Goal: Information Seeking & Learning: Learn about a topic

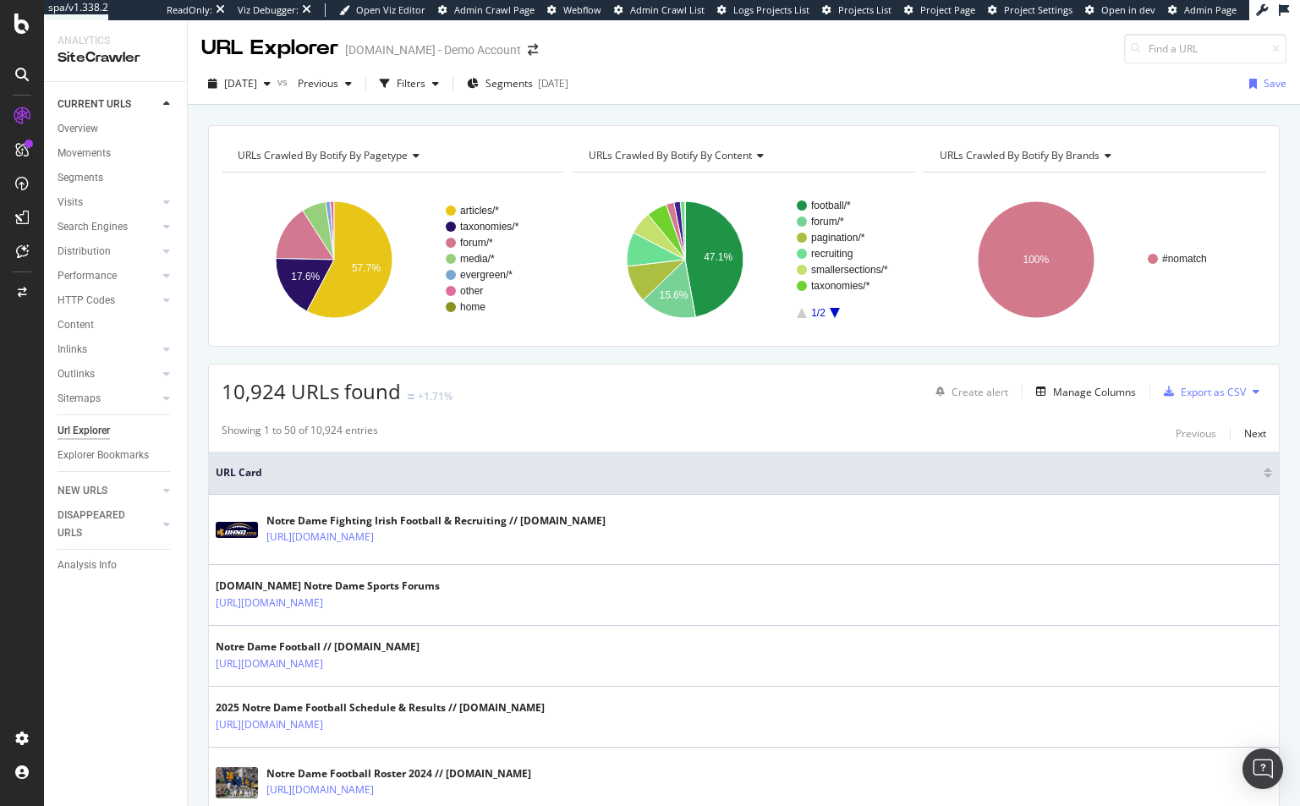
click at [133, 710] on div "CURRENT URLS Overview Movements Segments Visits Analysis Orphan URLs Search Eng…" at bounding box center [115, 444] width 143 height 724
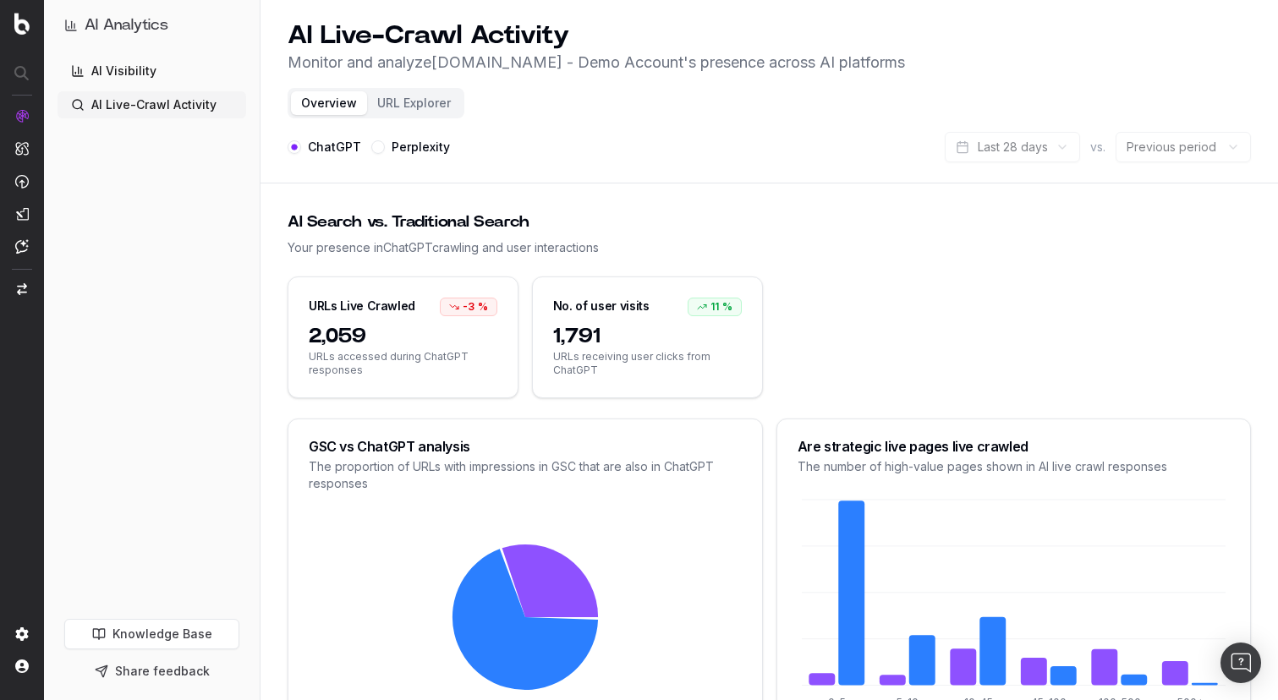
drag, startPoint x: 123, startPoint y: 74, endPoint x: 138, endPoint y: 78, distance: 15.8
click at [123, 74] on link "AI Visibility" at bounding box center [152, 71] width 189 height 27
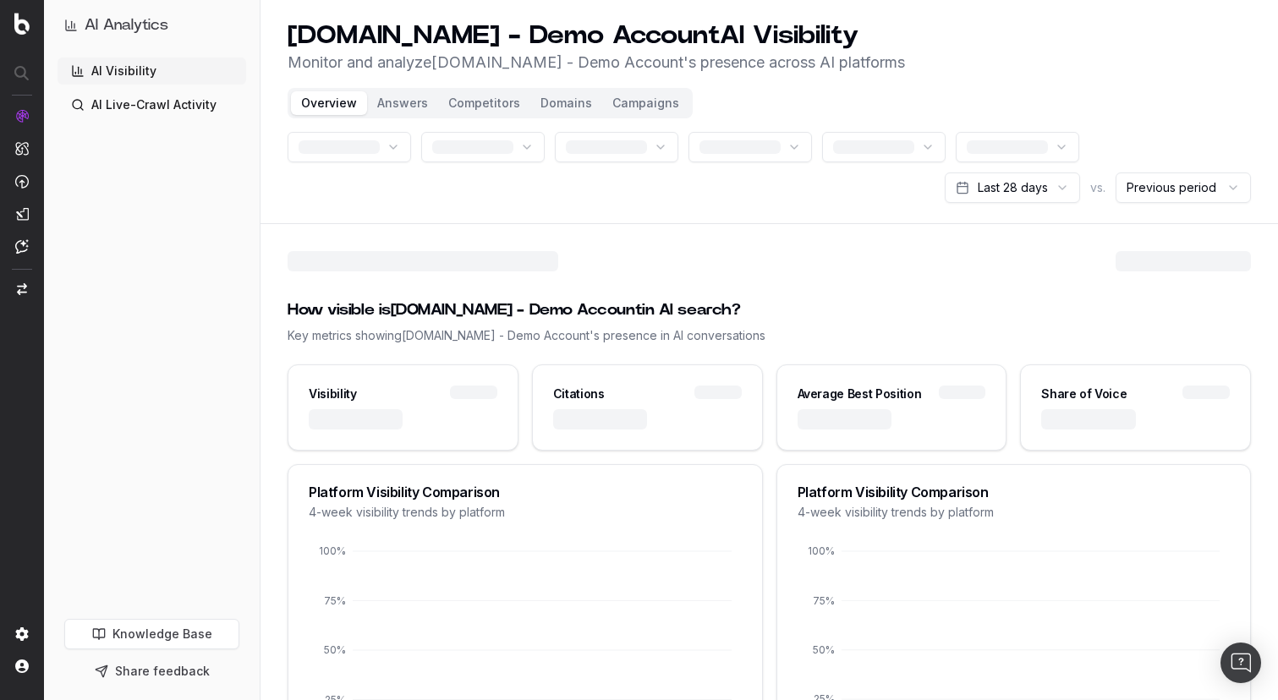
click at [631, 106] on button "Campaigns" at bounding box center [645, 103] width 87 height 24
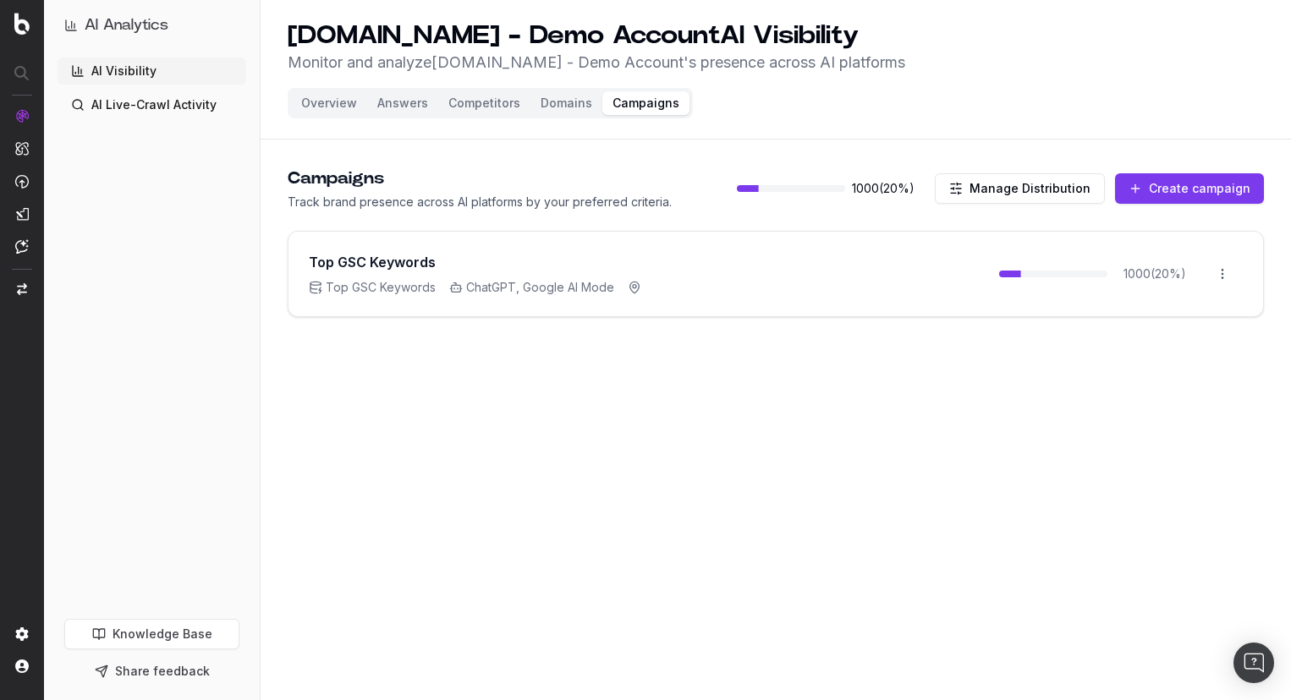
click at [1192, 192] on button "Create campaign" at bounding box center [1189, 188] width 149 height 30
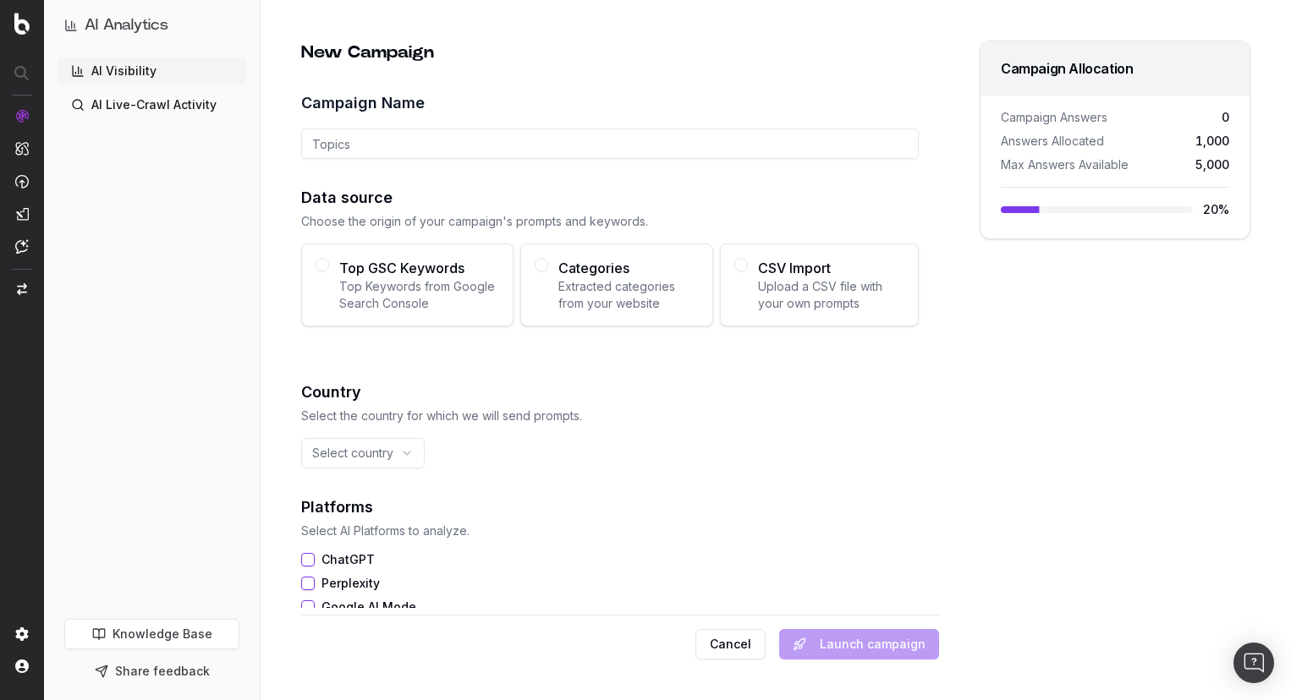
click at [561, 291] on span "Extracted categories from your website" at bounding box center [628, 295] width 140 height 34
click at [548, 272] on button "Categories Extracted categories from your website" at bounding box center [542, 265] width 14 height 14
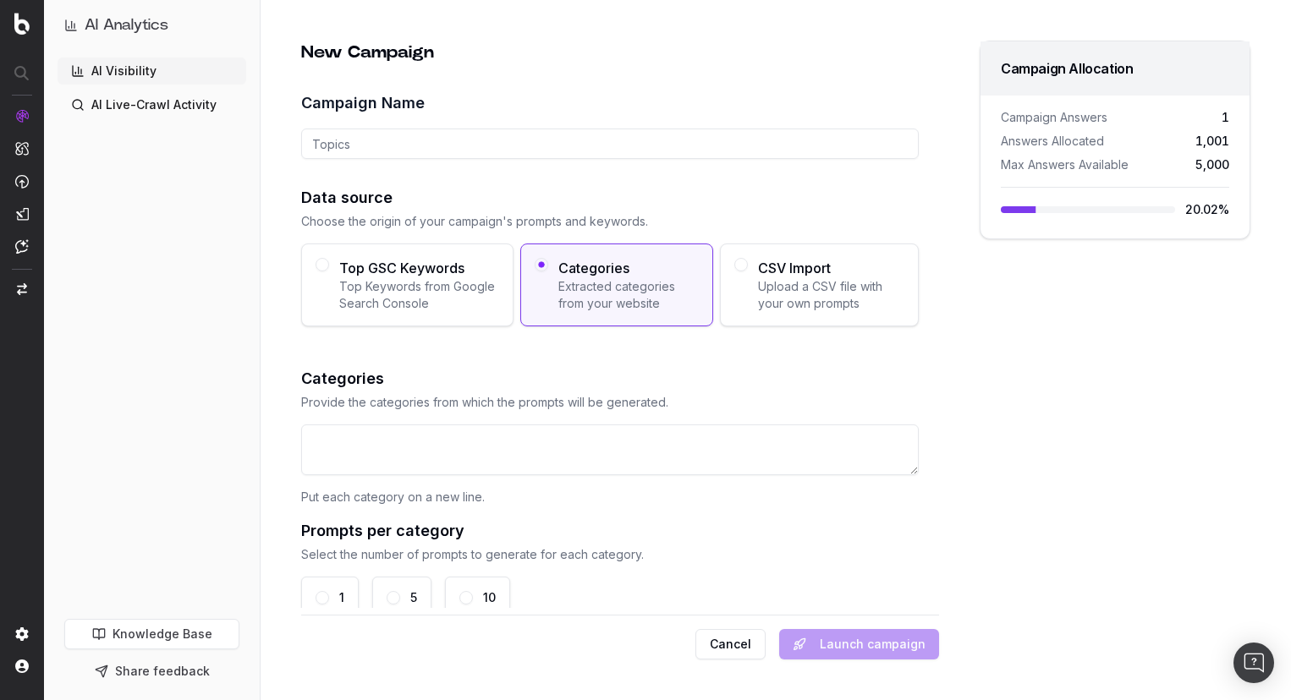
click at [425, 269] on span "Top GSC Keywords" at bounding box center [419, 268] width 160 height 20
click at [329, 269] on button "Top GSC Keywords Top Keywords from Google Search Console" at bounding box center [322, 265] width 14 height 14
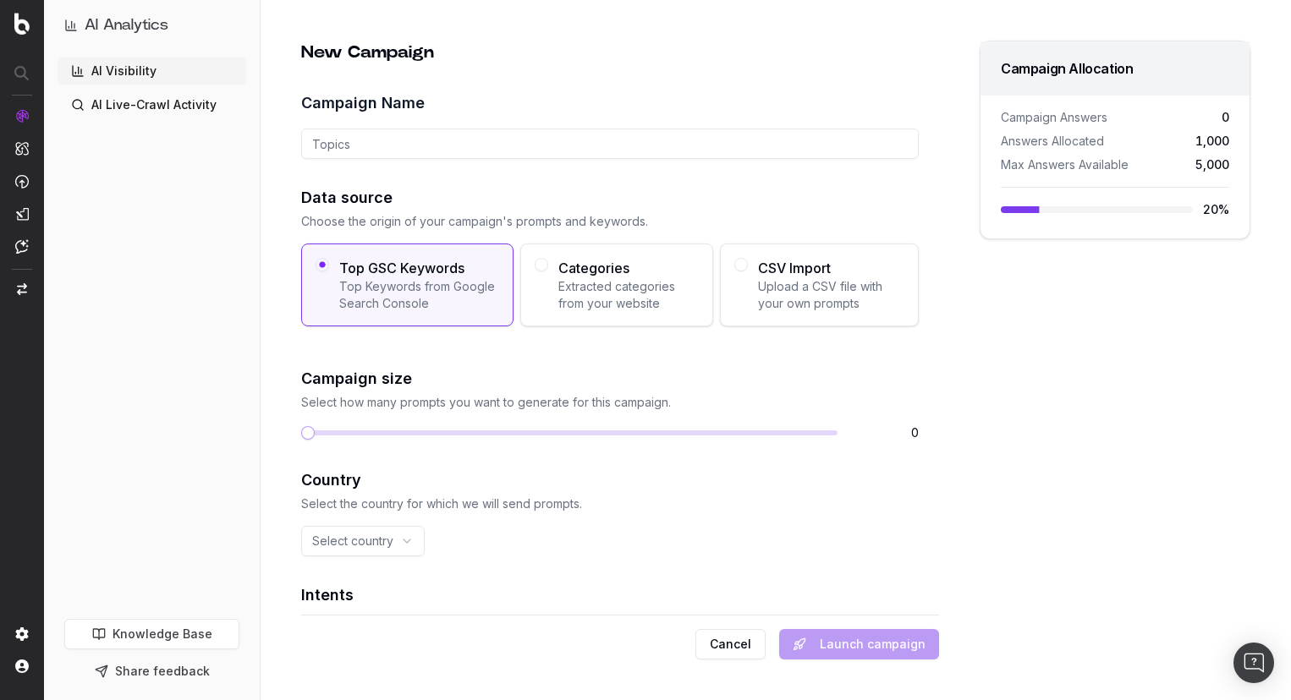
click at [766, 280] on span "Upload a CSV file with your own prompts" at bounding box center [831, 295] width 146 height 34
click at [748, 272] on button "CSV Import Upload a CSV file with your own prompts" at bounding box center [741, 265] width 14 height 14
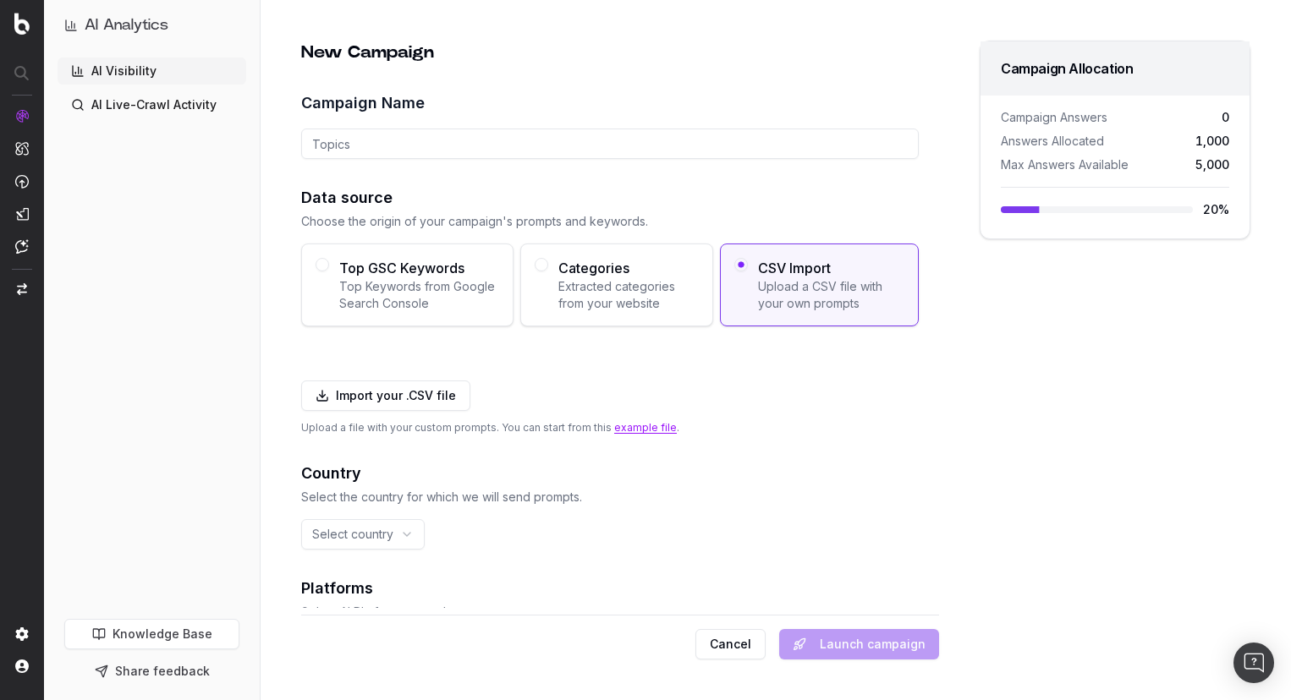
click at [625, 431] on link "example file" at bounding box center [645, 427] width 63 height 13
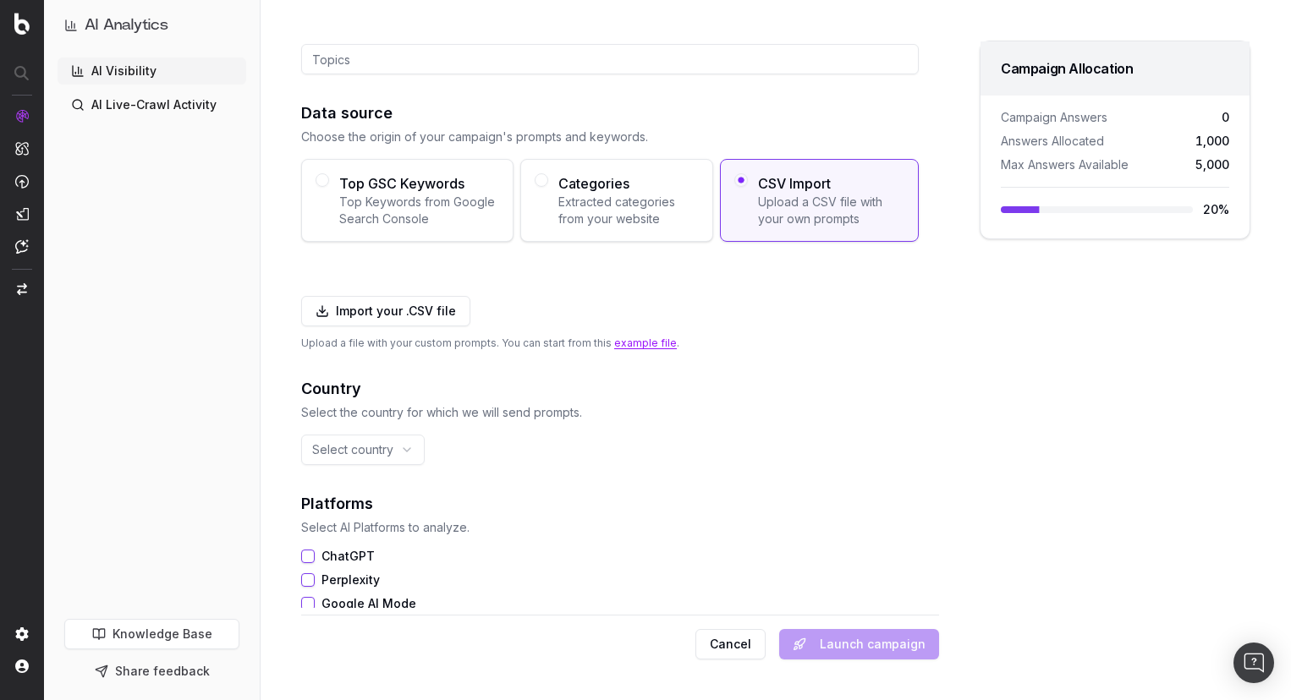
click at [379, 450] on html "AI Analytics AI Visibility AI Live-Crawl Activity Knowledge Base Share feedback…" at bounding box center [645, 350] width 1291 height 700
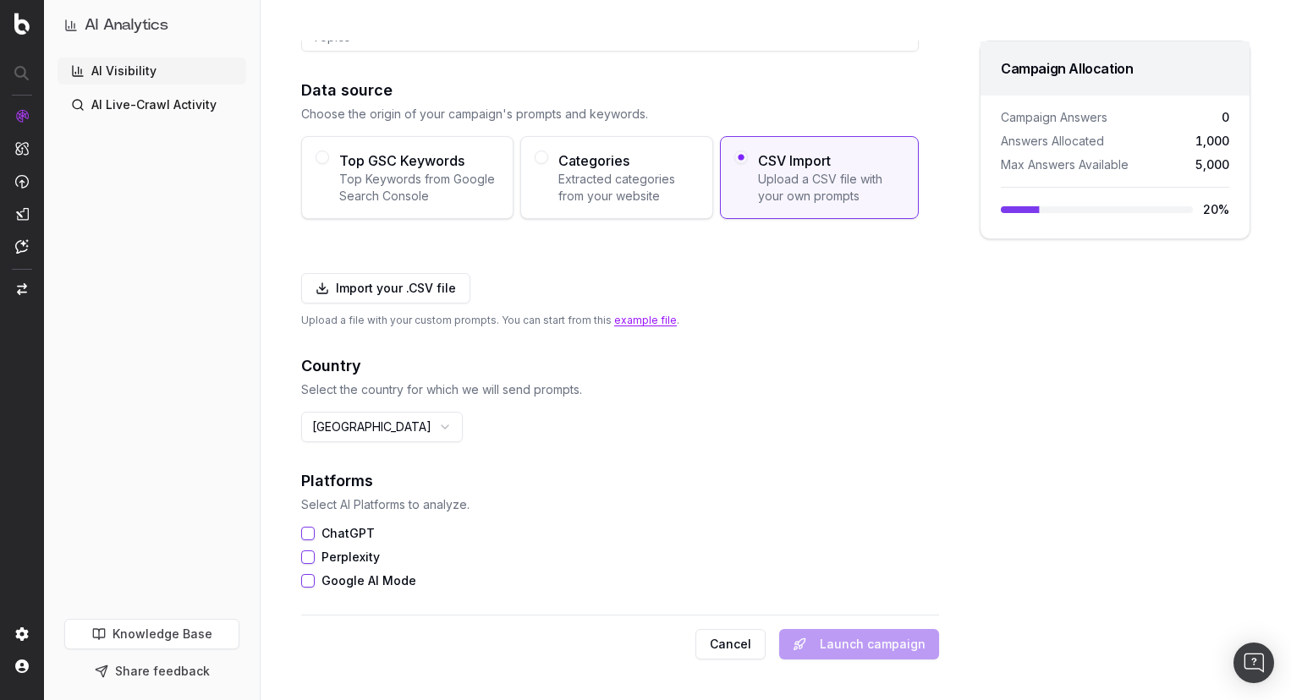
drag, startPoint x: 311, startPoint y: 534, endPoint x: 310, endPoint y: 545, distance: 11.0
click at [311, 535] on button "ChatGPT" at bounding box center [308, 534] width 14 height 14
drag, startPoint x: 310, startPoint y: 552, endPoint x: 305, endPoint y: 579, distance: 26.9
click at [310, 554] on button "Perplexity" at bounding box center [308, 558] width 14 height 14
click at [304, 583] on button "Google AI Mode" at bounding box center [308, 581] width 14 height 14
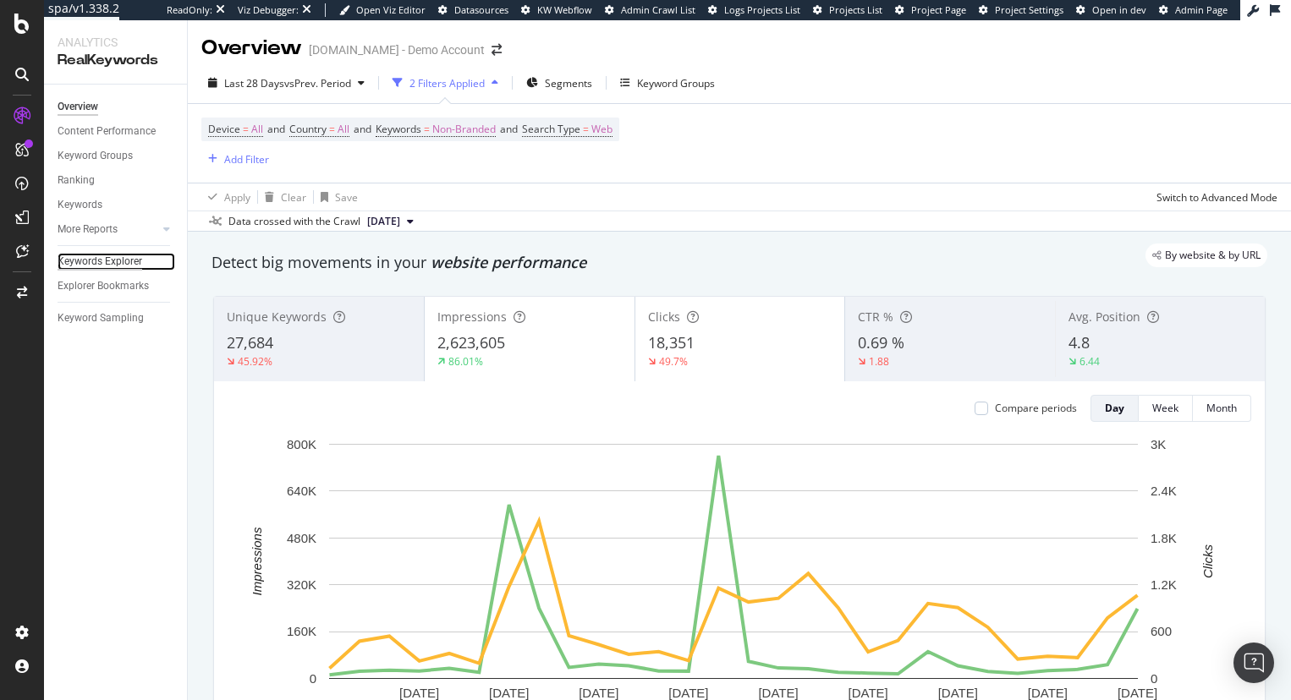
click at [85, 261] on div "Keywords Explorer" at bounding box center [100, 262] width 85 height 18
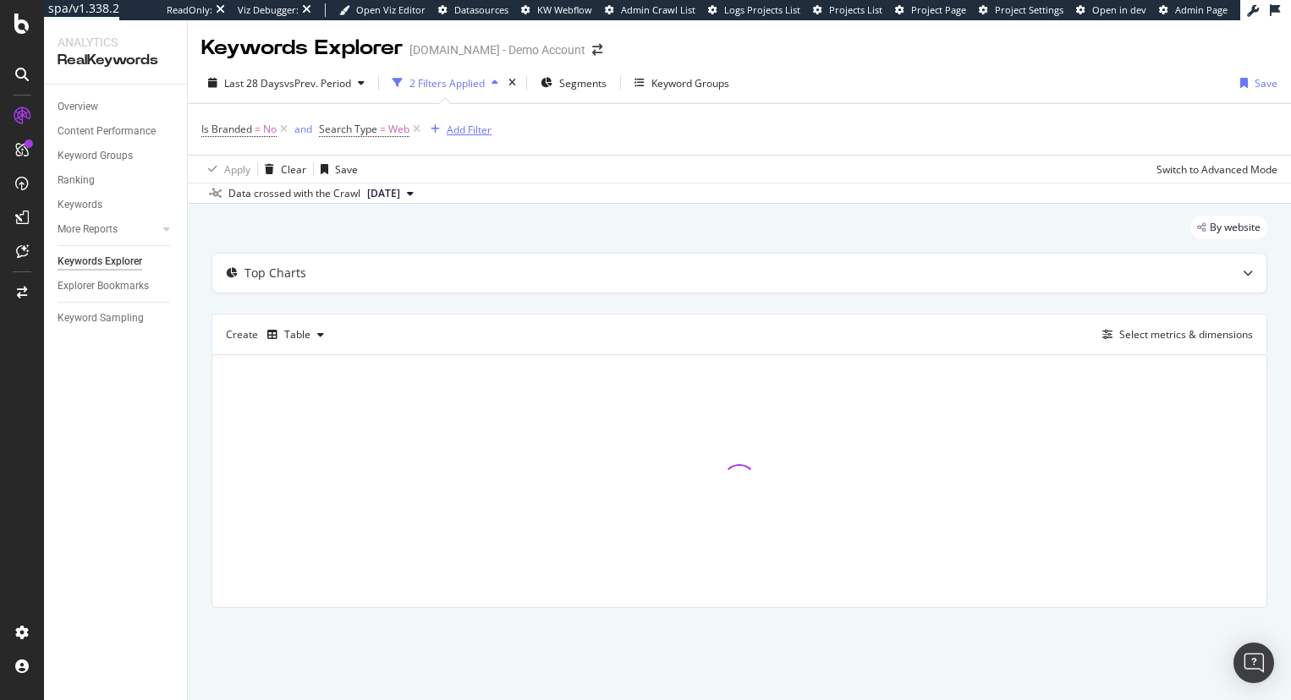
click at [452, 129] on div "Add Filter" at bounding box center [469, 130] width 45 height 14
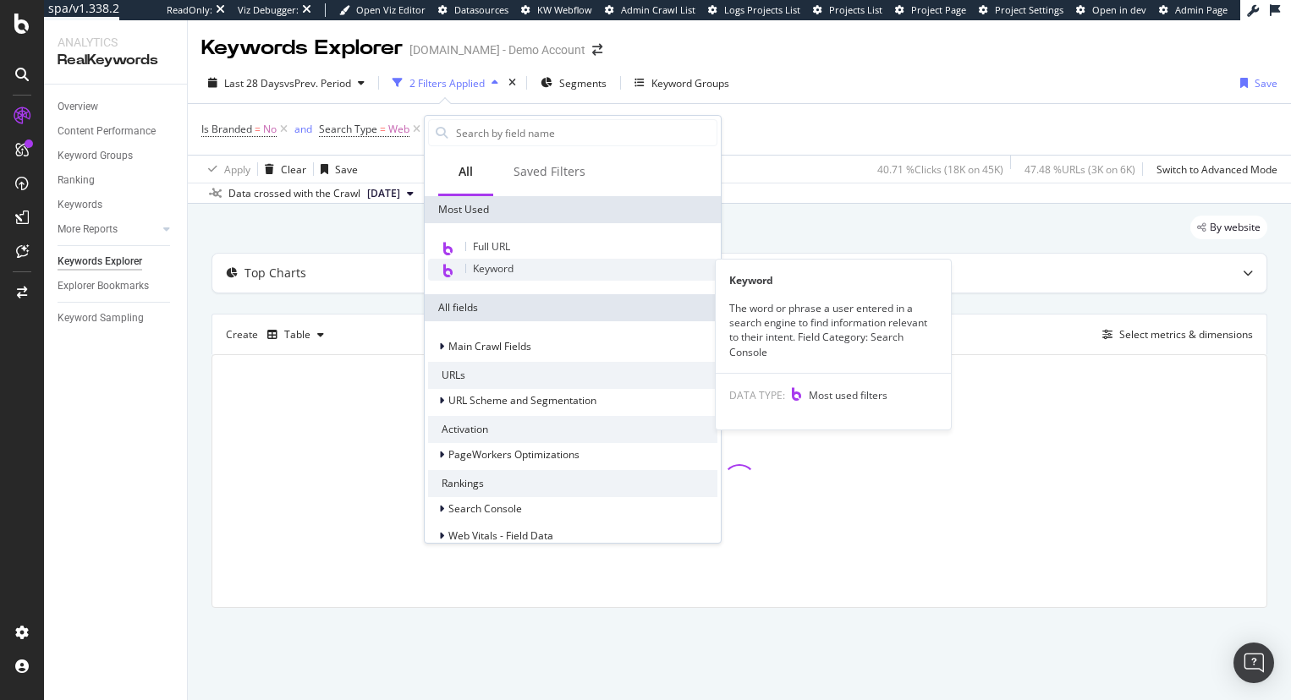
click at [490, 265] on span "Keyword" at bounding box center [493, 268] width 41 height 14
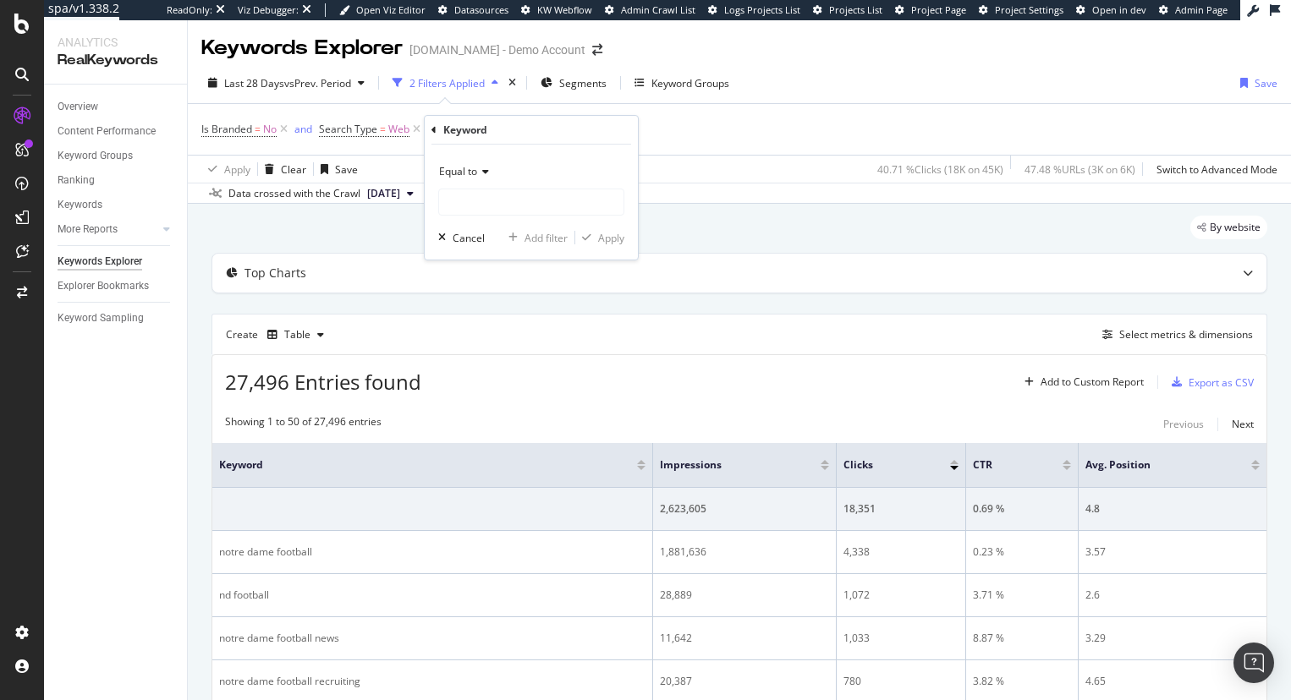
click at [478, 170] on icon at bounding box center [483, 172] width 12 height 10
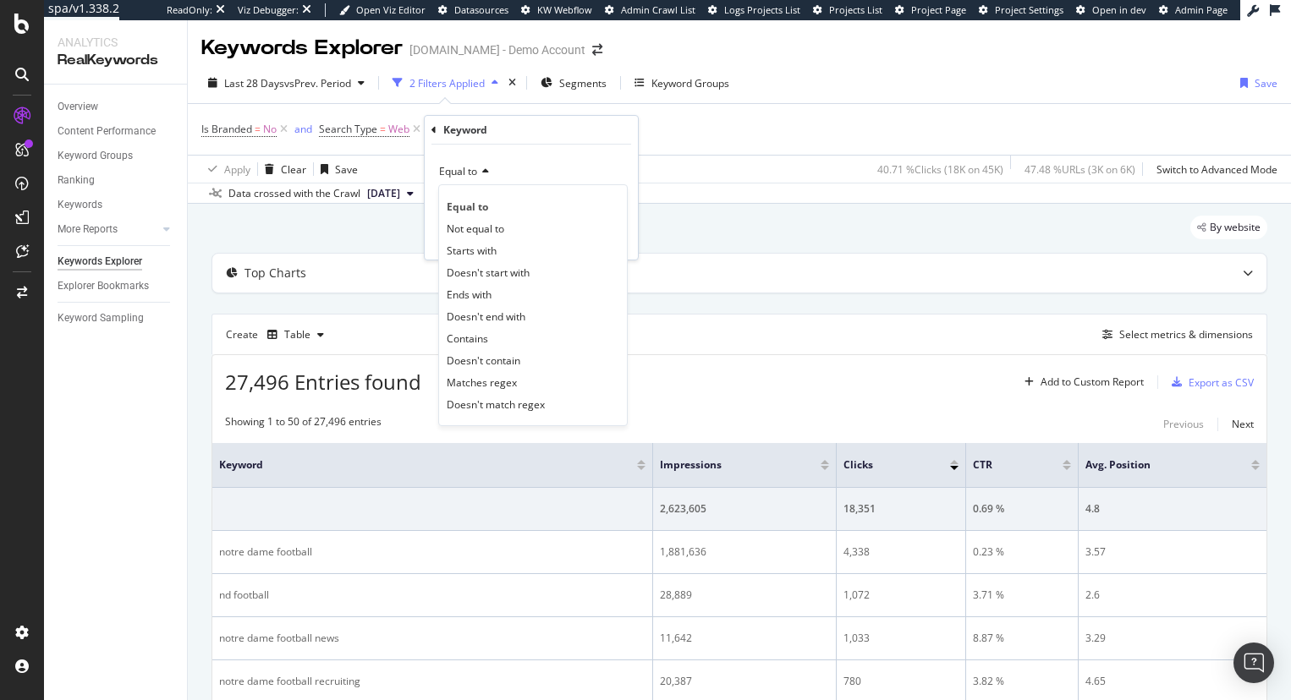
drag, startPoint x: 491, startPoint y: 338, endPoint x: 465, endPoint y: 259, distance: 83.7
click at [491, 337] on div "Contains" at bounding box center [532, 338] width 181 height 22
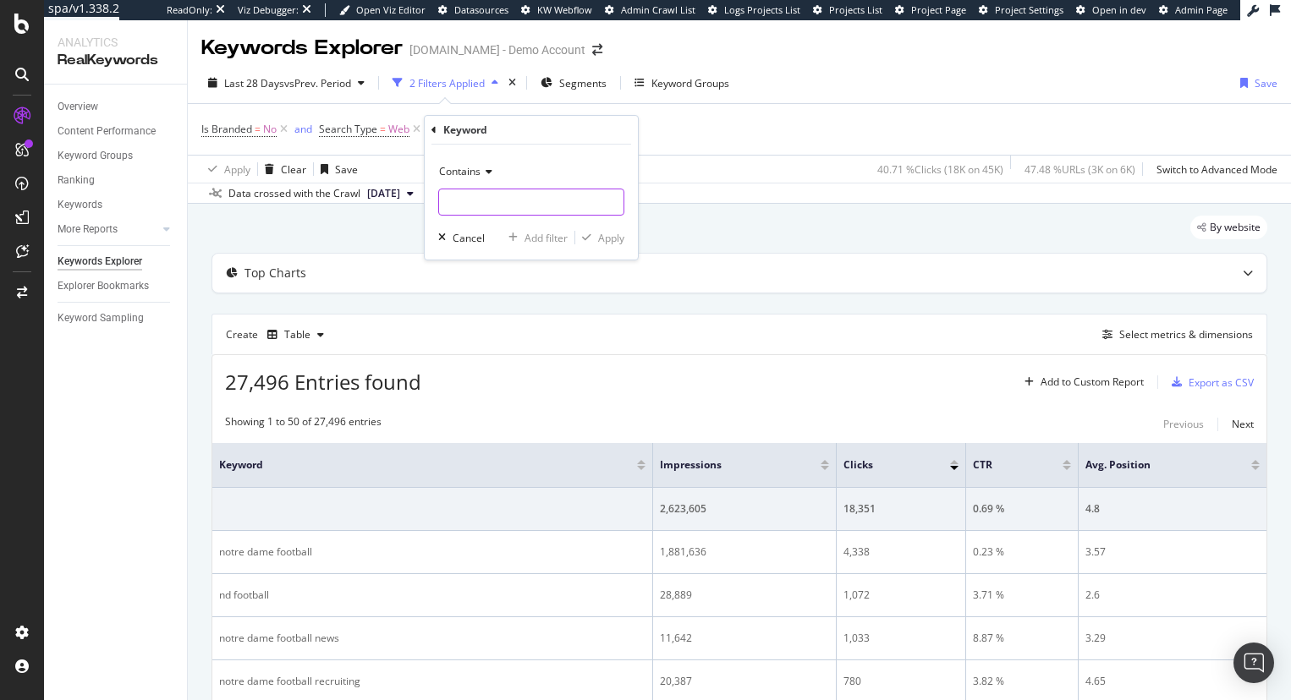
click at [447, 204] on input "text" at bounding box center [531, 202] width 184 height 27
type input "bowl"
click at [602, 239] on div "Apply" at bounding box center [611, 238] width 26 height 14
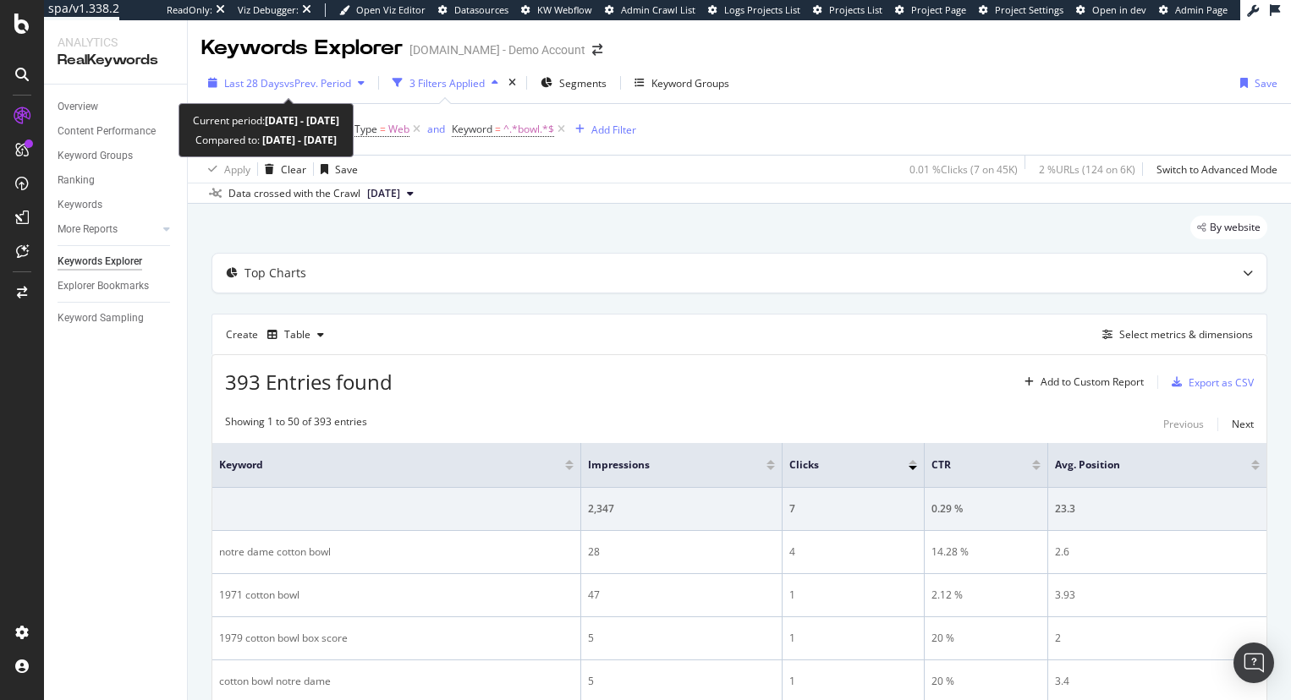
click at [253, 80] on span "Last 28 Days" at bounding box center [254, 83] width 60 height 14
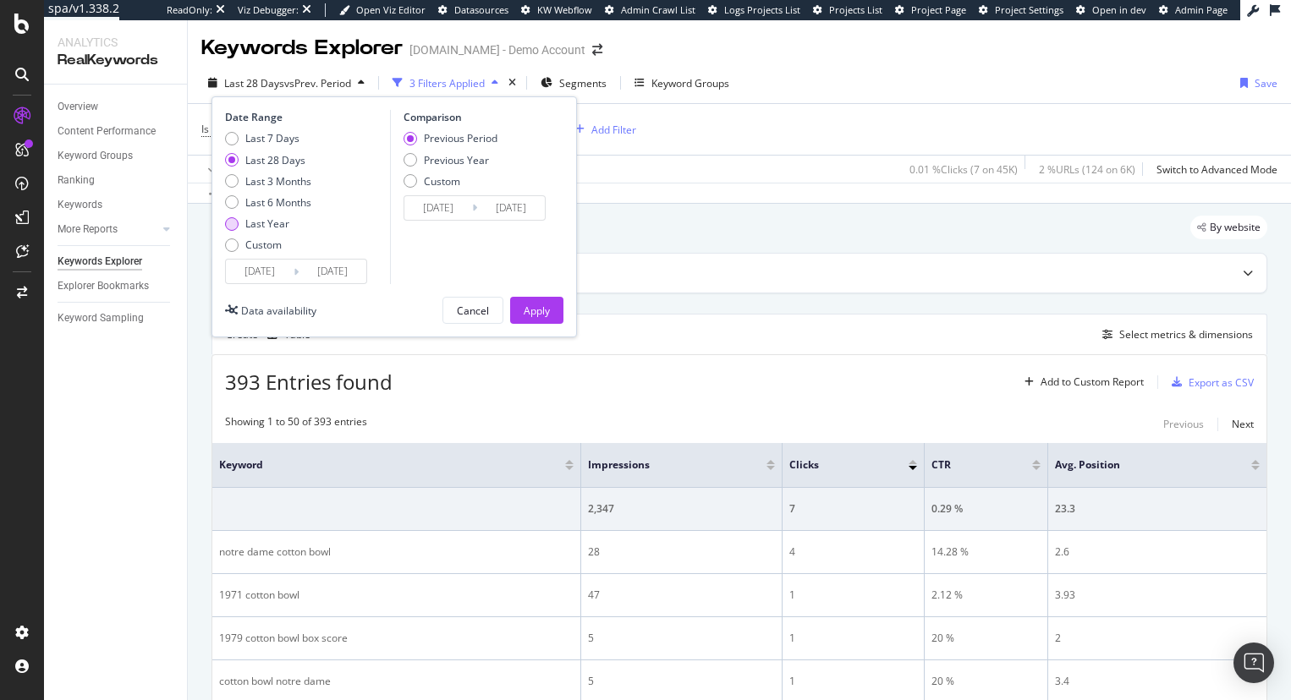
click at [240, 224] on div "Last Year" at bounding box center [268, 224] width 86 height 14
type input "2024/10/05"
type input "2023/10/06"
type input "2024/10/04"
click at [549, 311] on div "Apply" at bounding box center [537, 311] width 26 height 14
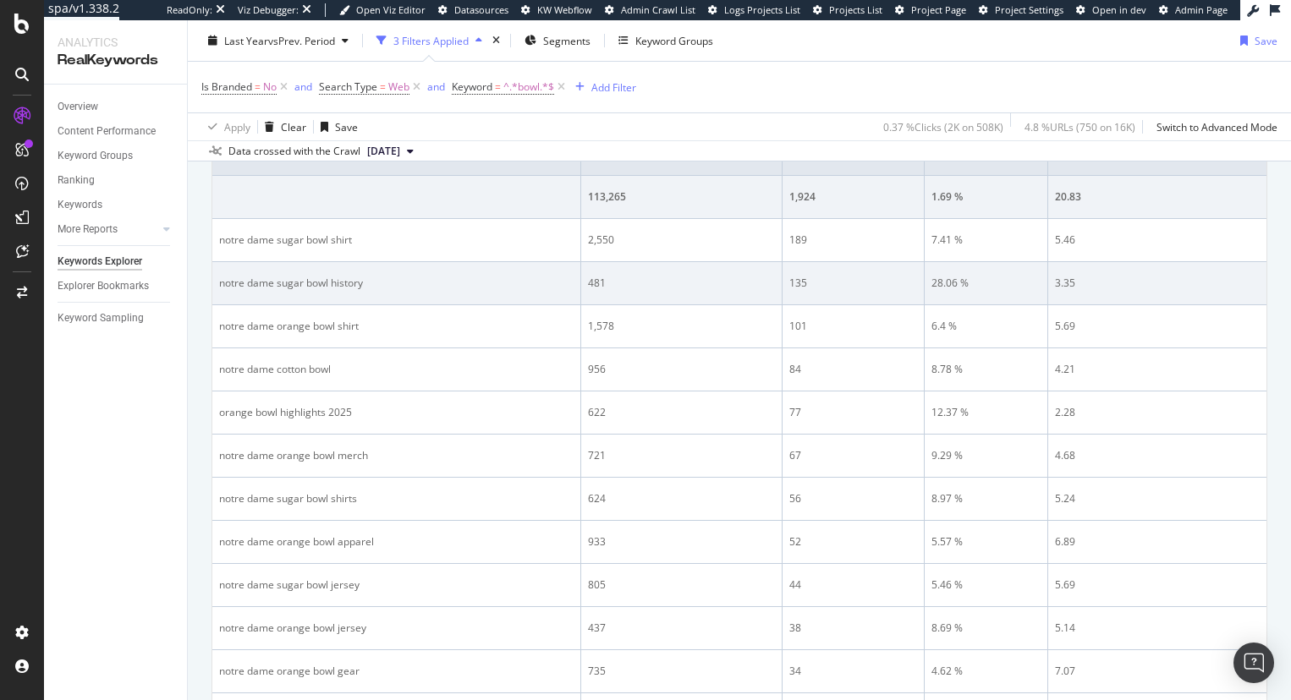
scroll to position [338, 0]
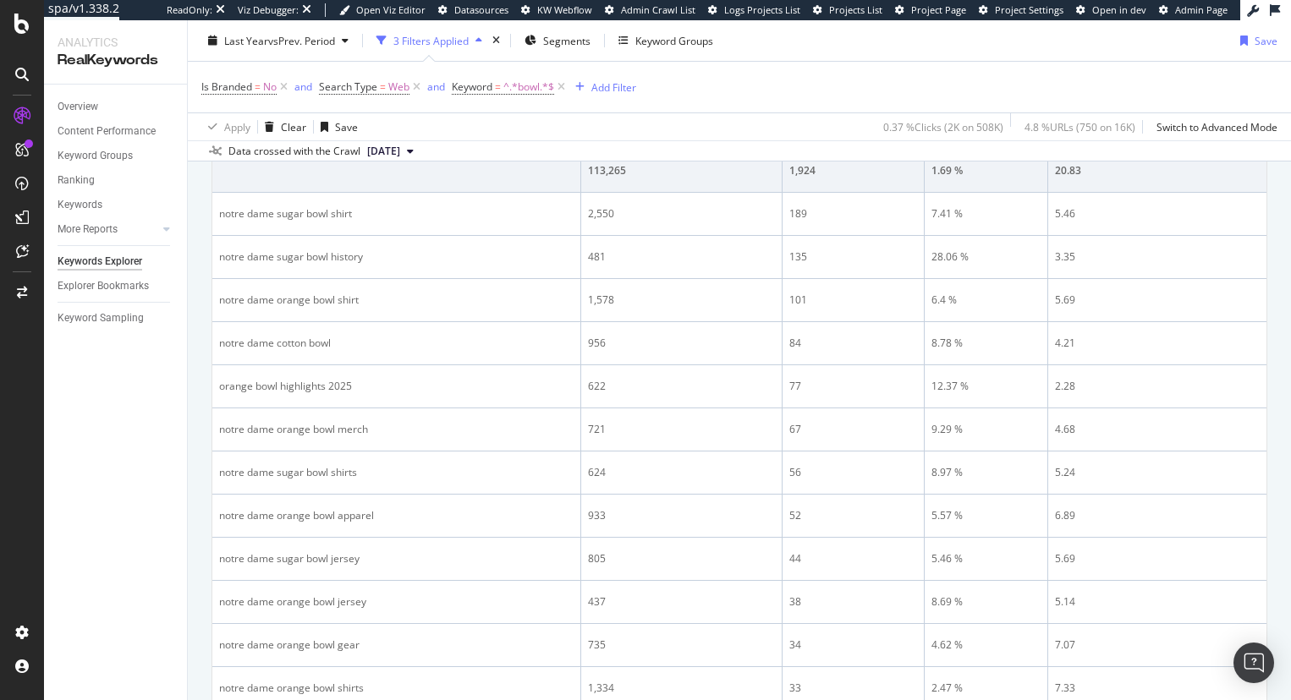
drag, startPoint x: 542, startPoint y: 445, endPoint x: 176, endPoint y: 438, distance: 366.3
click at [165, 442] on div "Overview Content Performance Keyword Groups Ranking Keywords More Reports Count…" at bounding box center [115, 393] width 143 height 616
click at [623, 90] on div "Add Filter" at bounding box center [613, 87] width 45 height 14
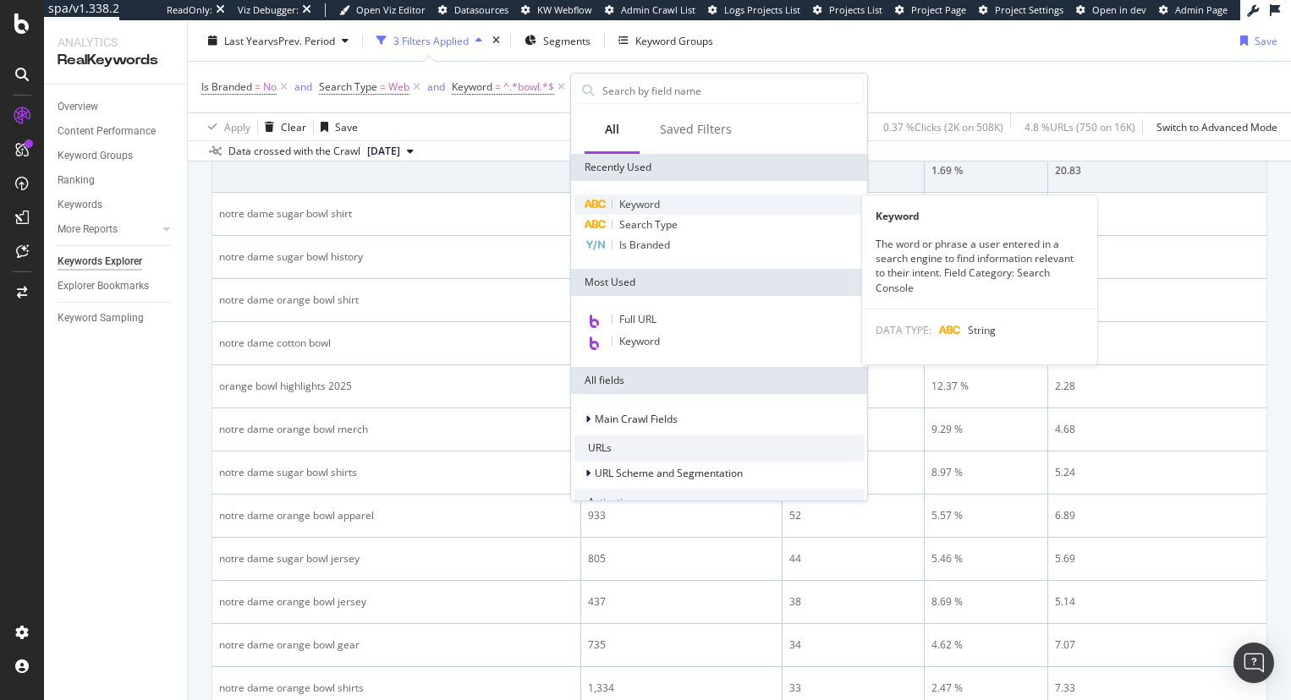
click at [652, 206] on span "Keyword" at bounding box center [639, 204] width 41 height 14
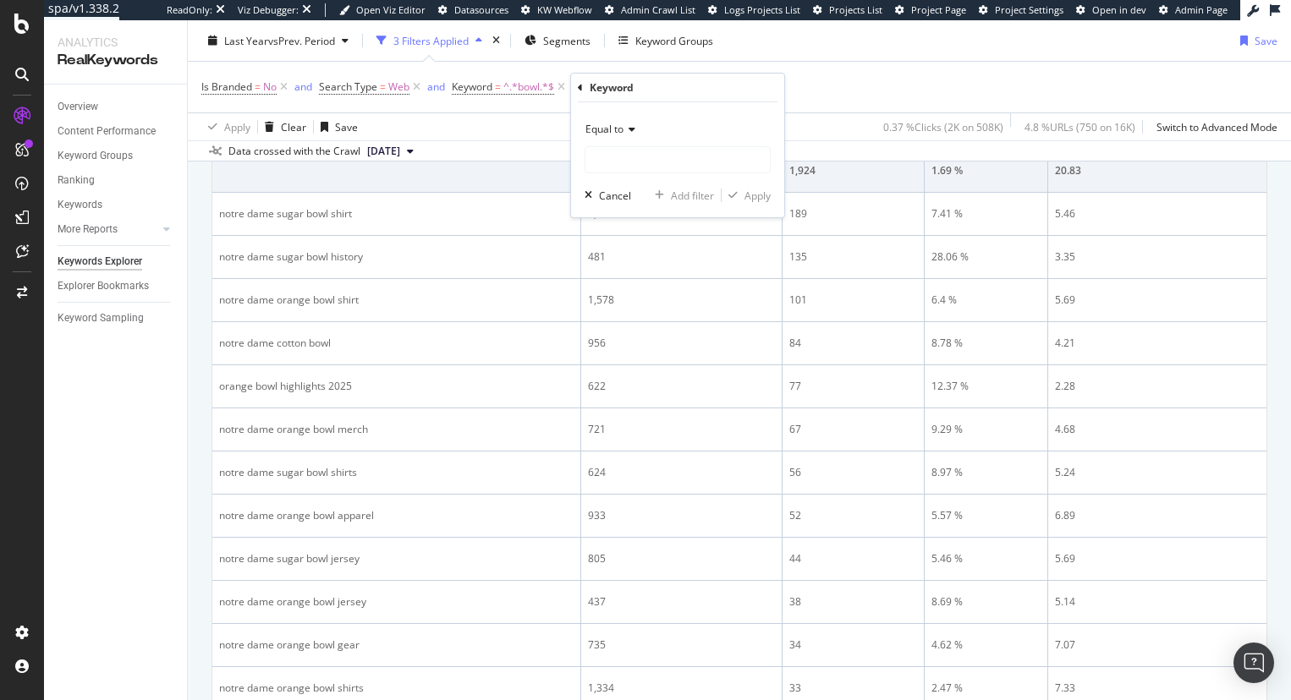
click at [602, 131] on span "Equal to" at bounding box center [604, 129] width 38 height 14
click at [643, 313] on span "Doesn't contain" at bounding box center [630, 318] width 74 height 14
click at [600, 152] on input "text" at bounding box center [677, 159] width 184 height 27
type input "shirt"
click at [760, 189] on div "Apply" at bounding box center [757, 196] width 26 height 14
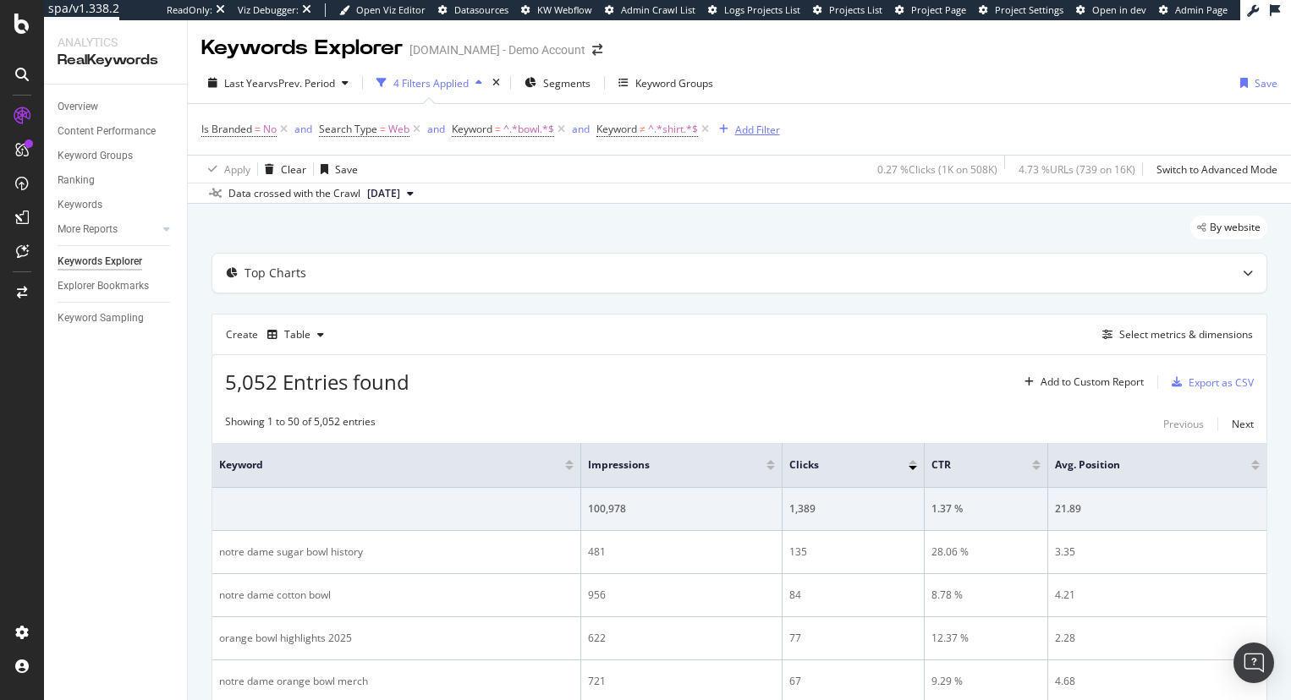
click at [765, 130] on div "Add Filter" at bounding box center [757, 130] width 45 height 14
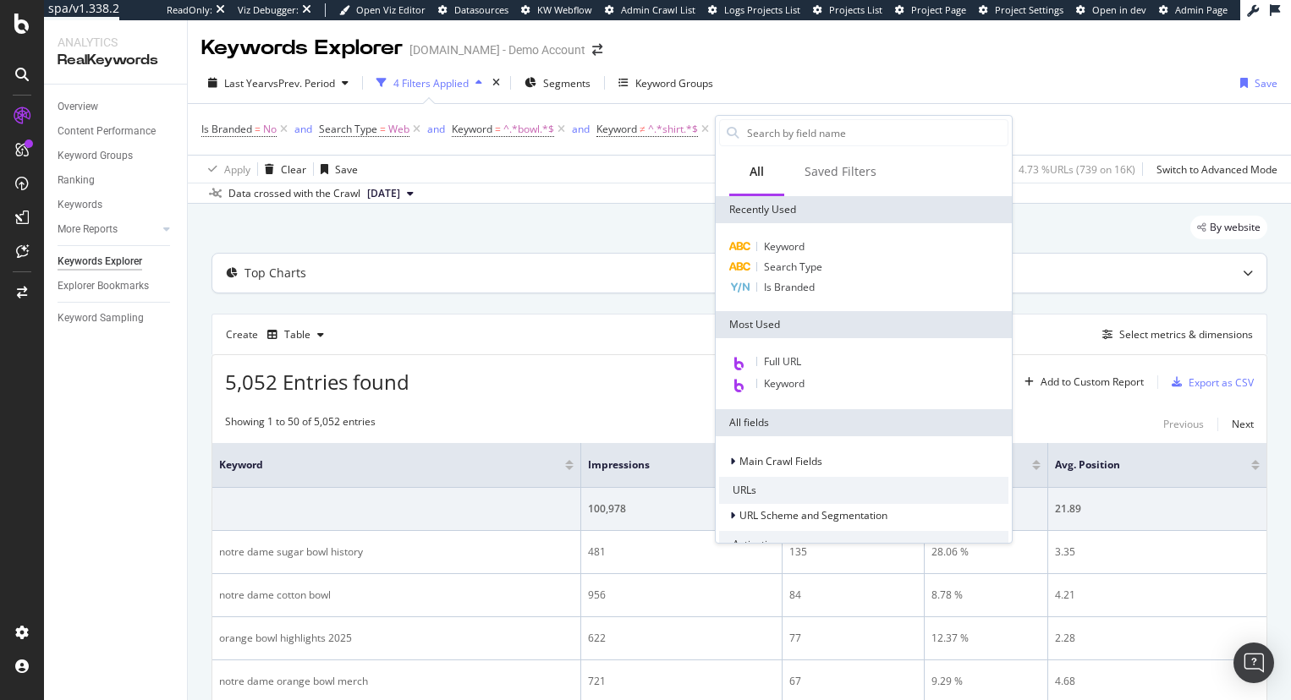
click at [650, 293] on div "Top Charts" at bounding box center [739, 273] width 1054 height 39
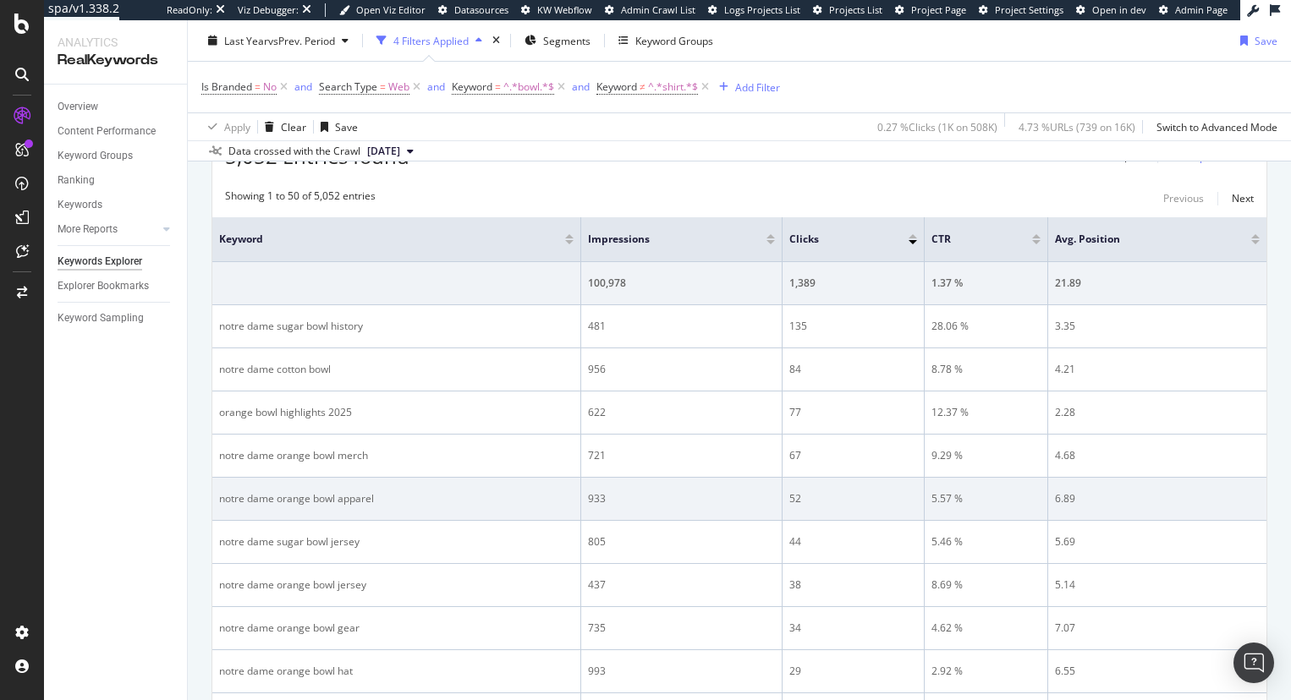
scroll to position [508, 0]
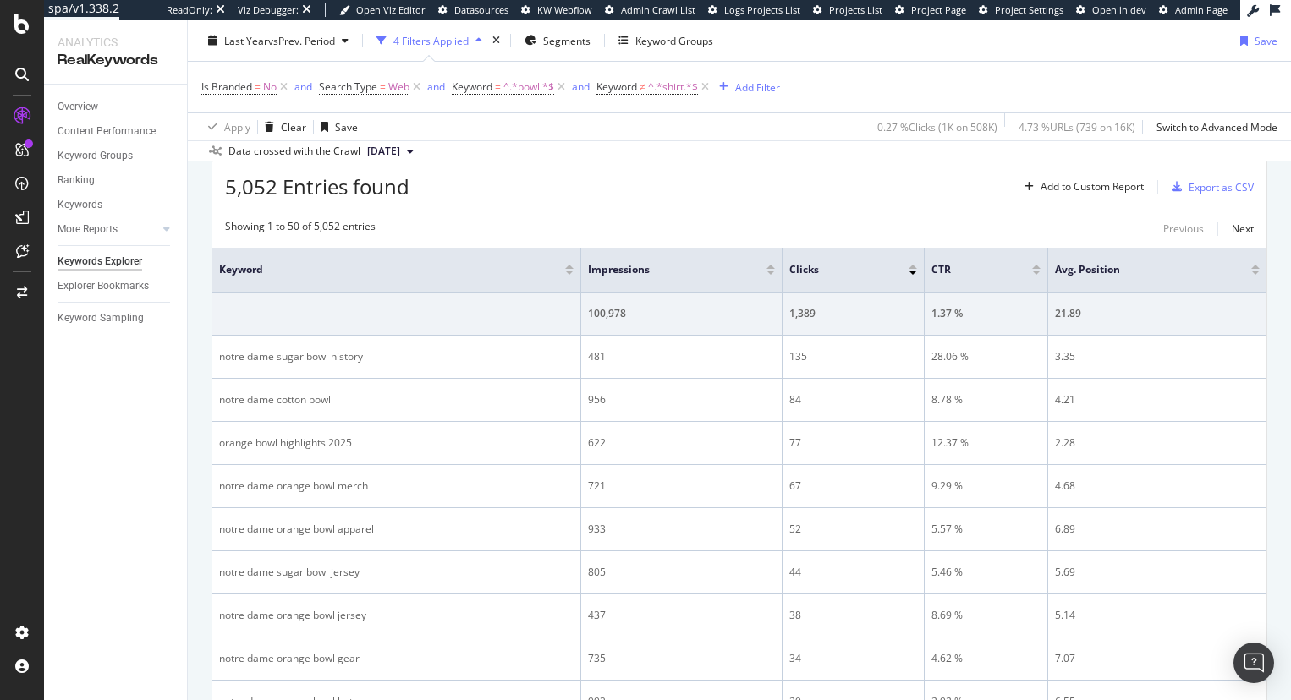
click at [770, 273] on div at bounding box center [770, 273] width 8 height 4
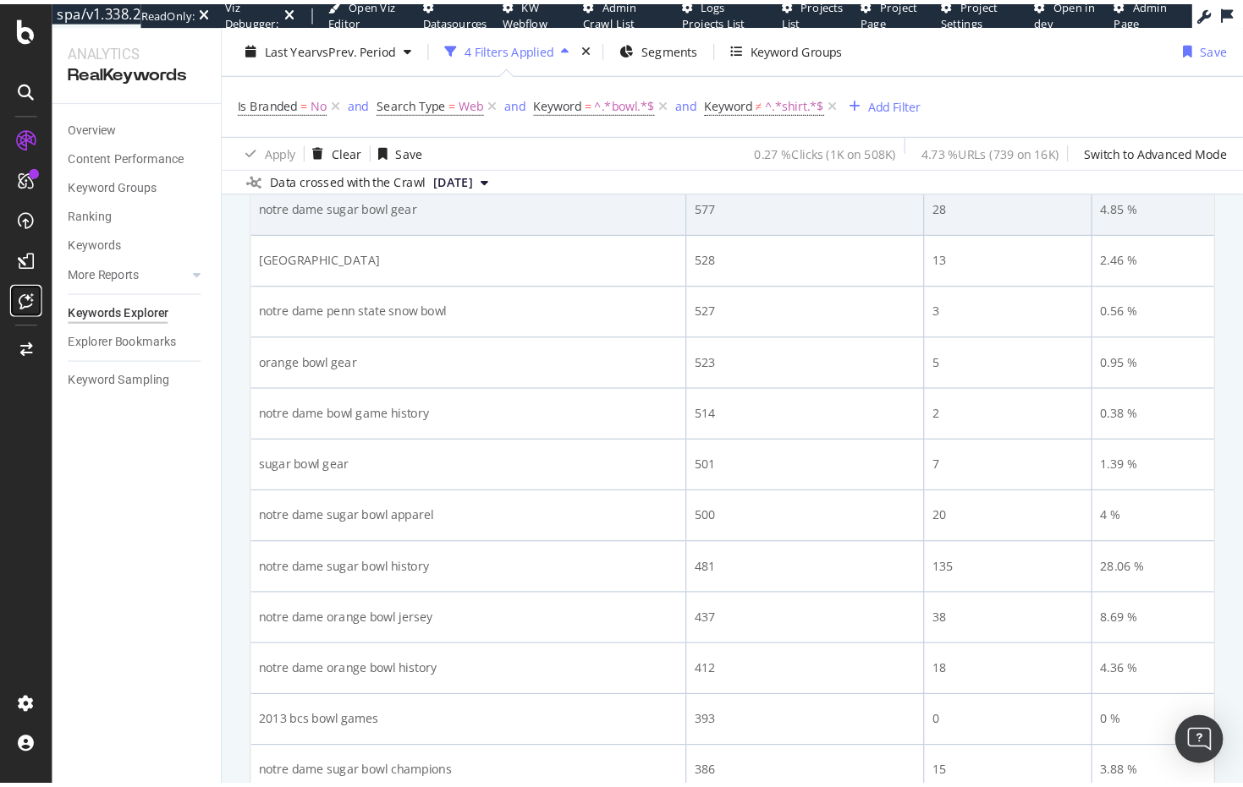
scroll to position [1971, 0]
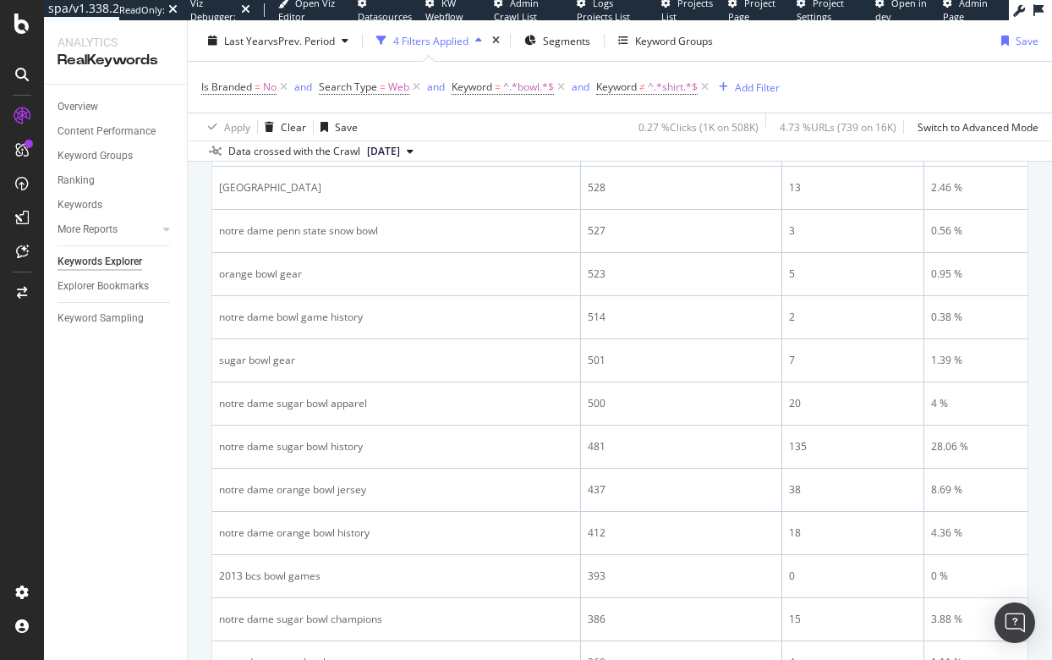
click at [139, 411] on div "Overview Content Performance Keyword Groups Ranking Keywords More Reports Count…" at bounding box center [115, 372] width 143 height 575
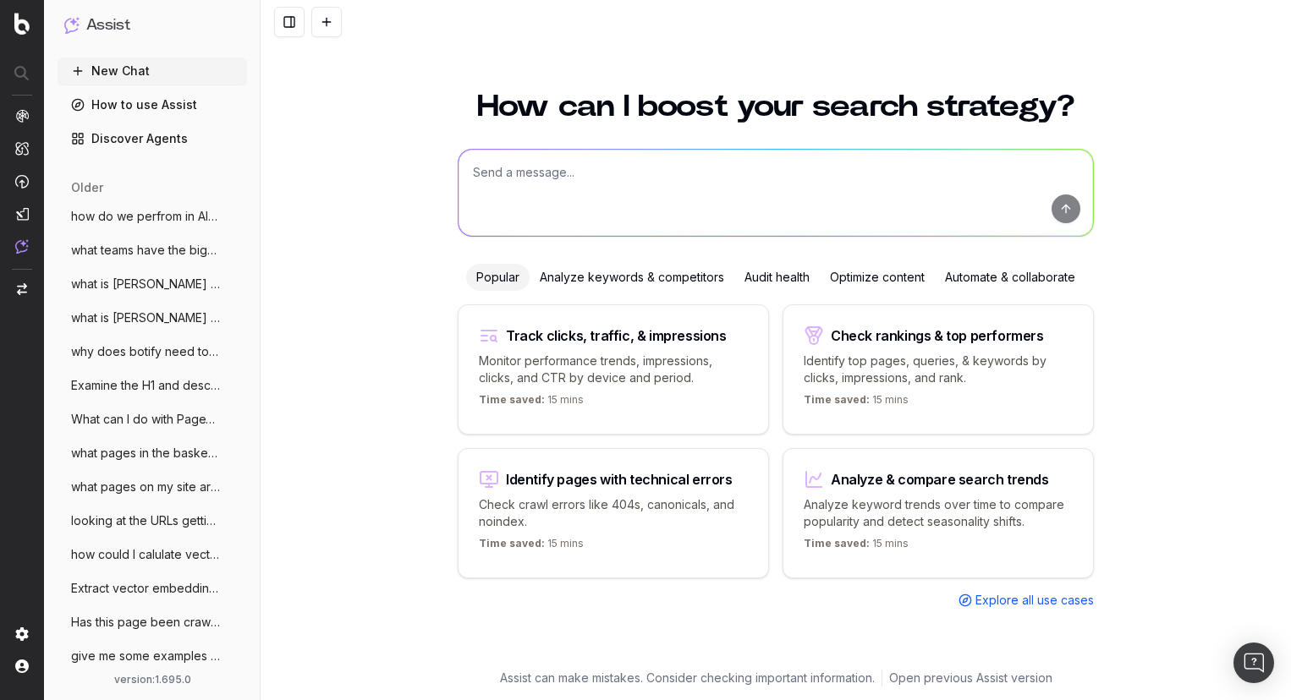
click at [584, 191] on textarea at bounding box center [775, 193] width 634 height 86
type textarea "p"
click at [905, 171] on textarea "Provide a list of FAQ and People also Ask prompts around the following topics:" at bounding box center [775, 193] width 634 height 86
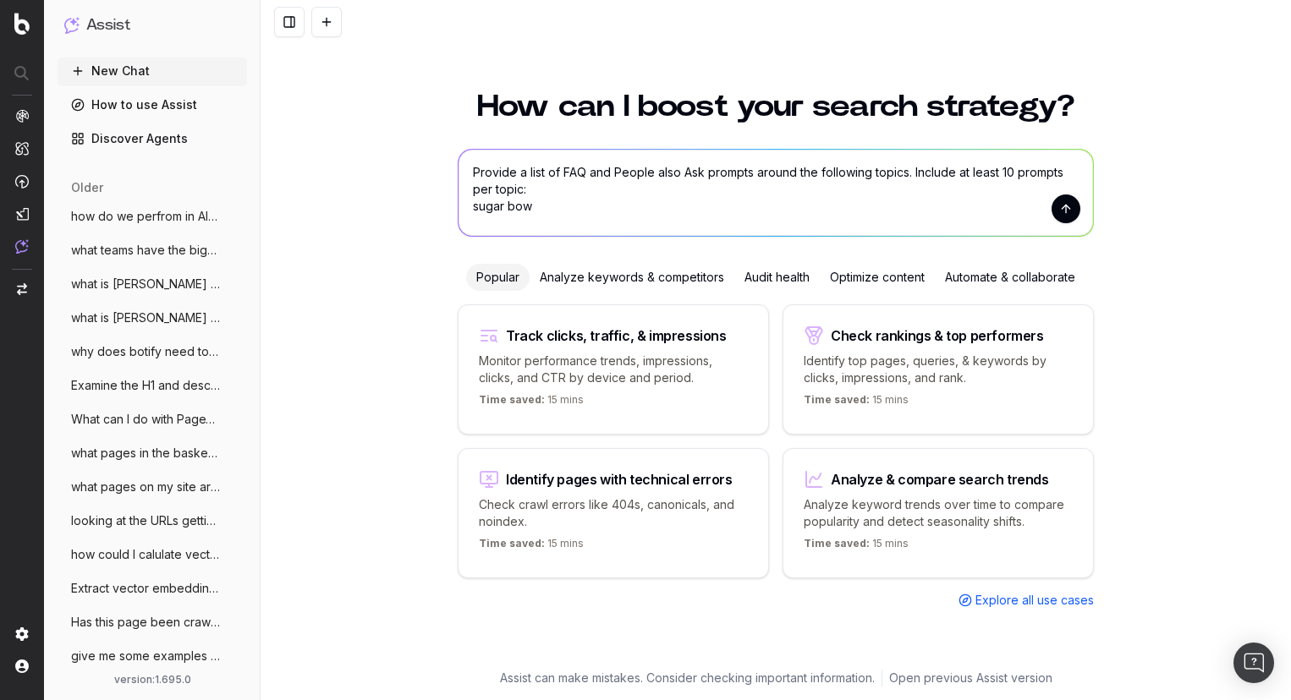
type textarea "Provide a list of FAQ and People also Ask prompts around the following topics. …"
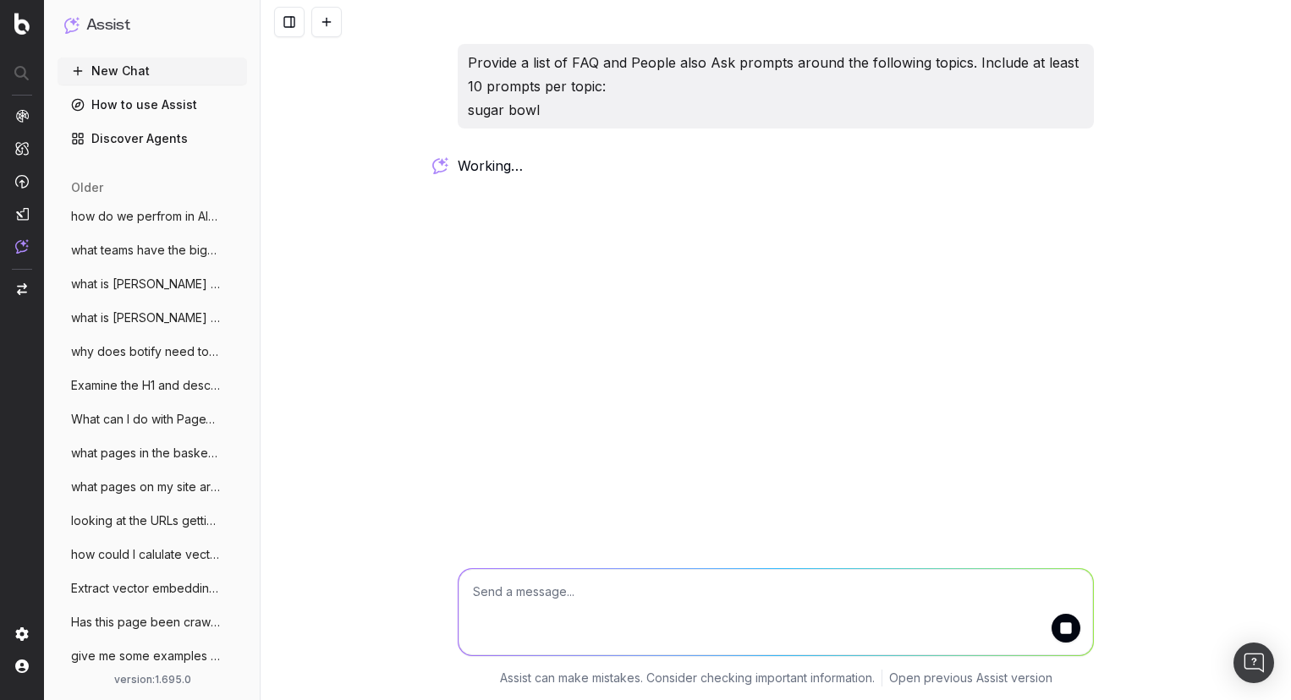
click at [521, 594] on textarea at bounding box center [775, 612] width 634 height 86
type textarea "h"
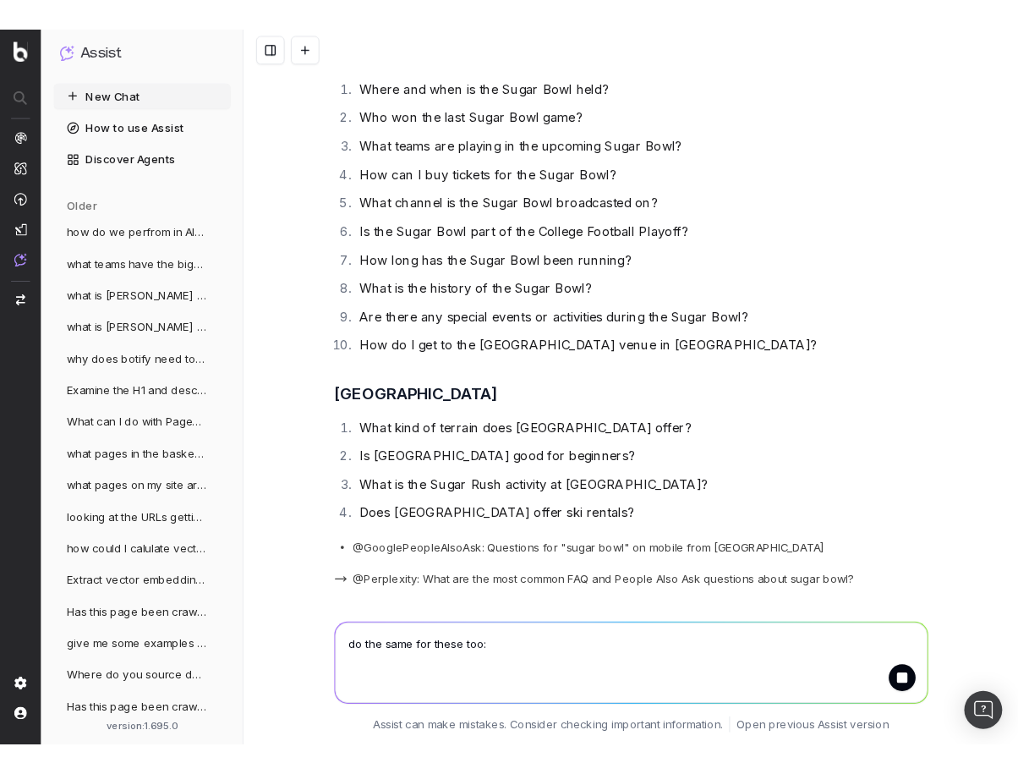
scroll to position [237, 0]
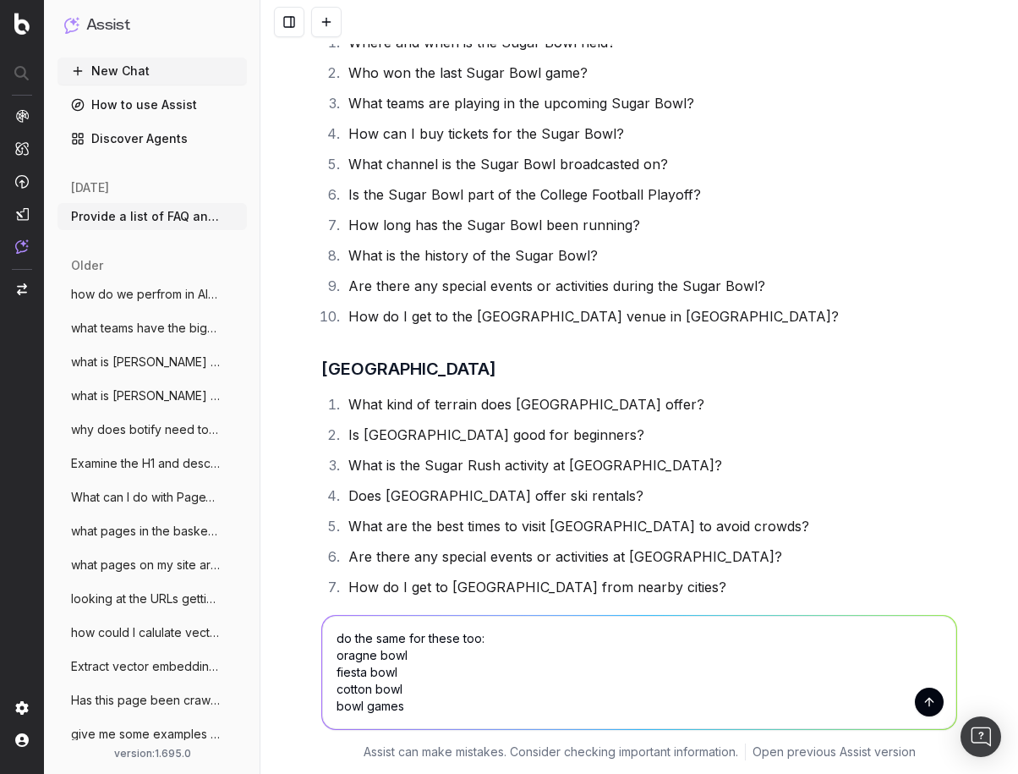
click at [356, 659] on textarea "do the same for these too: oragne bowl fiesta bowl cotton bowl bowl games" at bounding box center [639, 672] width 634 height 113
type textarea "do the same for these too: orange bowl fiesta bowl cotton bowl bowl games"
click at [435, 698] on textarea "do the same for these too: orange bowl fiesta bowl cotton bowl bowl games" at bounding box center [639, 672] width 634 height 113
click at [438, 700] on textarea "do the same for these too: orange bowl fiesta bowl cotton bowl bowl games" at bounding box center [639, 672] width 634 height 113
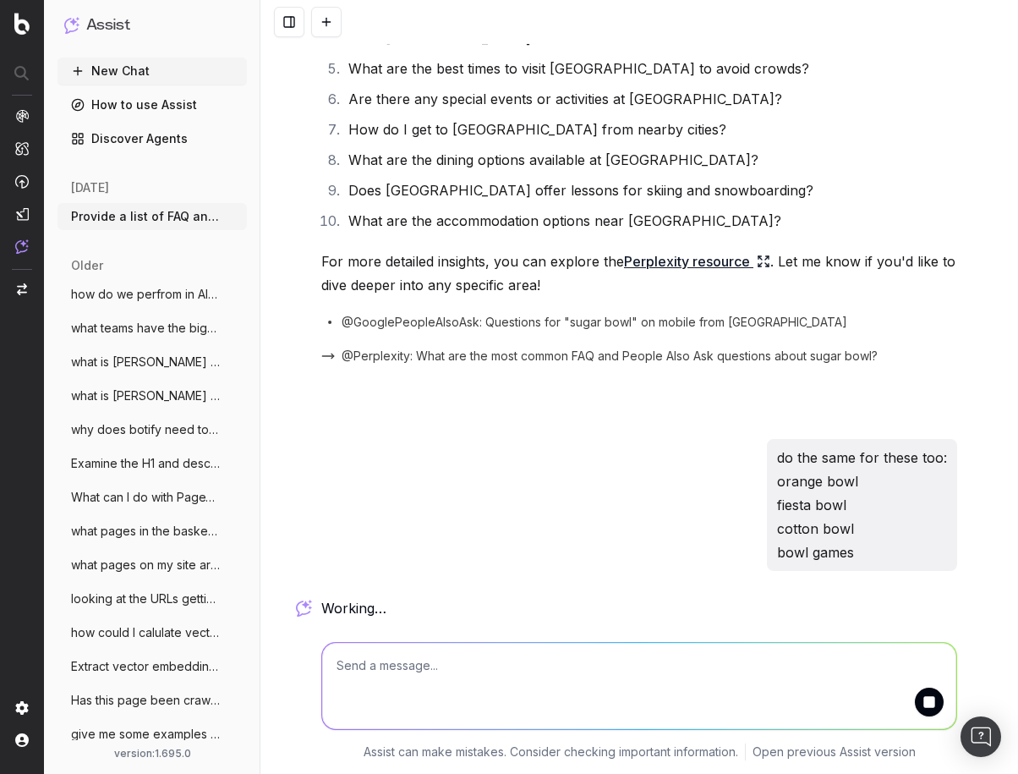
scroll to position [779, 0]
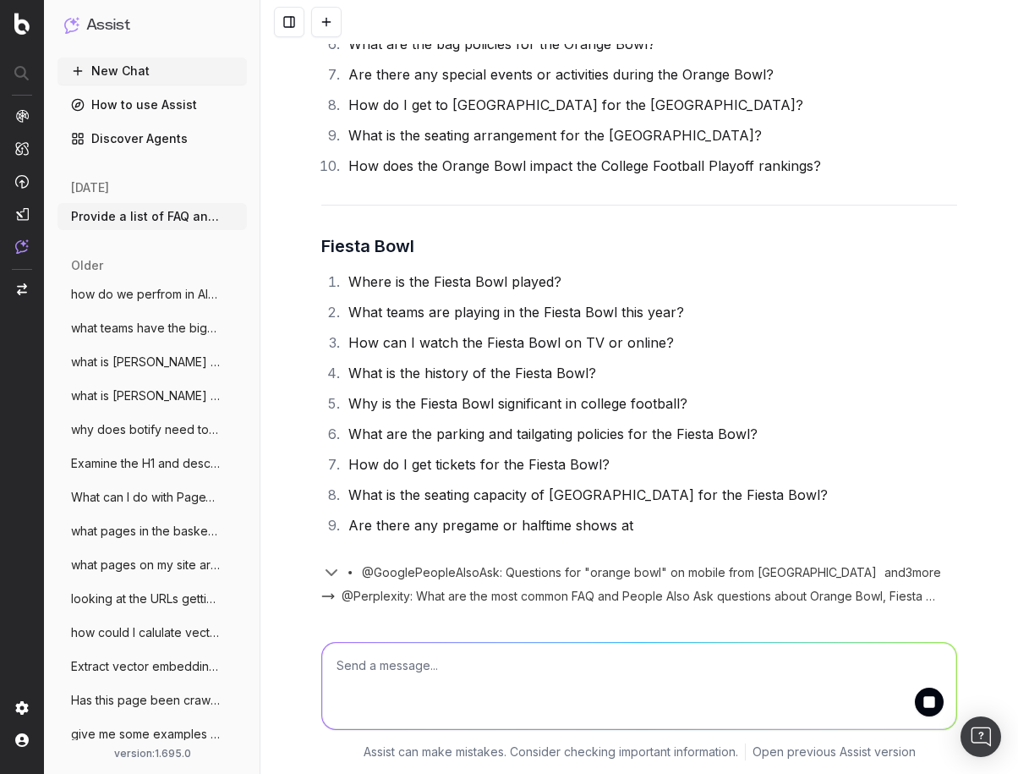
click at [560, 672] on textarea at bounding box center [639, 686] width 634 height 86
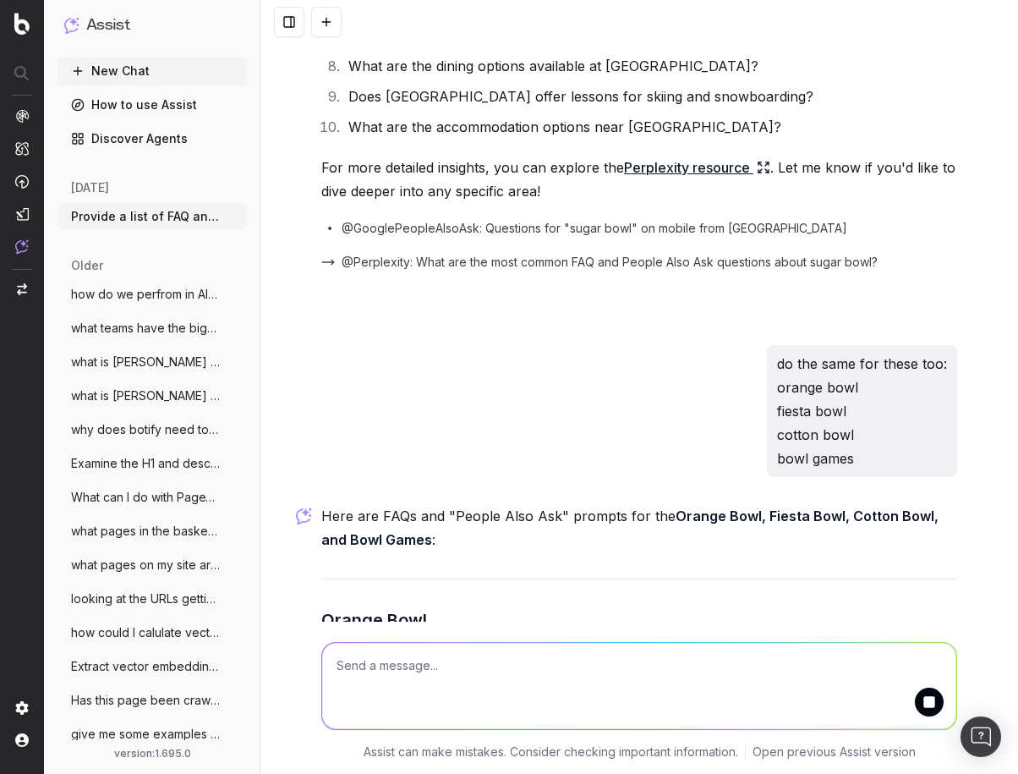
scroll to position [789, 0]
drag, startPoint x: 812, startPoint y: 437, endPoint x: 775, endPoint y: 392, distance: 58.9
click at [777, 392] on p "do the same for these too: orange bowl fiesta bowl cotton bowl bowl games" at bounding box center [862, 410] width 170 height 118
copy p "orange bowl fiesta bowl cotton bowl bowl games"
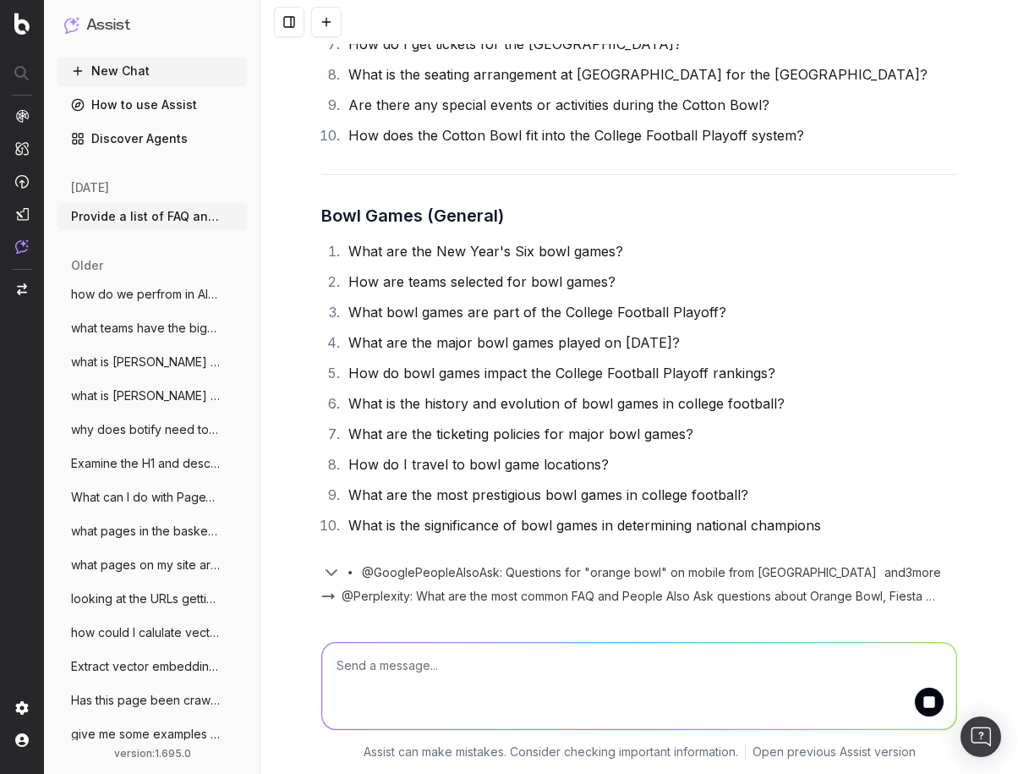
scroll to position [2403, 0]
click at [447, 673] on textarea at bounding box center [639, 686] width 634 height 86
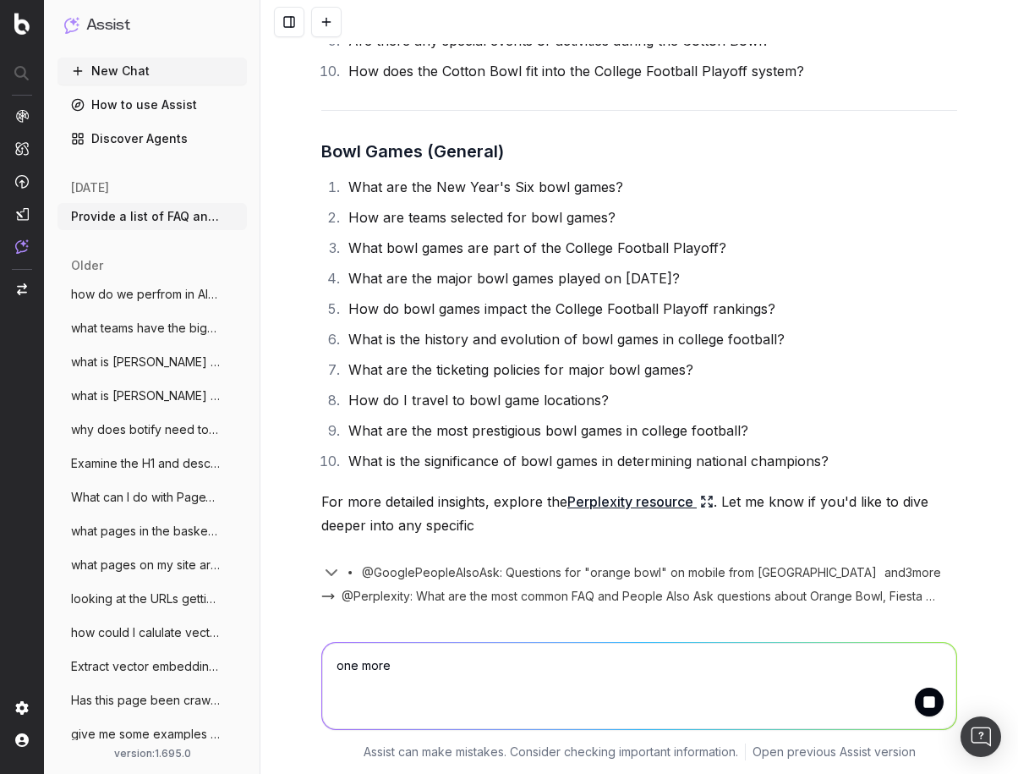
scroll to position [2484, 0]
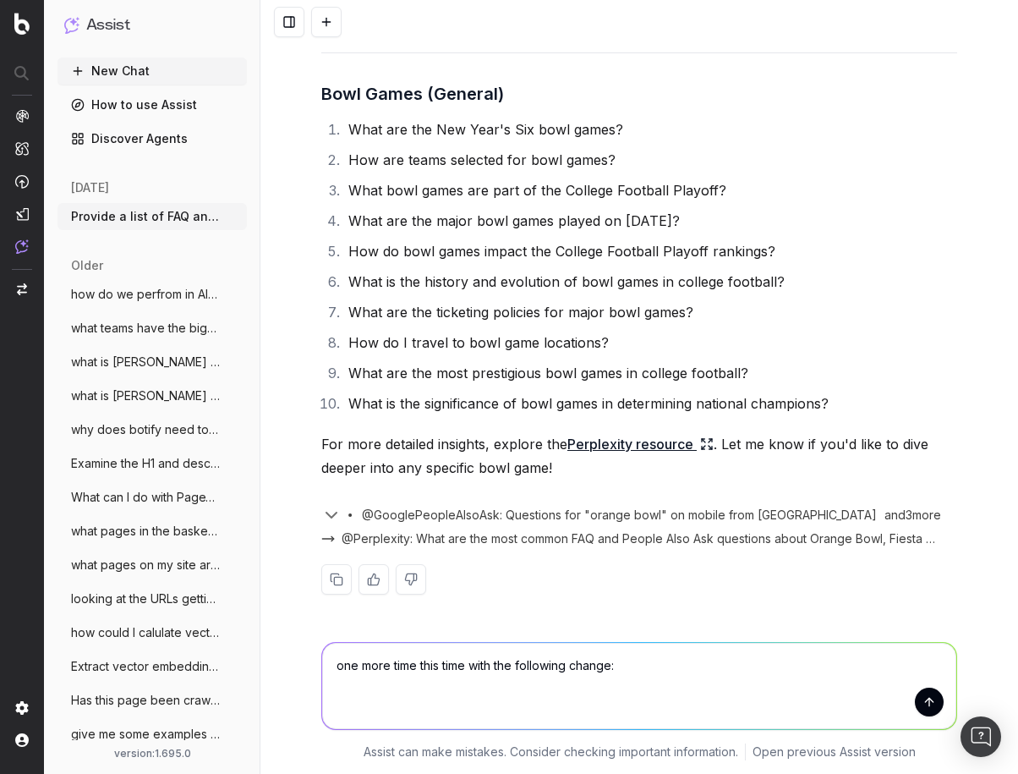
paste textarea "orange bowl fiesta bowl cotton bowl bowl games"
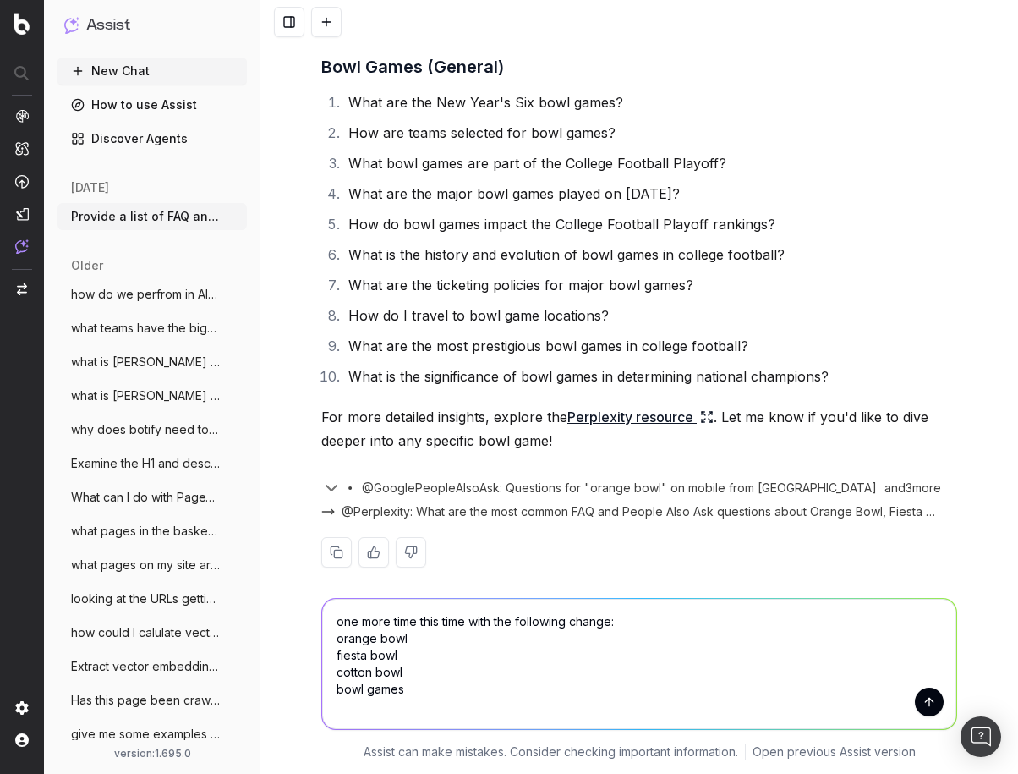
scroll to position [2528, 0]
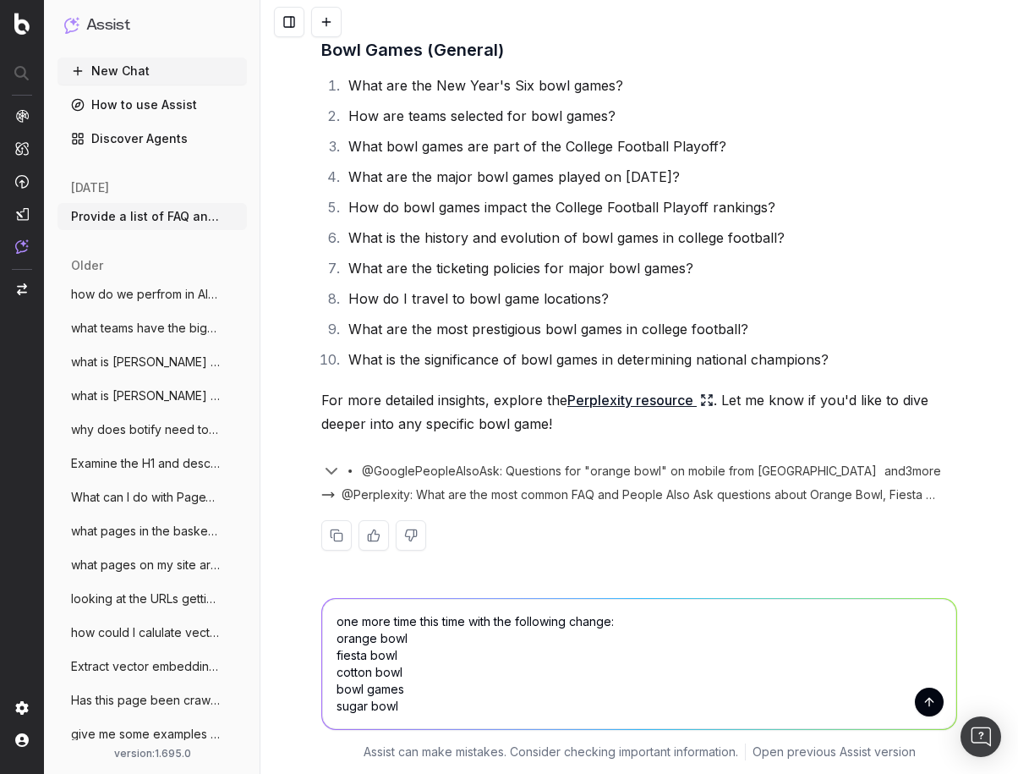
click at [431, 648] on textarea "one more time this time with the following change: orange bowl fiesta bowl cott…" at bounding box center [639, 664] width 634 height 130
type textarea "one more time this time with the following change: orange bowl notre dame fiest…"
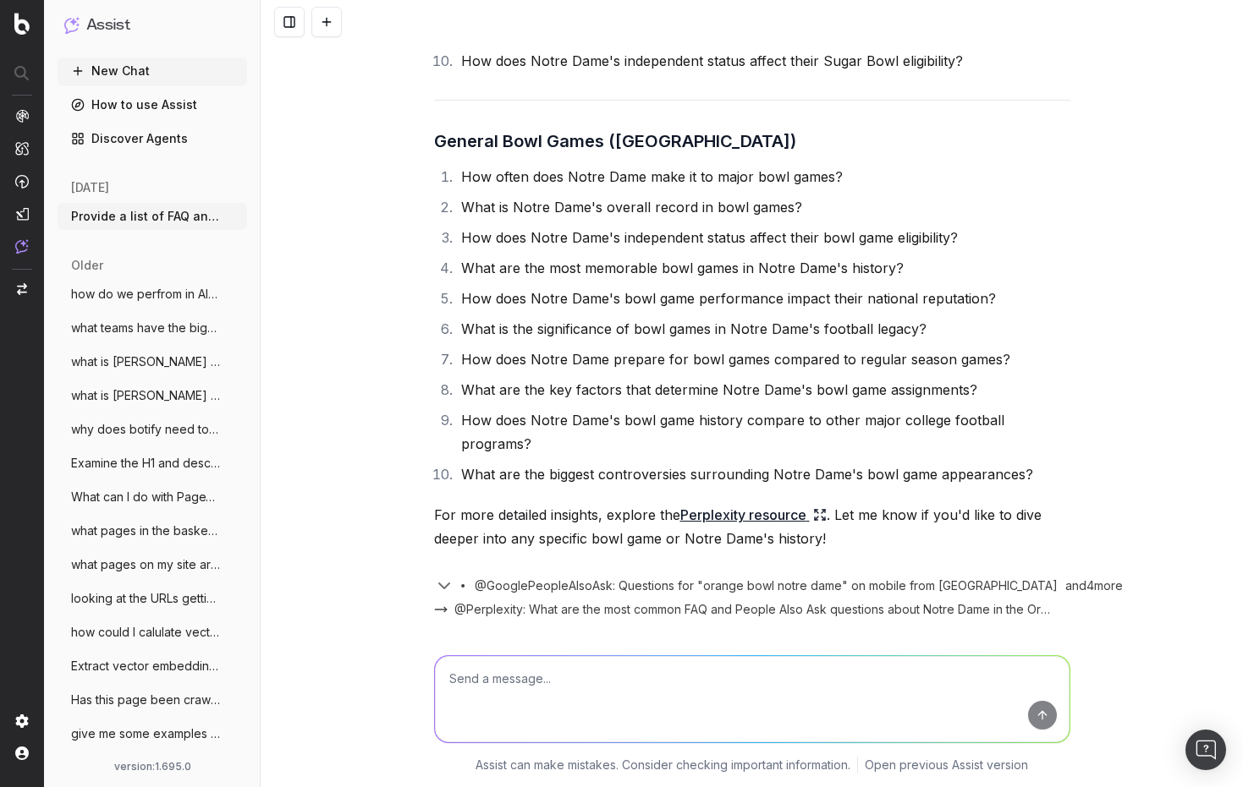
scroll to position [4881, 0]
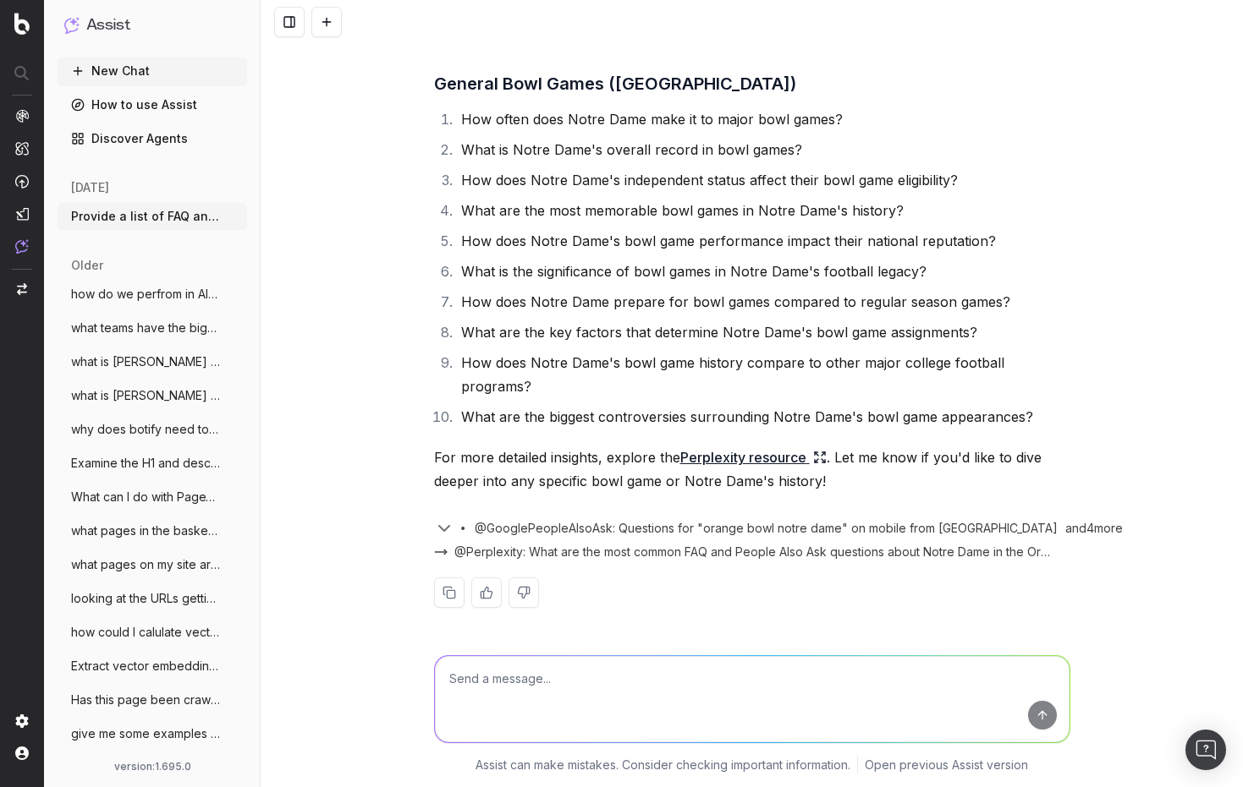
click at [545, 678] on textarea at bounding box center [752, 699] width 634 height 86
type textarea "create an google sheet export with all of these prompts"
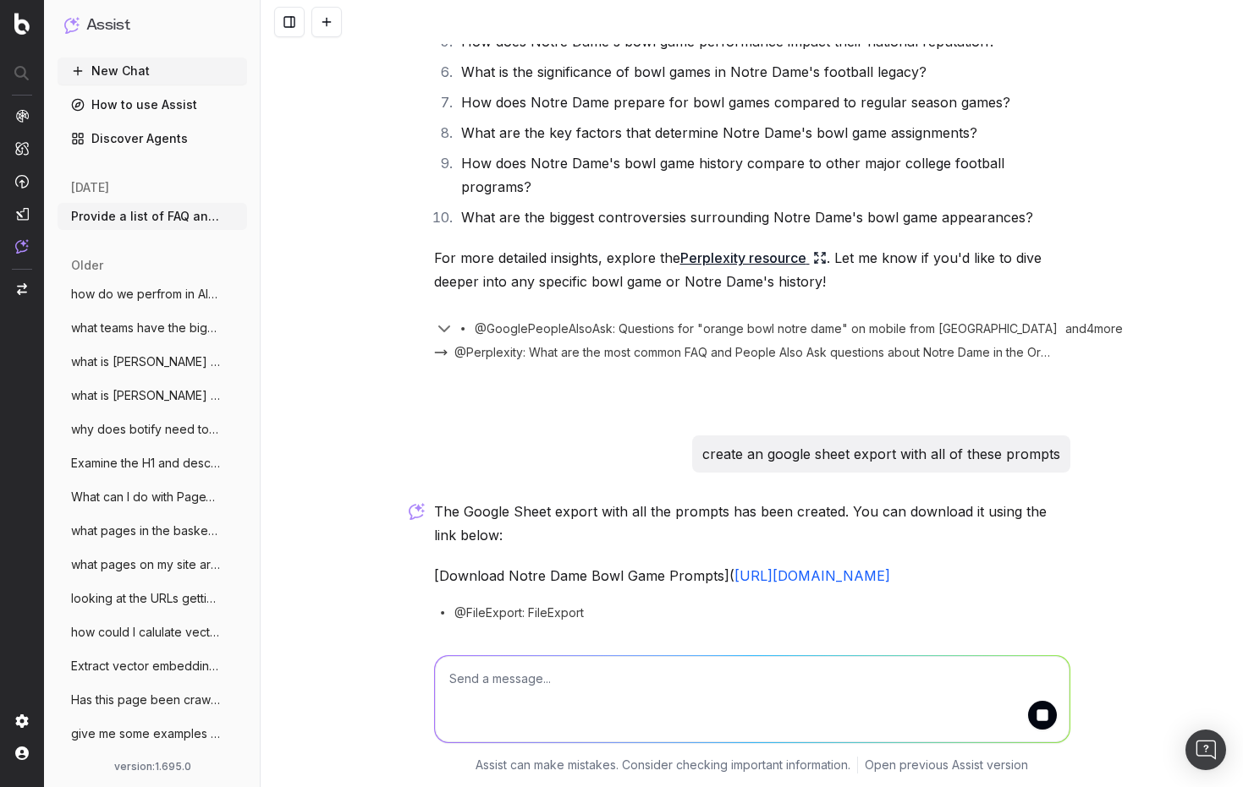
scroll to position [5138, 0]
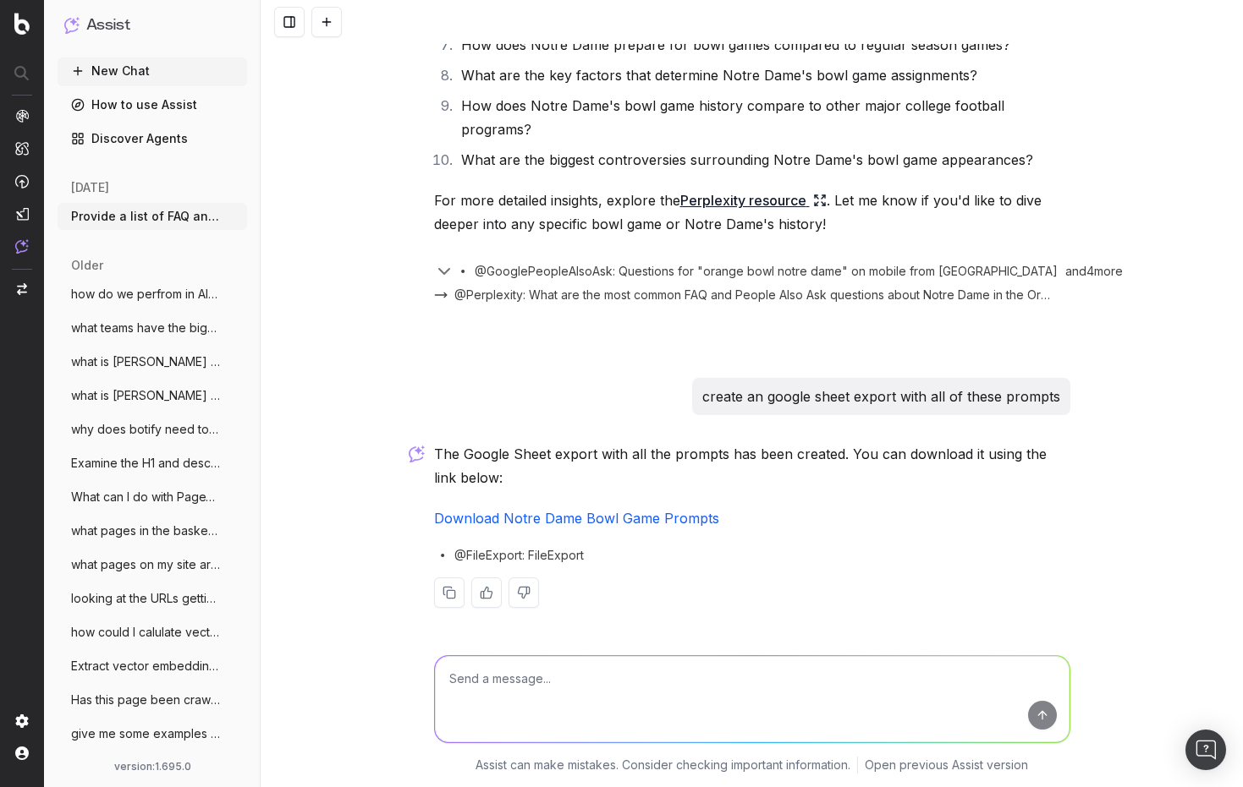
click at [555, 516] on link "Download Notre Dame Bowl Game Prompts" at bounding box center [576, 518] width 285 height 17
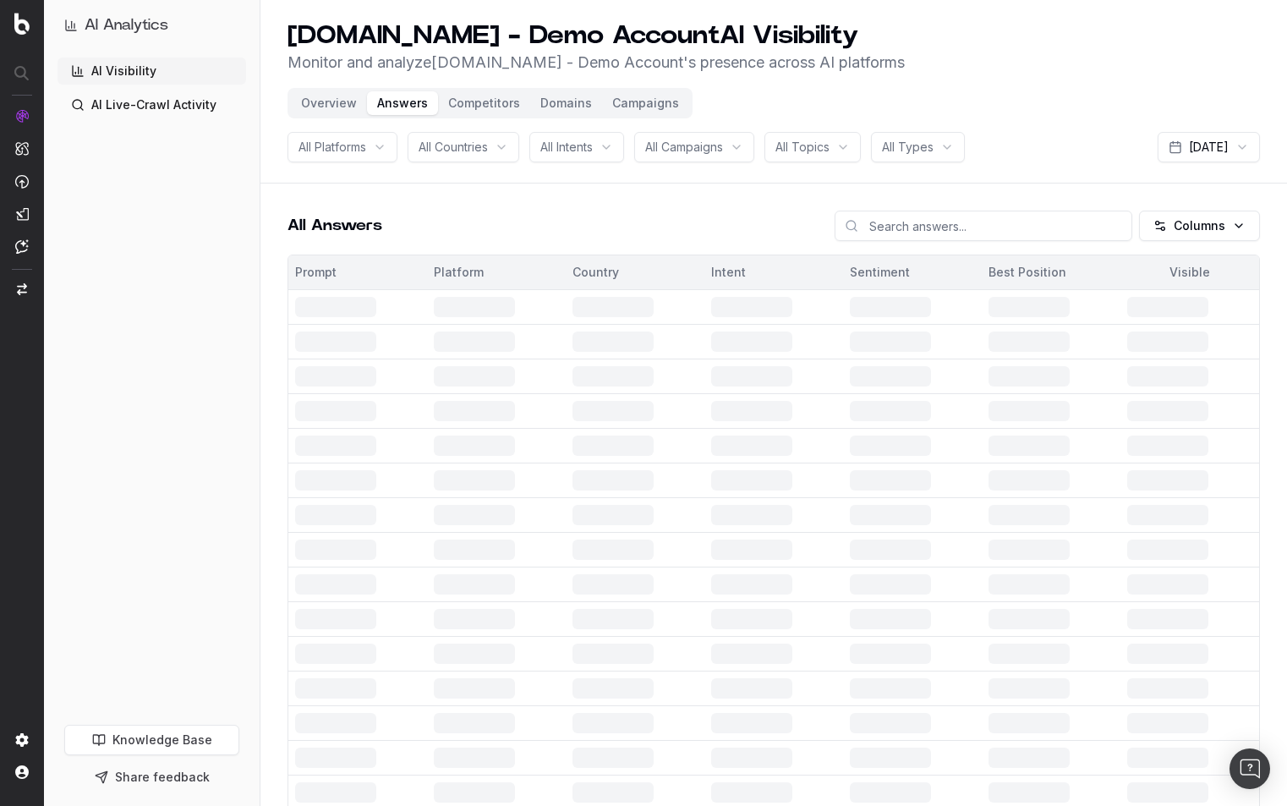
click at [128, 109] on link "AI Live-Crawl Activity" at bounding box center [152, 104] width 189 height 27
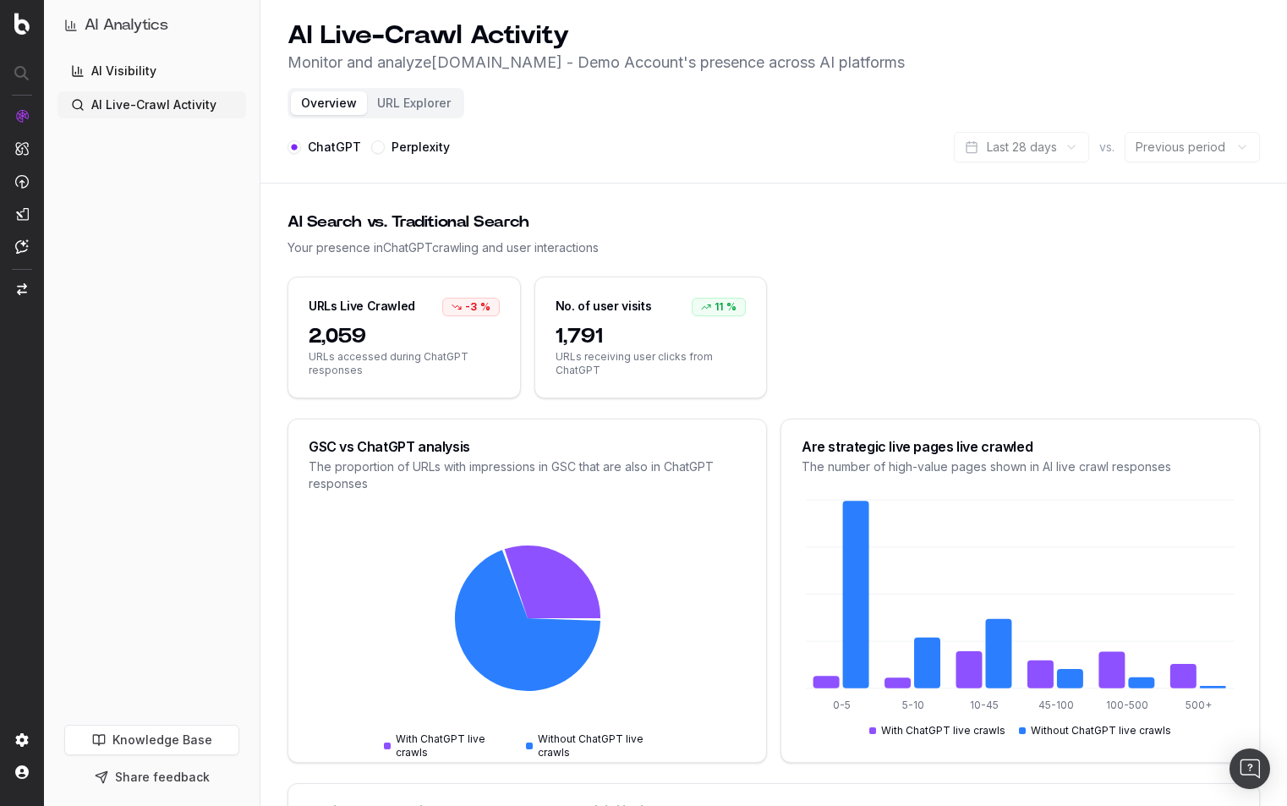
drag, startPoint x: 196, startPoint y: 300, endPoint x: 168, endPoint y: 201, distance: 102.8
click at [195, 297] on div "AI Visibility AI Live-Crawl Activity" at bounding box center [152, 388] width 189 height 661
click at [130, 79] on link "AI Visibility" at bounding box center [152, 71] width 189 height 27
click at [167, 76] on link "AI Visibility" at bounding box center [152, 71] width 189 height 27
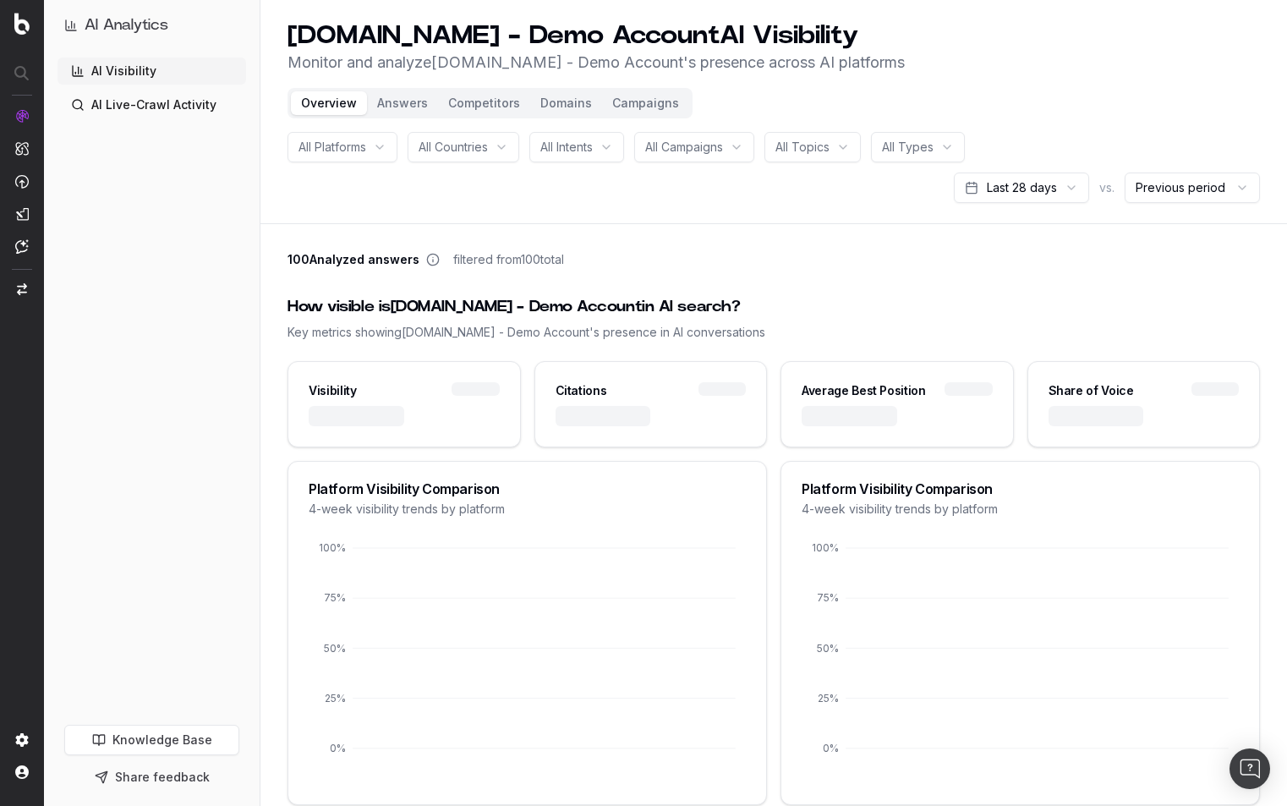
click at [633, 101] on button "Campaigns" at bounding box center [645, 103] width 87 height 24
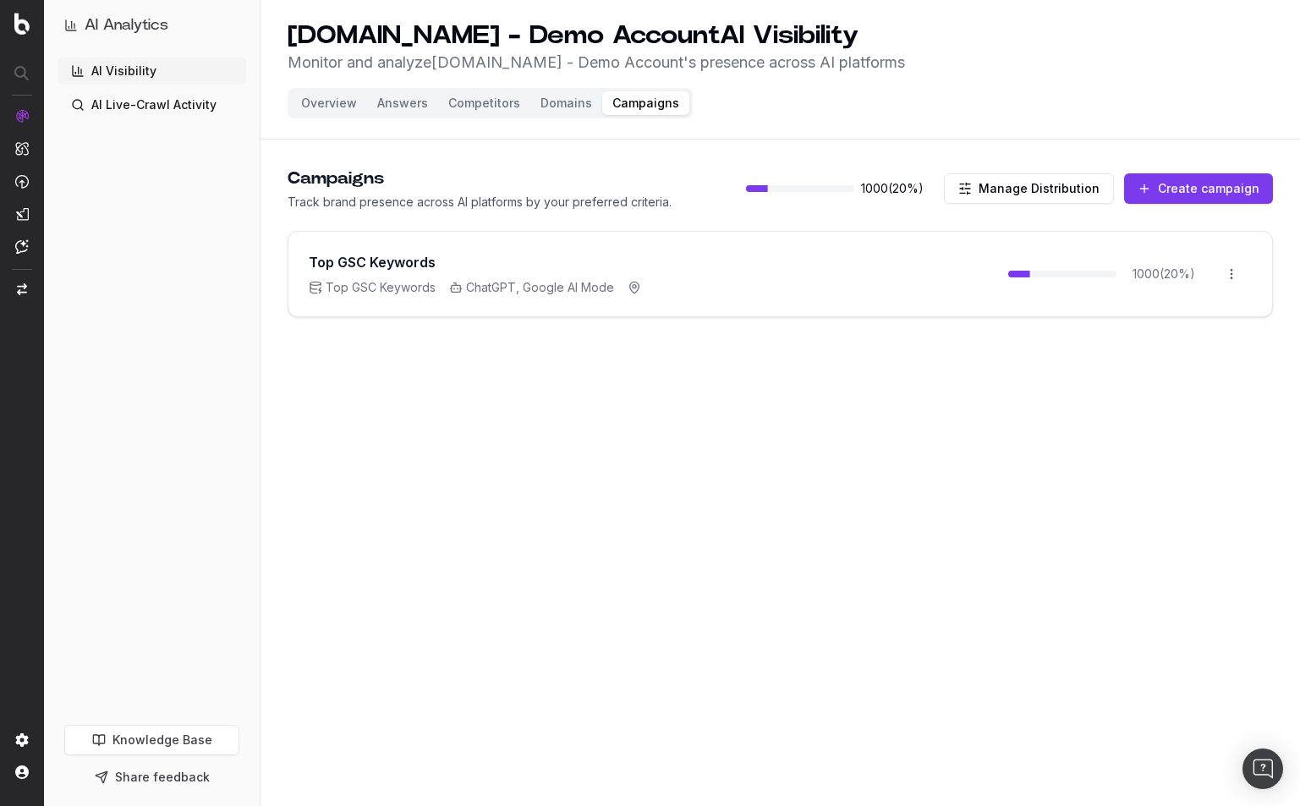
click at [1166, 184] on button "Create campaign" at bounding box center [1198, 188] width 149 height 30
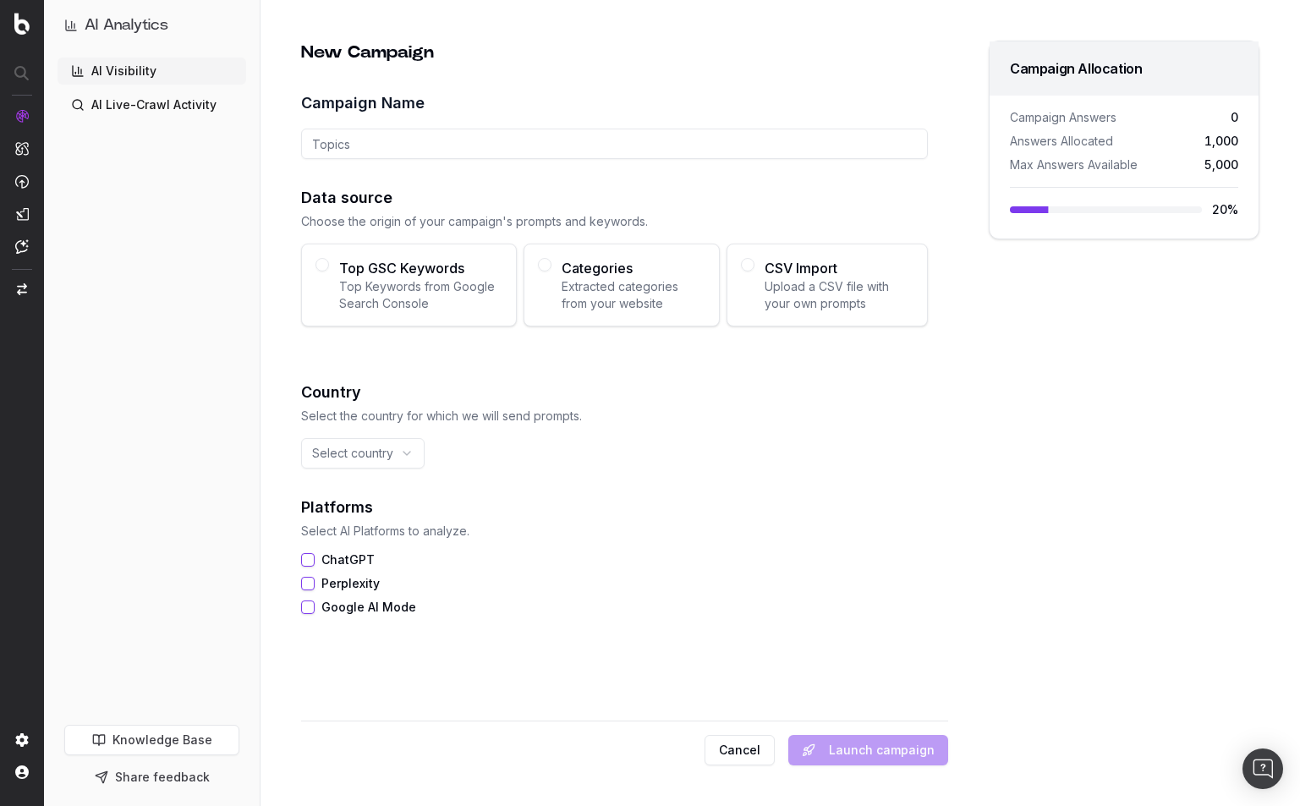
click at [581, 307] on span "Extracted categories from your website" at bounding box center [634, 295] width 144 height 34
click at [551, 272] on button "Categories Extracted categories from your website" at bounding box center [545, 265] width 14 height 14
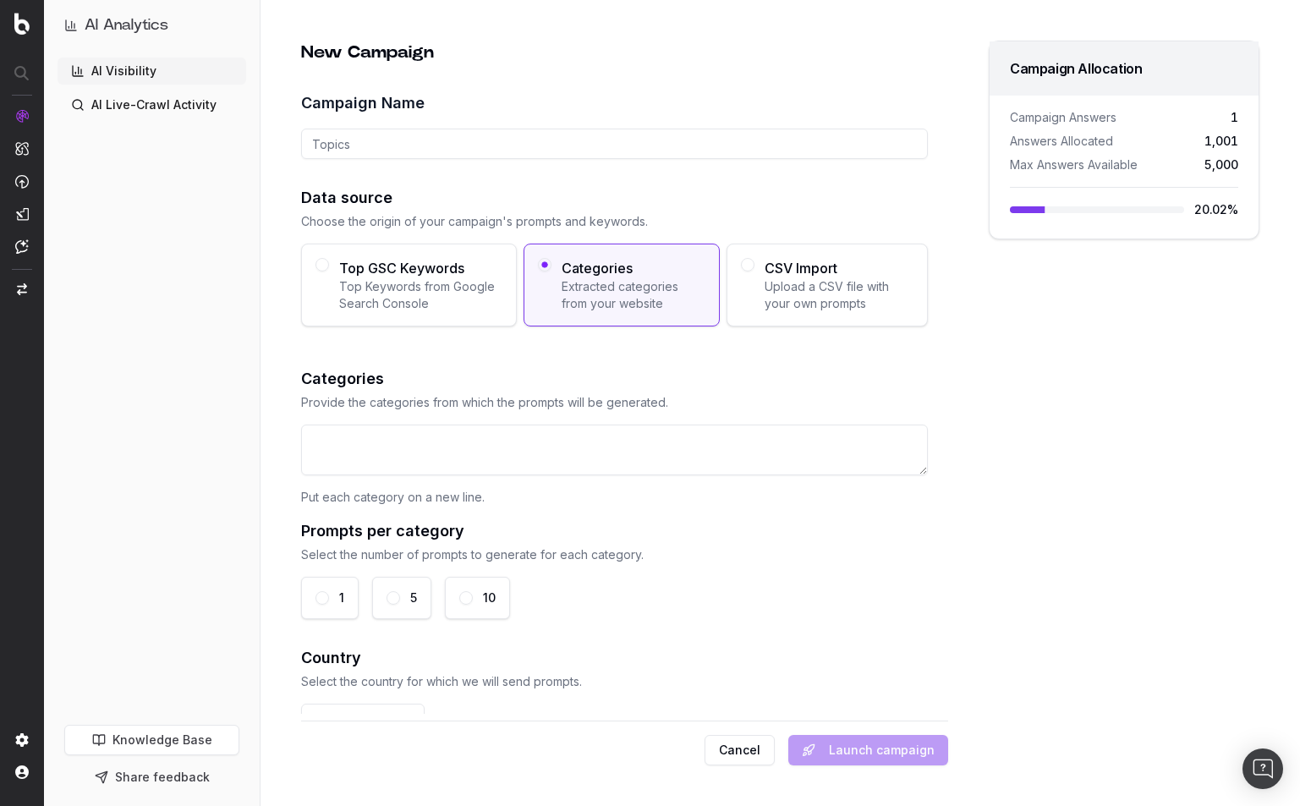
click at [780, 304] on span "Upload a CSV file with your own prompts" at bounding box center [839, 295] width 149 height 34
click at [741, 267] on button "CSV Import Upload a CSV file with your own prompts" at bounding box center [748, 265] width 14 height 14
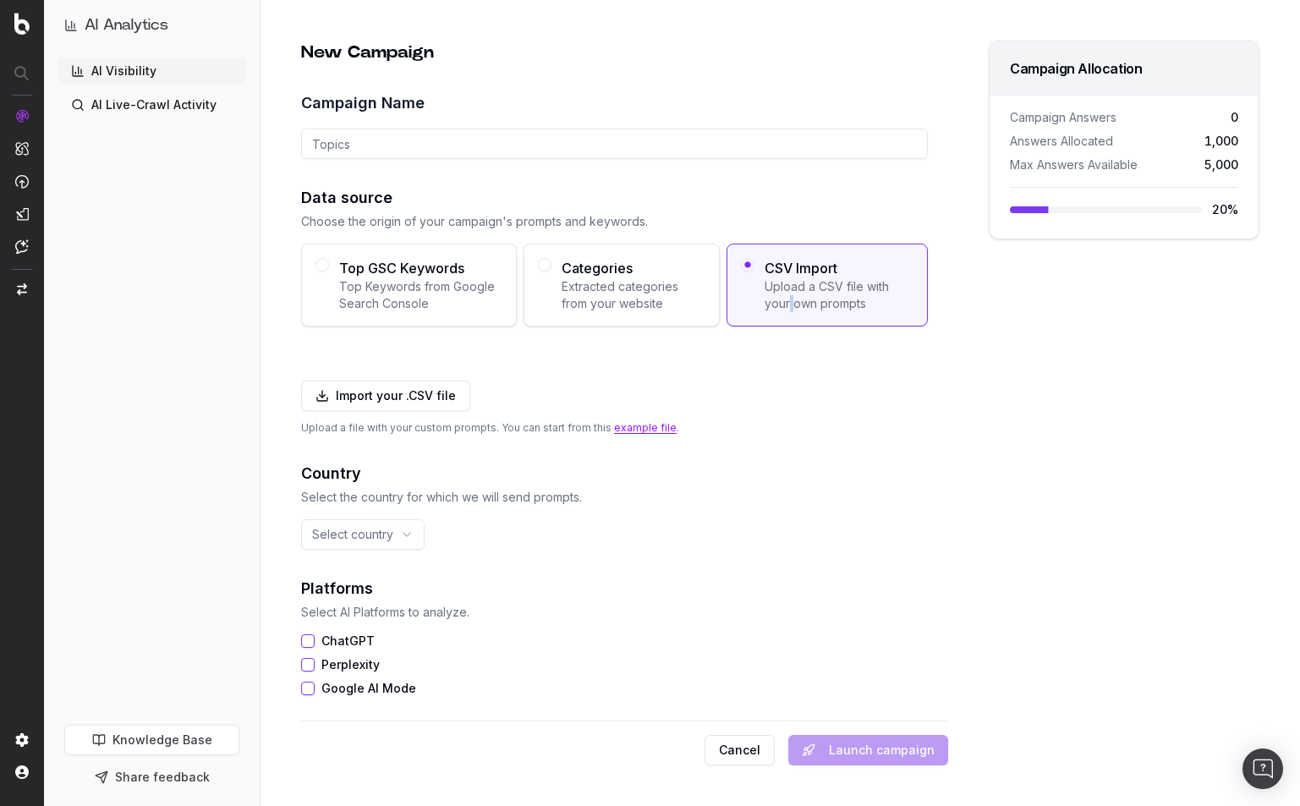
click at [370, 401] on button "Import your .CSV file" at bounding box center [385, 396] width 169 height 30
click at [531, 564] on div "New Campaign Campaign Name Data source Choose the origin of your campaign's pro…" at bounding box center [624, 377] width 648 height 673
click at [365, 516] on div "Country Select the country for which we will send prompts. Select country" at bounding box center [614, 504] width 627 height 88
click at [366, 524] on html "AI Analytics AI Visibility AI Live-Crawl Activity Knowledge Base Share feedback…" at bounding box center [650, 403] width 1300 height 806
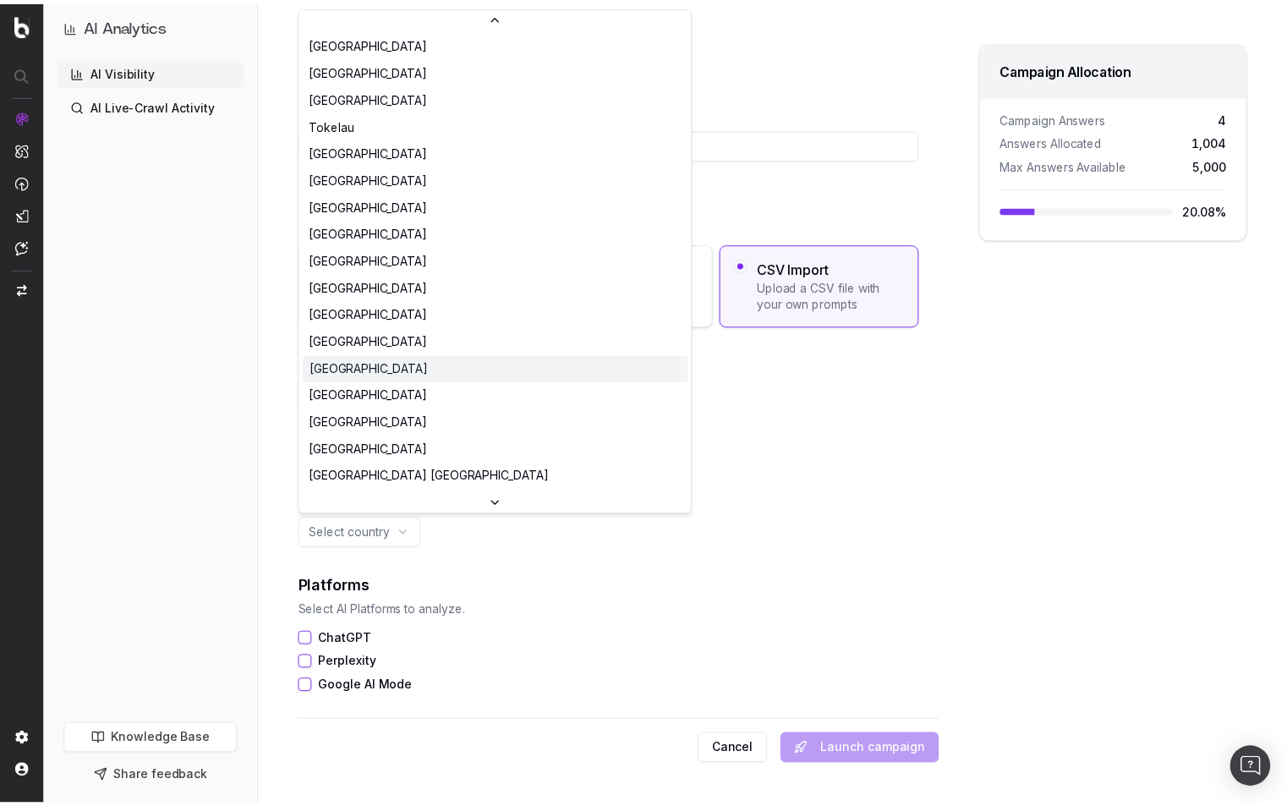
scroll to position [5715, 0]
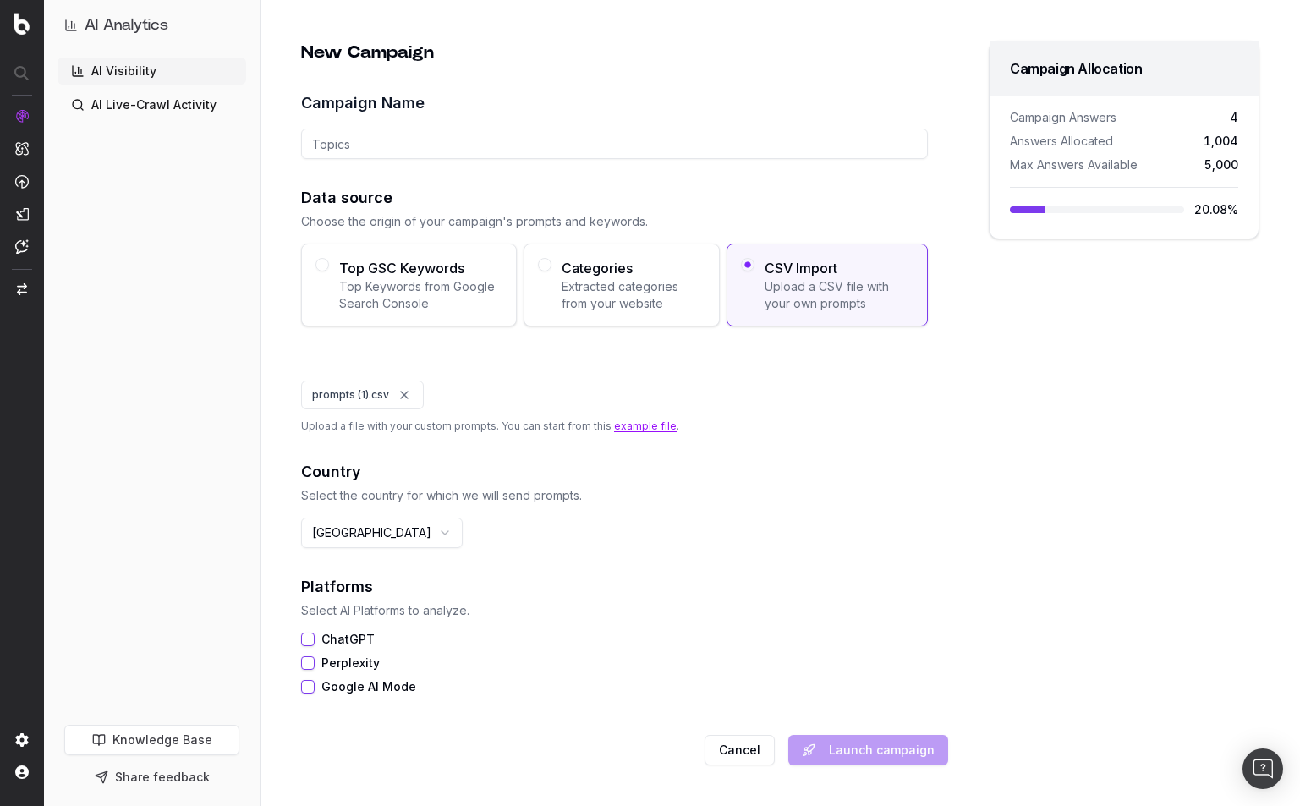
drag, startPoint x: 304, startPoint y: 637, endPoint x: 314, endPoint y: 667, distance: 32.1
click at [304, 639] on button "ChatGPT" at bounding box center [308, 640] width 14 height 14
click at [311, 662] on button "Perplexity" at bounding box center [308, 663] width 14 height 14
click at [309, 683] on button "Google AI Mode" at bounding box center [308, 687] width 14 height 14
drag, startPoint x: 873, startPoint y: 746, endPoint x: 853, endPoint y: 729, distance: 26.4
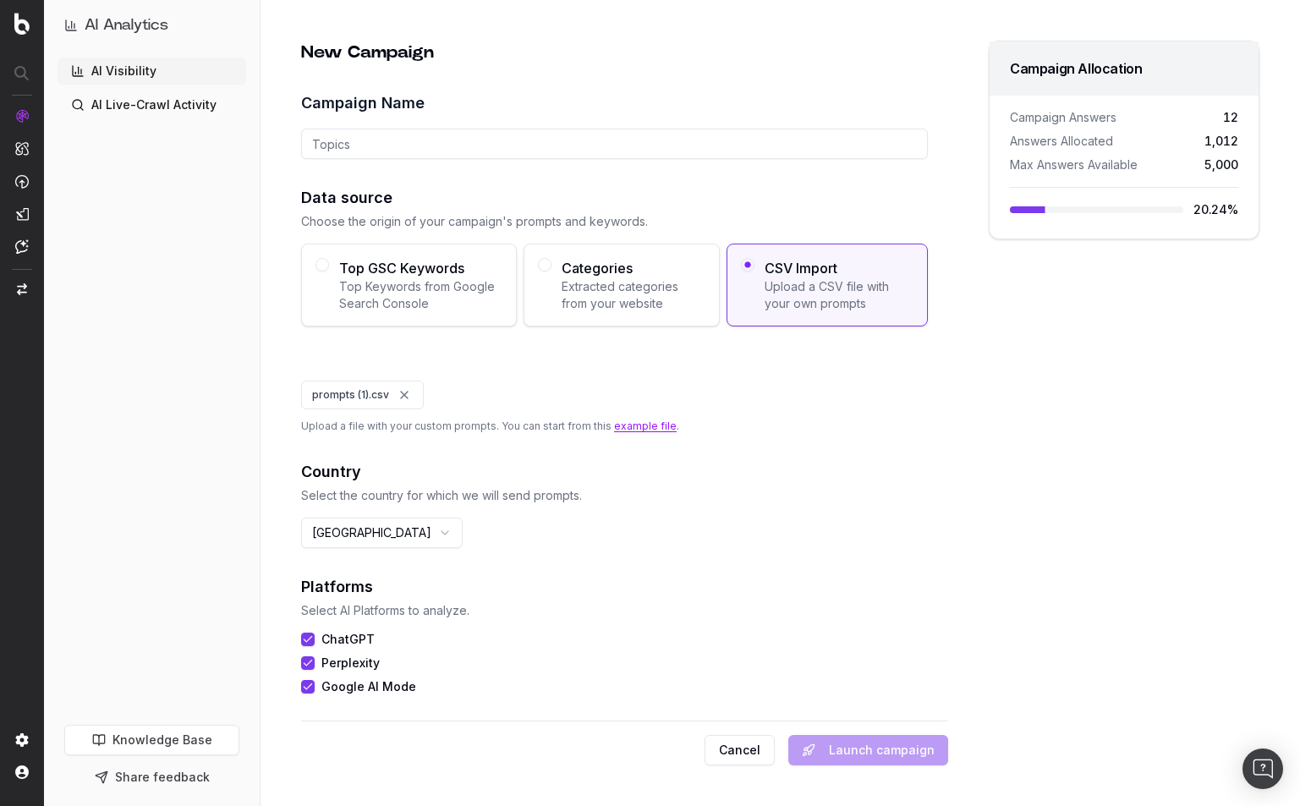
click at [872, 745] on div "Cancel Launch campaign" at bounding box center [624, 743] width 647 height 45
click at [399, 148] on input "Campaign Name" at bounding box center [614, 144] width 627 height 30
type input "Bowl Game Queries"
click at [448, 185] on div "New Campaign Campaign Name Bowl Game Queries Data source Choose the origin of y…" at bounding box center [624, 377] width 648 height 673
drag, startPoint x: 685, startPoint y: 528, endPoint x: 604, endPoint y: 583, distance: 98.1
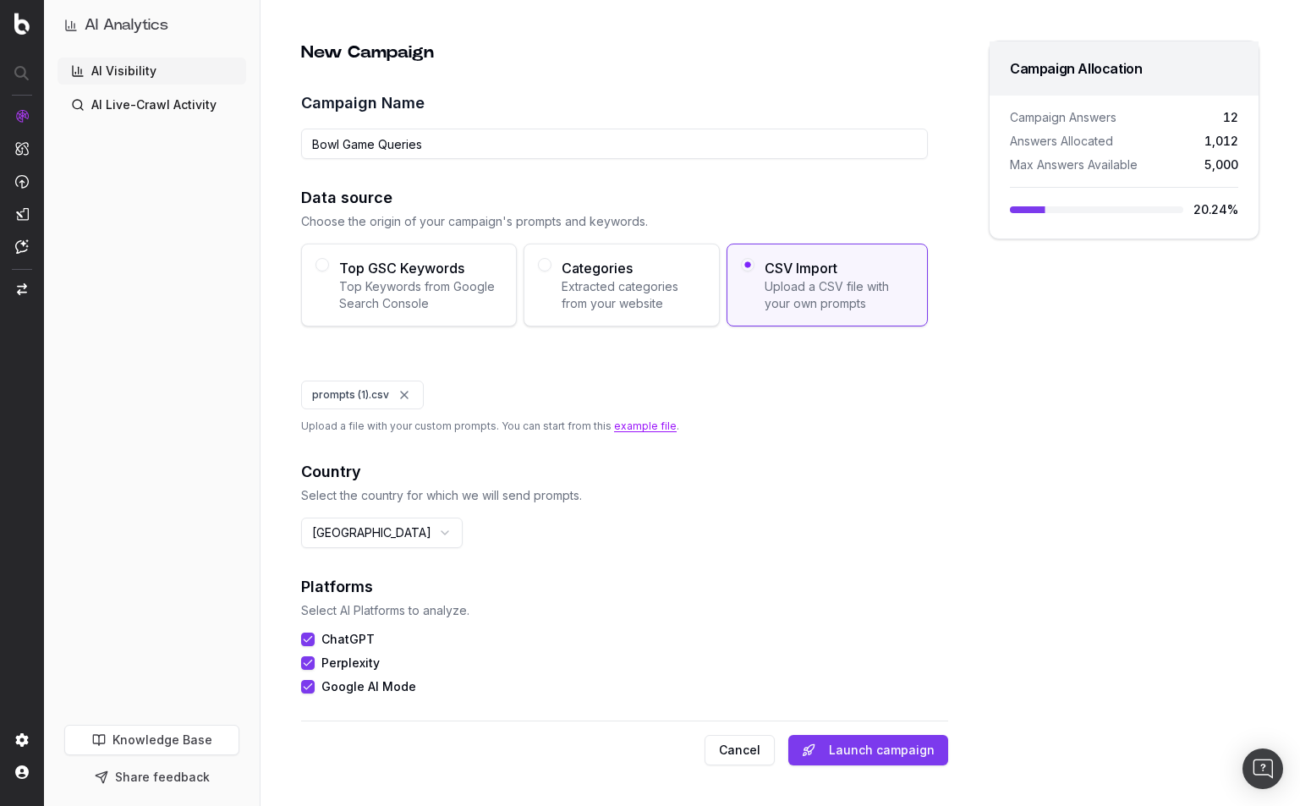
click at [681, 529] on div "Country Select the country for which we will send prompts. United States of Ame…" at bounding box center [614, 504] width 627 height 88
click at [834, 742] on button "Launch campaign" at bounding box center [868, 750] width 160 height 30
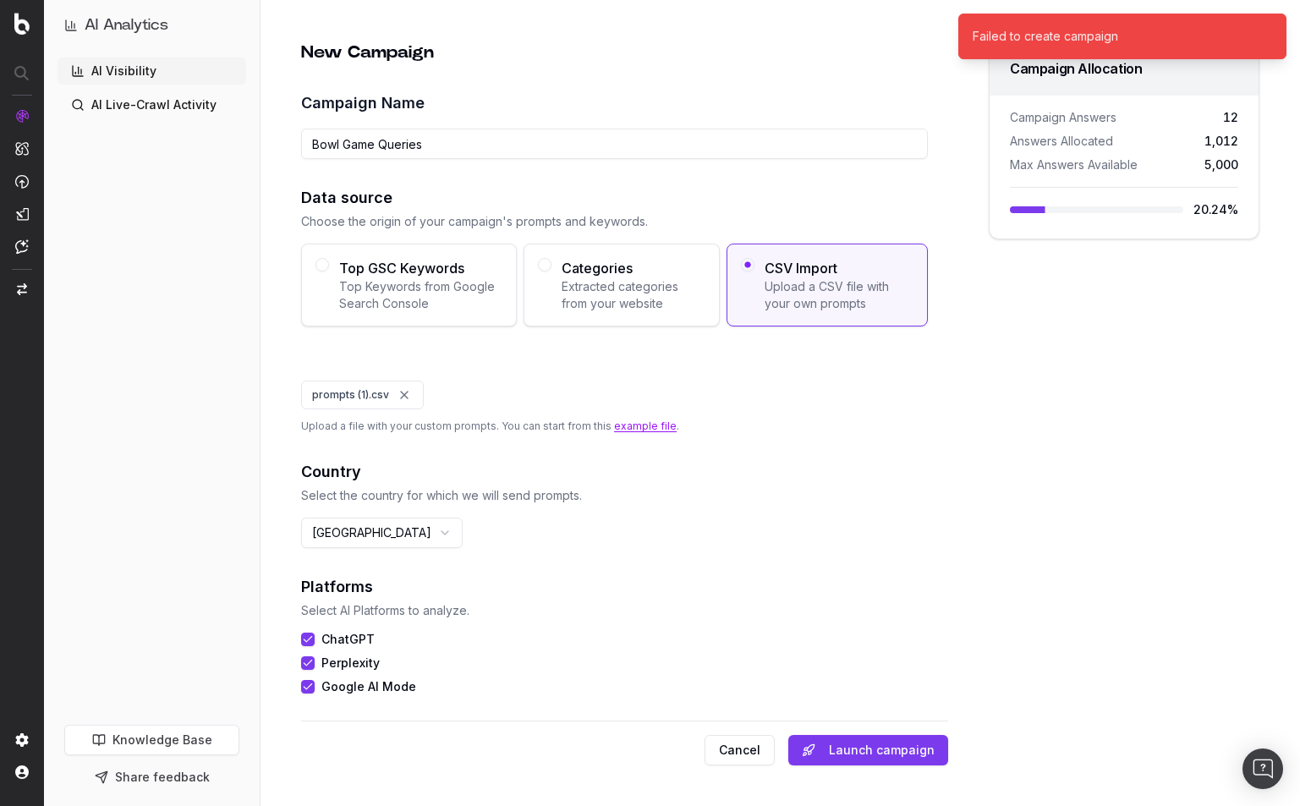
click at [844, 573] on div "New Campaign Campaign Name Bowl Game Queries Data source Choose the origin of y…" at bounding box center [624, 377] width 648 height 673
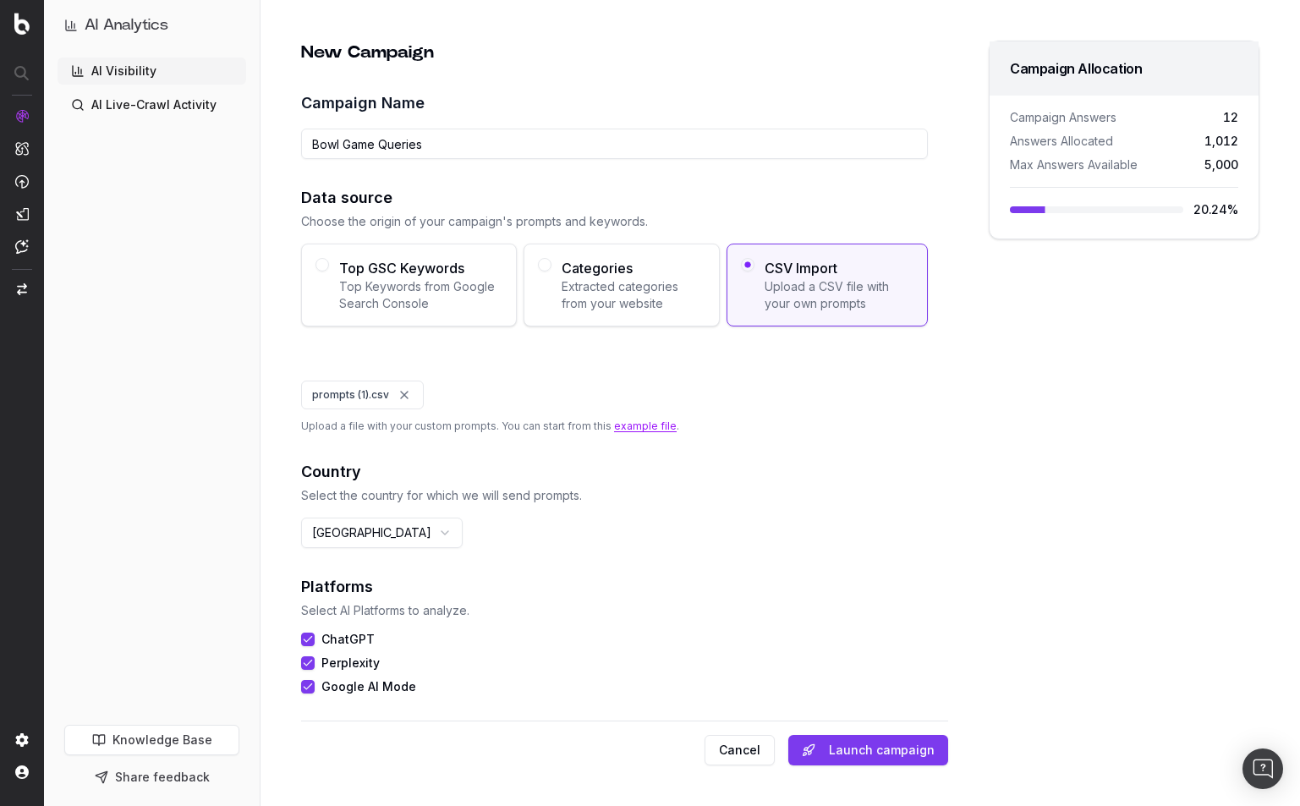
click at [842, 749] on button "Launch campaign" at bounding box center [868, 750] width 160 height 30
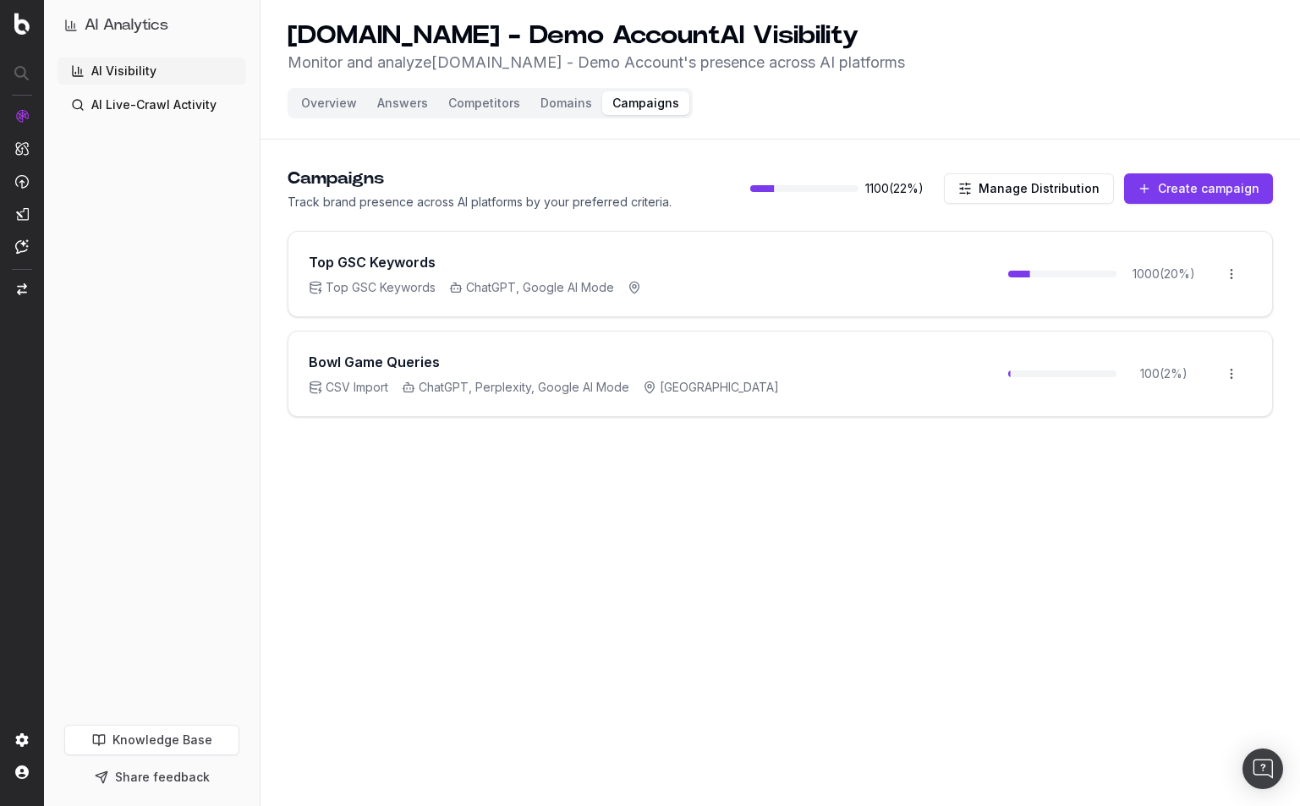
click at [229, 533] on div "AI Visibility AI Live-Crawl Activity" at bounding box center [152, 388] width 189 height 661
click at [321, 105] on button "Overview" at bounding box center [329, 103] width 76 height 24
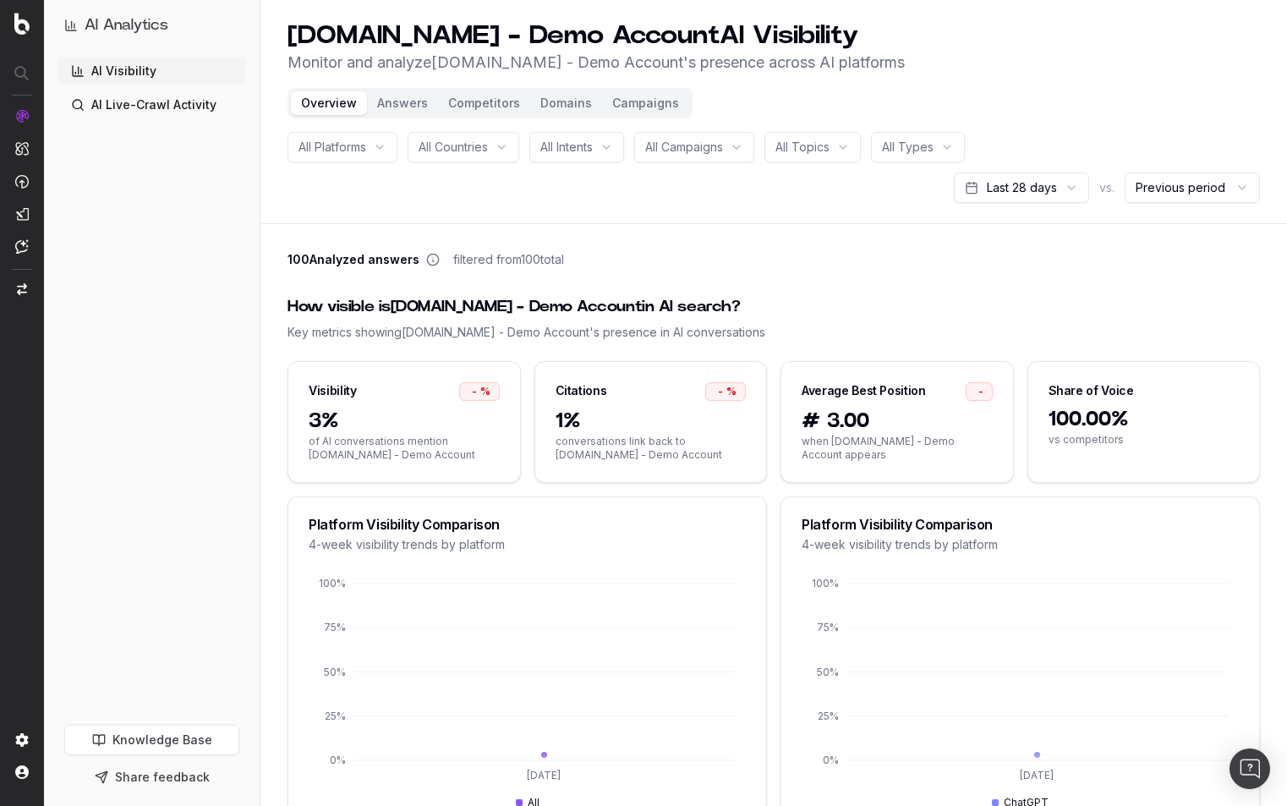
click at [721, 142] on span "All Campaigns" at bounding box center [684, 147] width 78 height 17
click at [458, 212] on header "UHND.com - Demo Account AI Visibility Monitor and analyze UHND.com - Demo Accou…" at bounding box center [774, 112] width 1027 height 224
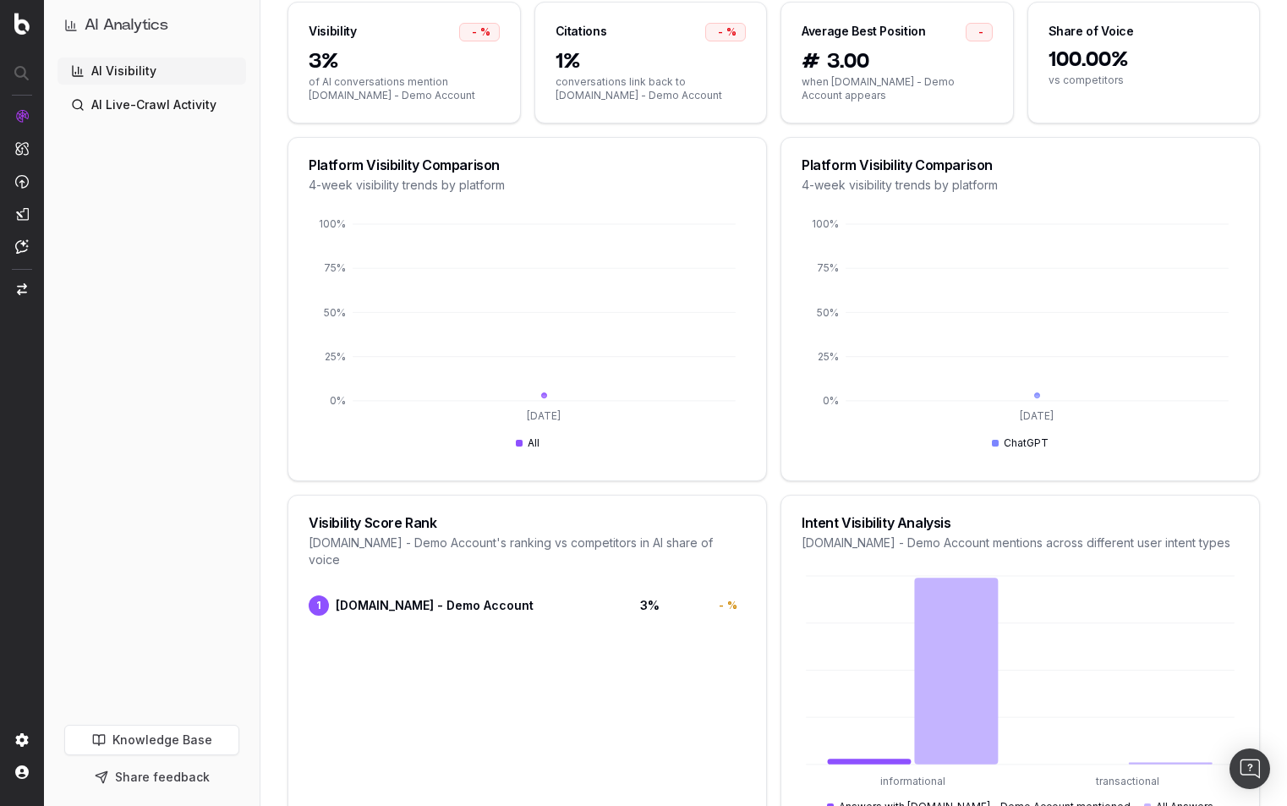
scroll to position [169, 0]
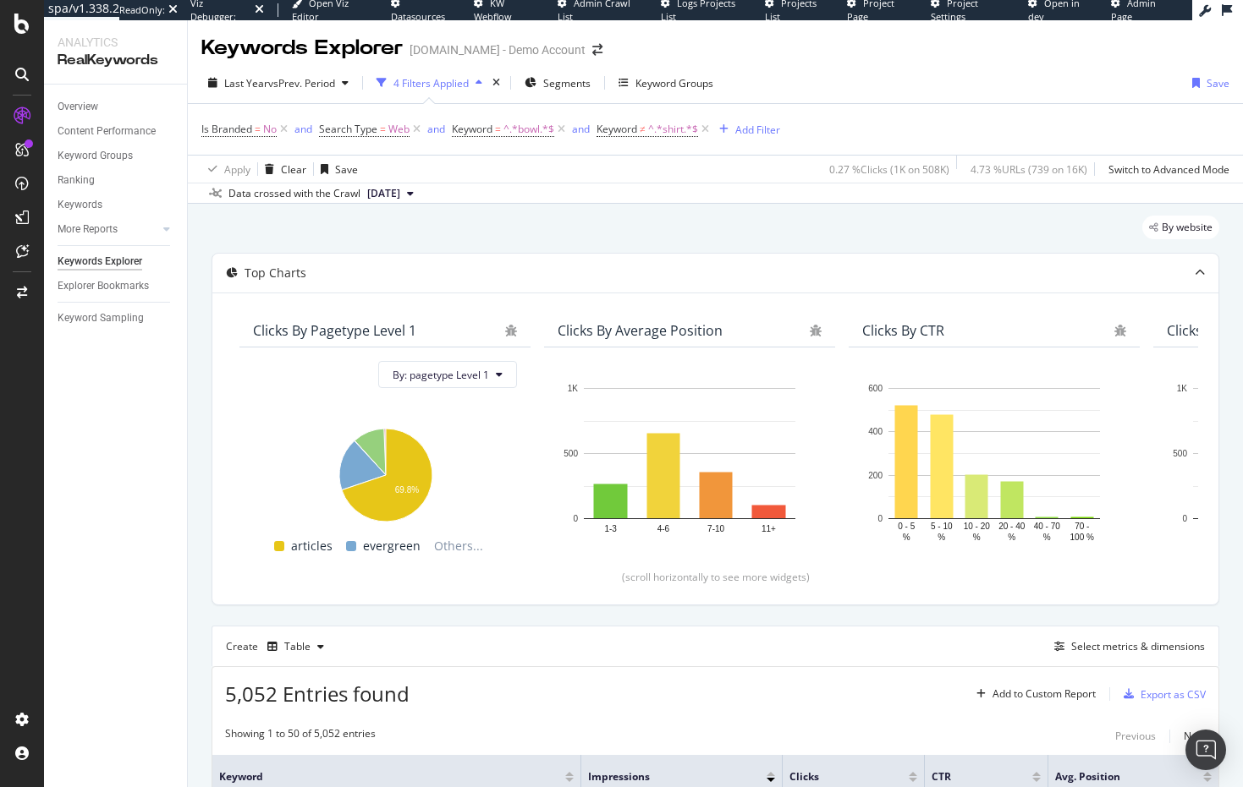
scroll to position [1971, 0]
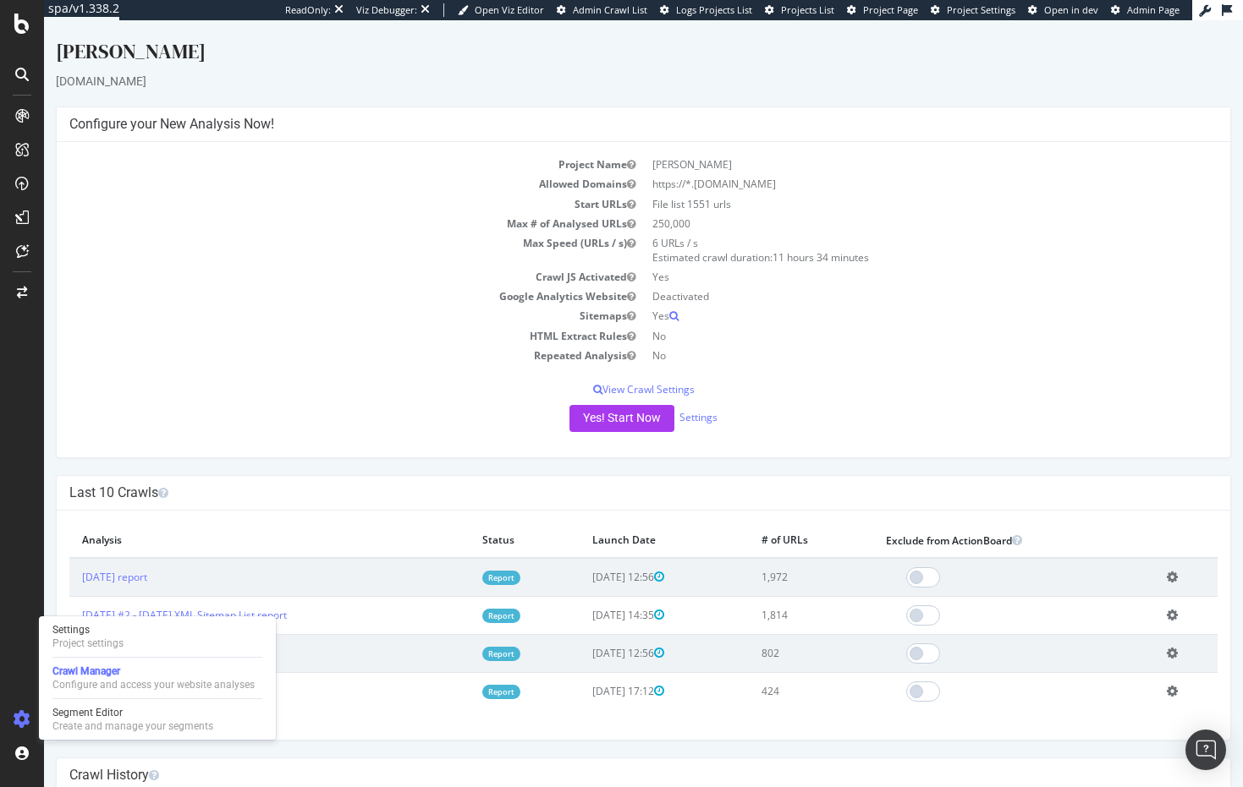
click at [309, 469] on div "[PERSON_NAME] [DOMAIN_NAME] × × Configure your New Analysis Now! Project Name C…" at bounding box center [643, 511] width 1199 height 948
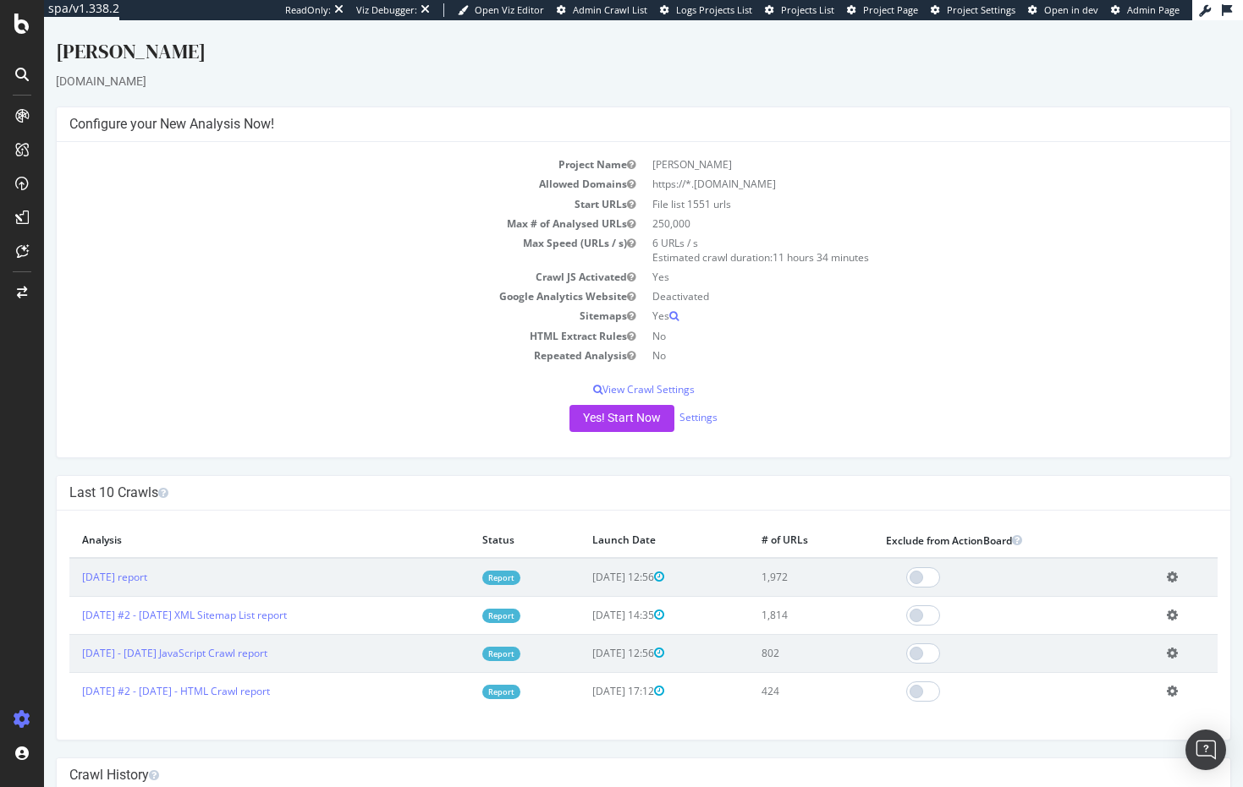
click at [878, 445] on div "Project Name Clare V Allowed Domains https://*.[DOMAIN_NAME] Start URLs File li…" at bounding box center [643, 299] width 1173 height 315
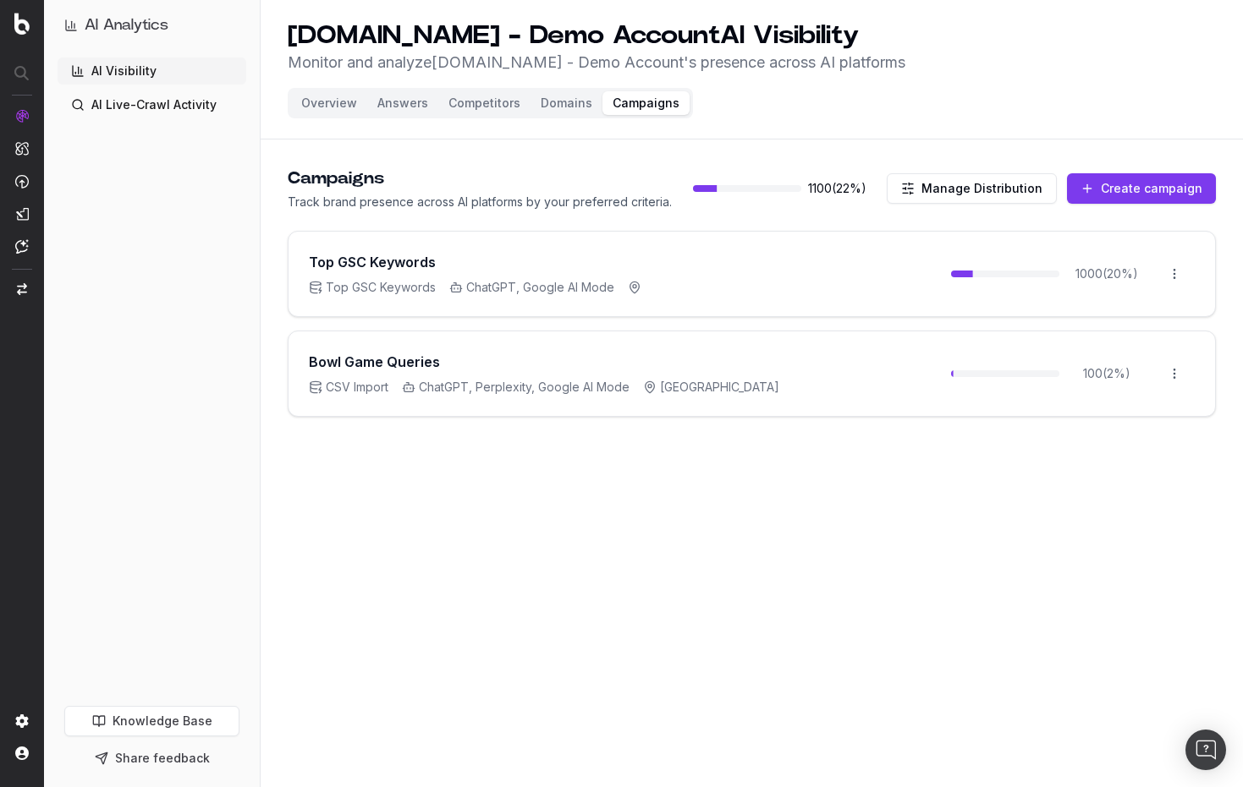
click at [127, 70] on link "AI Visibility" at bounding box center [152, 71] width 189 height 27
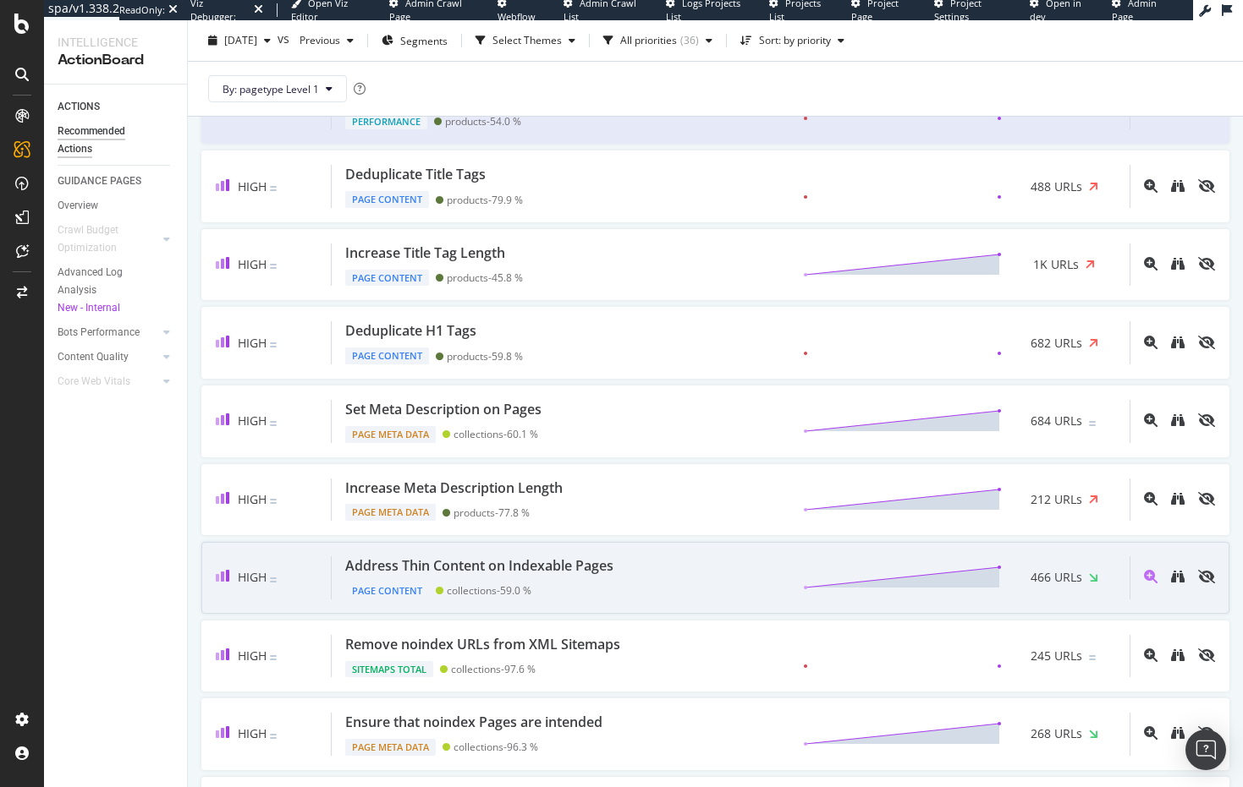
scroll to position [254, 0]
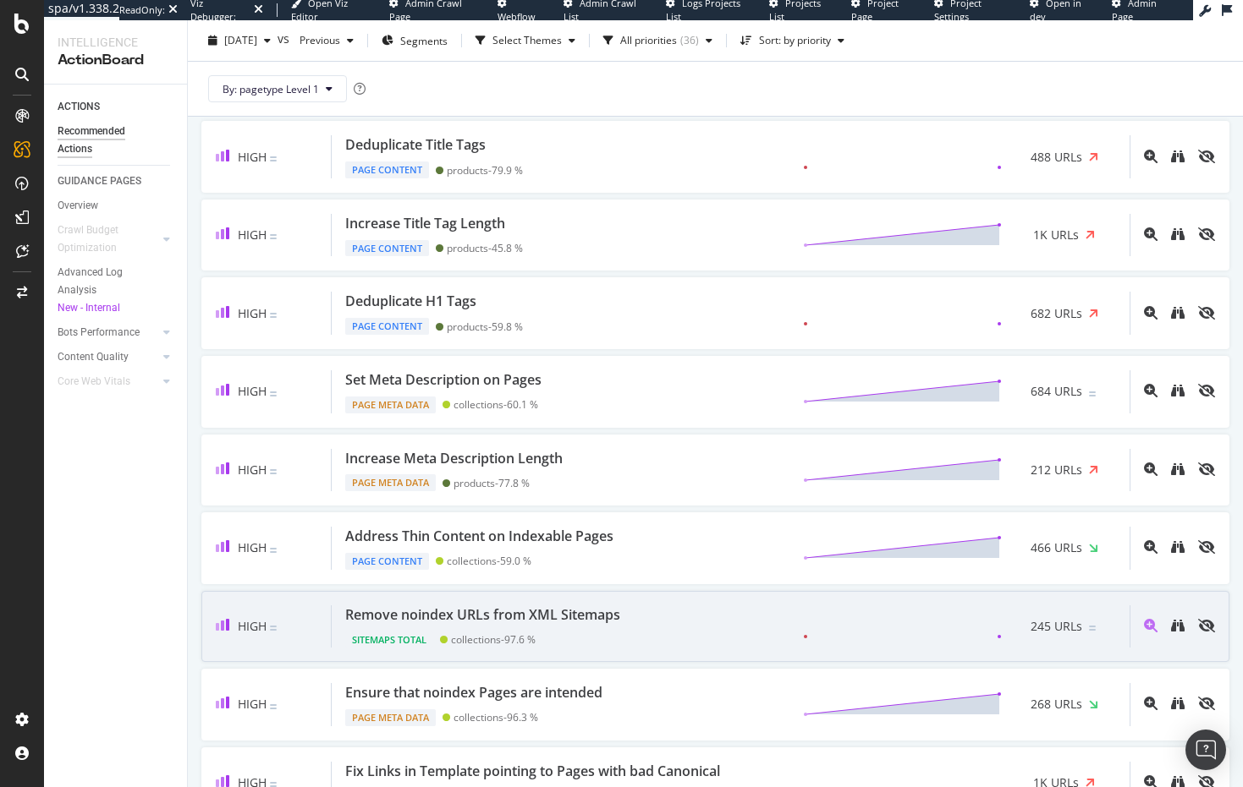
click at [667, 631] on div "Remove noindex URLs from XML Sitemaps Sitemaps Total collections - 97.6 % 245 U…" at bounding box center [731, 627] width 798 height 43
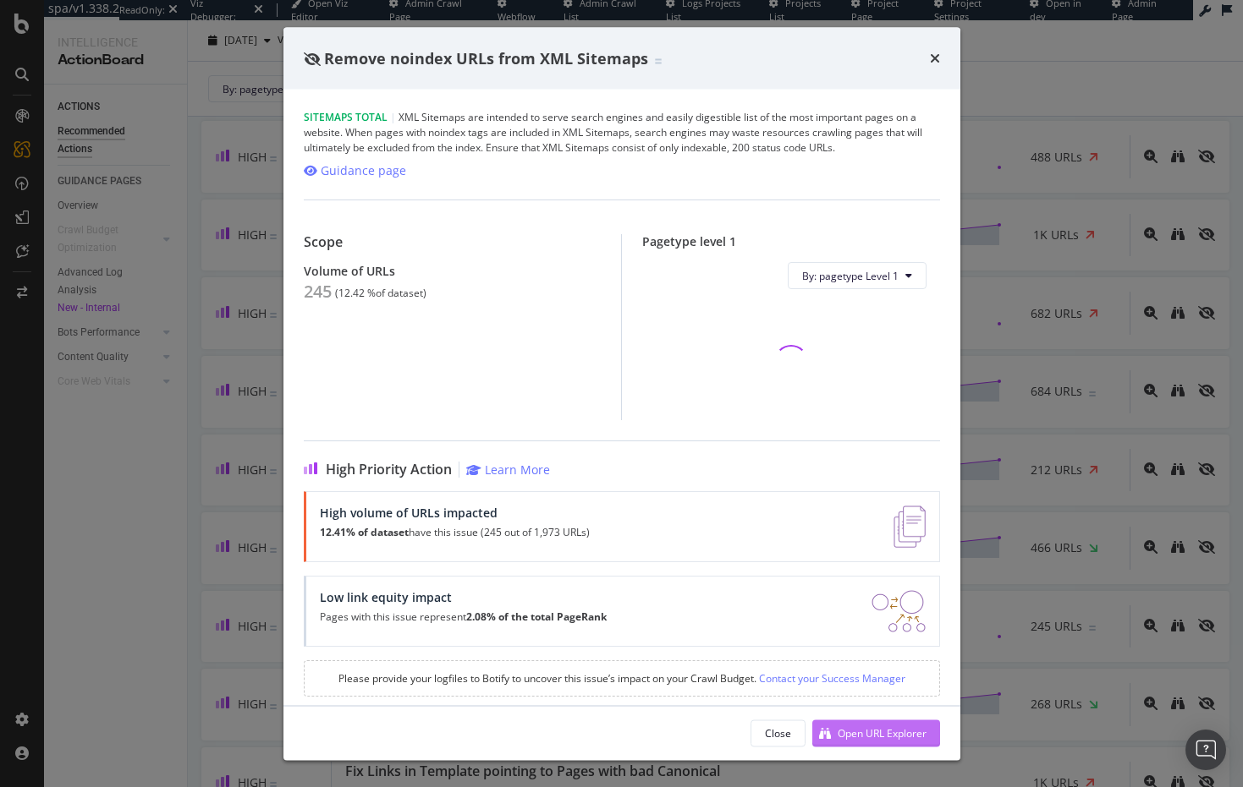
drag, startPoint x: 873, startPoint y: 739, endPoint x: 857, endPoint y: 736, distance: 16.4
click at [857, 736] on div "Open URL Explorer" at bounding box center [881, 733] width 89 height 14
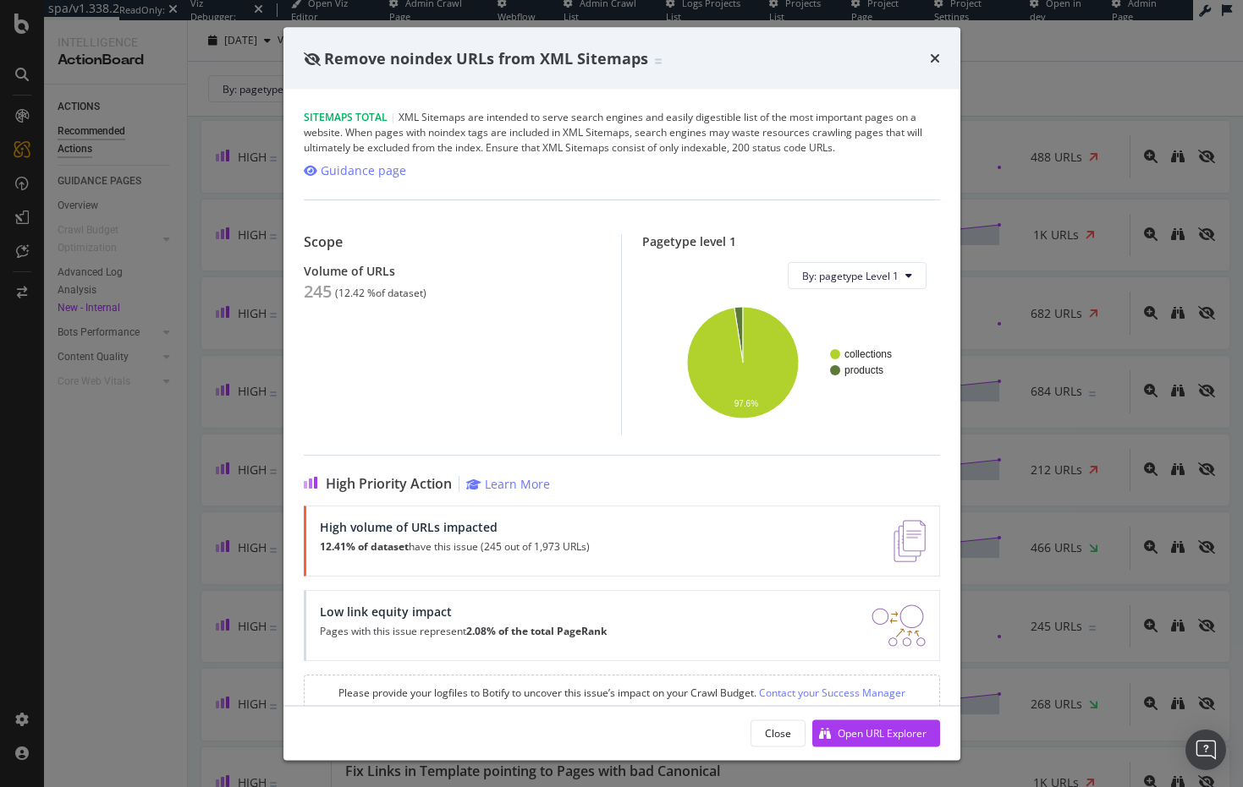
drag, startPoint x: 933, startPoint y: 60, endPoint x: 722, endPoint y: 99, distance: 214.2
click at [931, 60] on icon "times" at bounding box center [935, 59] width 10 height 14
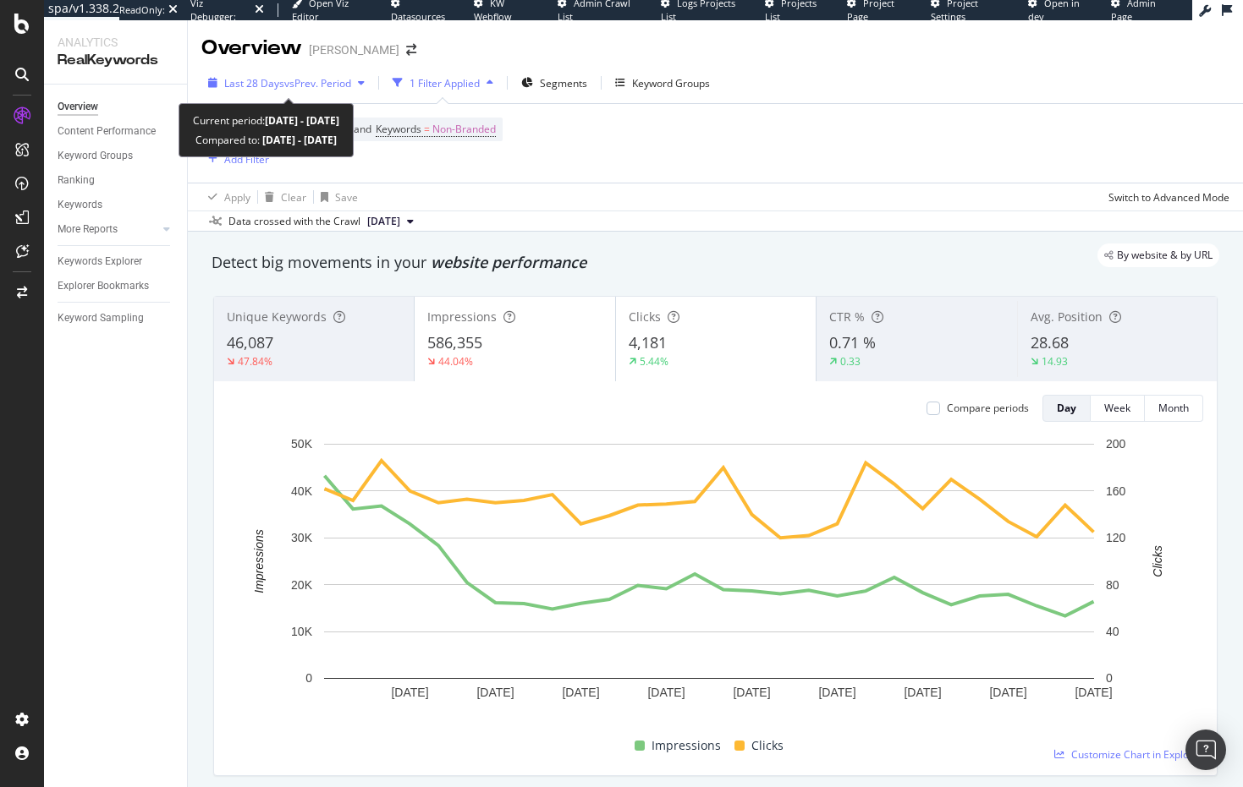
click at [239, 80] on span "Last 28 Days" at bounding box center [254, 83] width 60 height 14
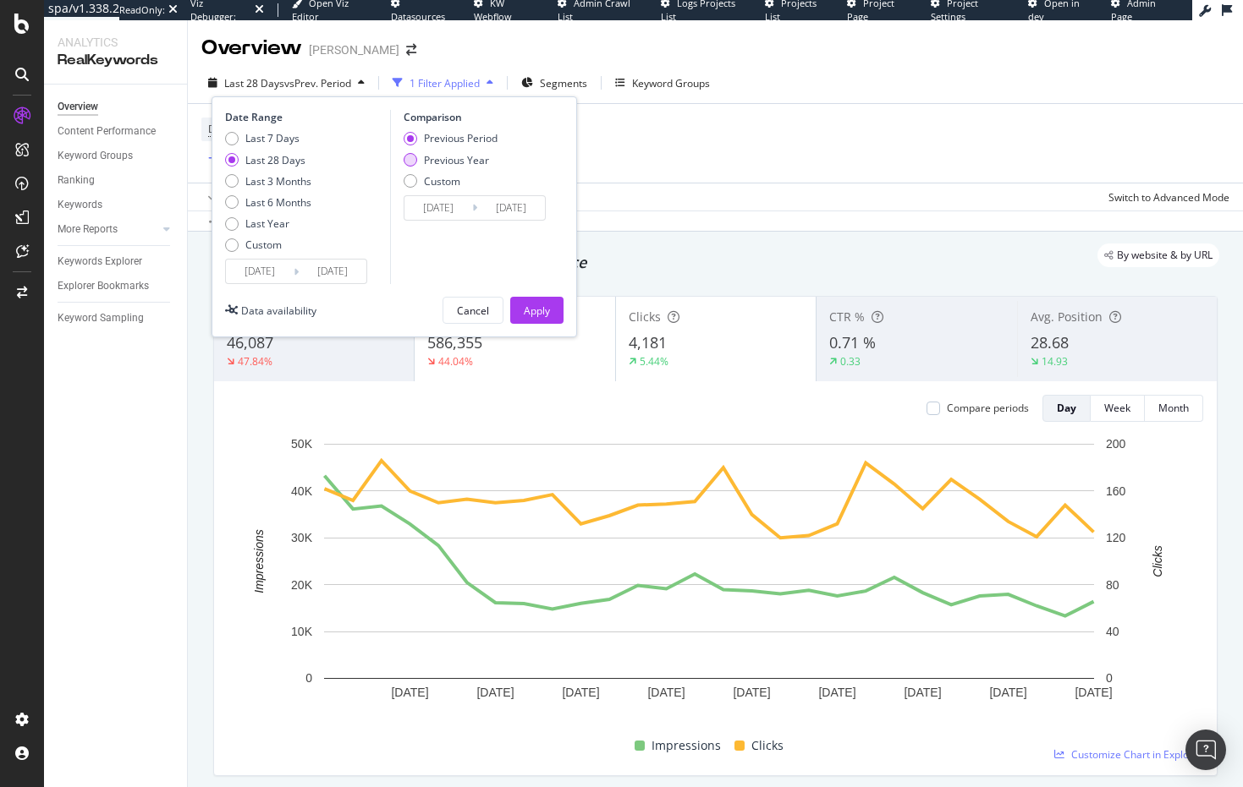
click at [414, 163] on div "Previous Year" at bounding box center [410, 160] width 14 height 14
type input "[DATE]"
click at [542, 310] on div "Apply" at bounding box center [537, 311] width 26 height 14
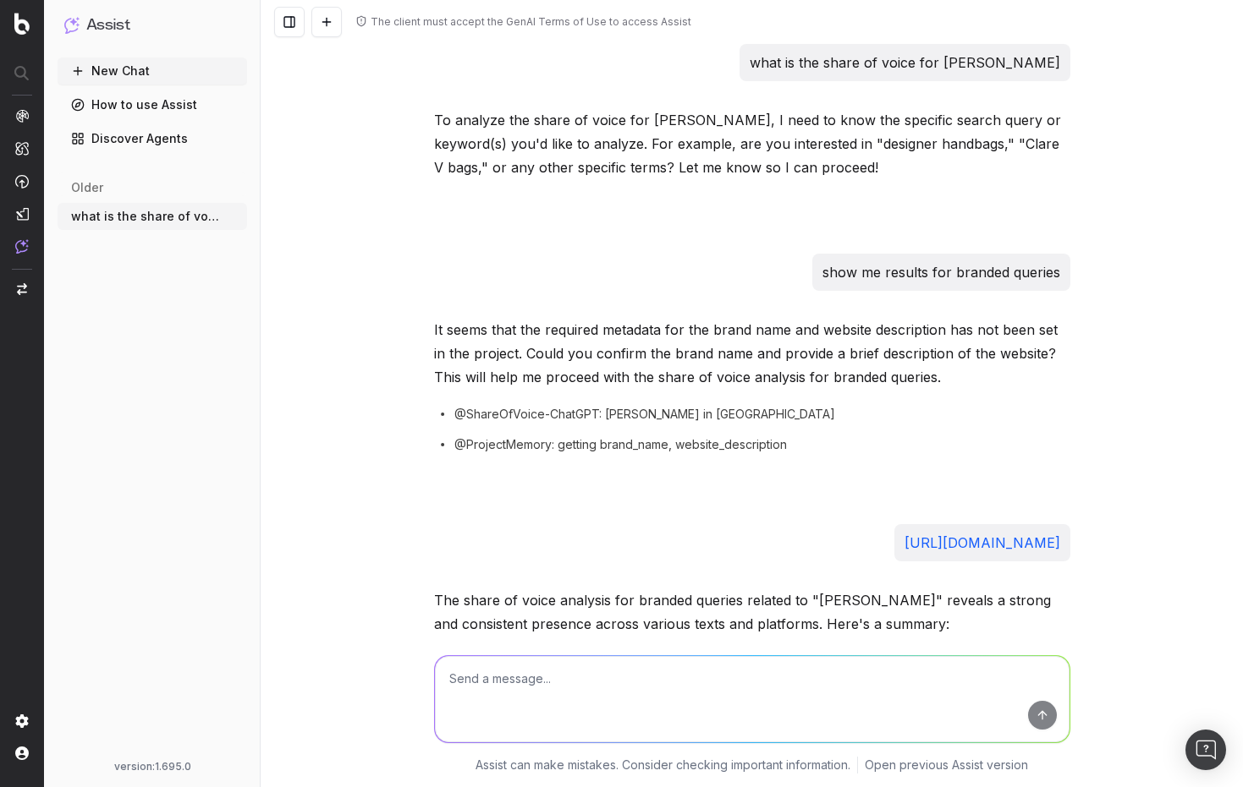
scroll to position [2916, 0]
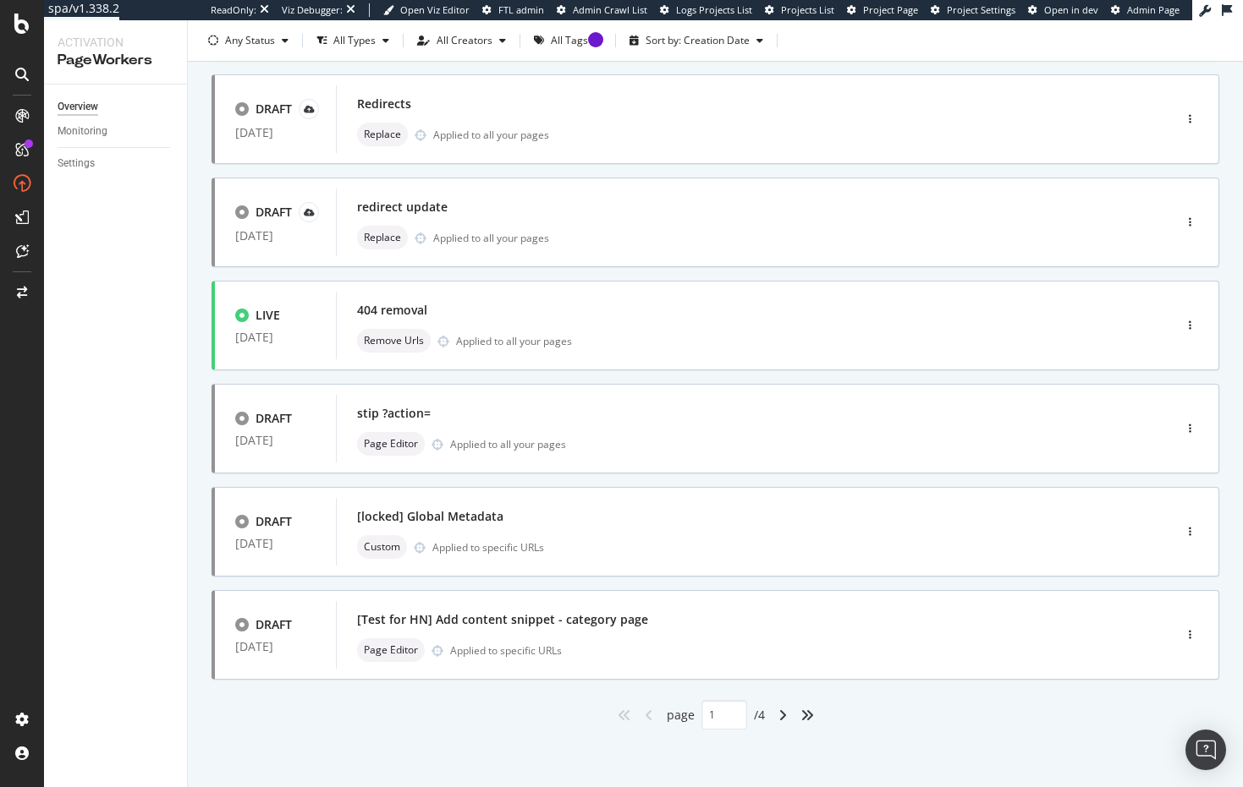
scroll to position [514, 0]
click at [778, 711] on icon "angle-right" at bounding box center [782, 714] width 8 height 14
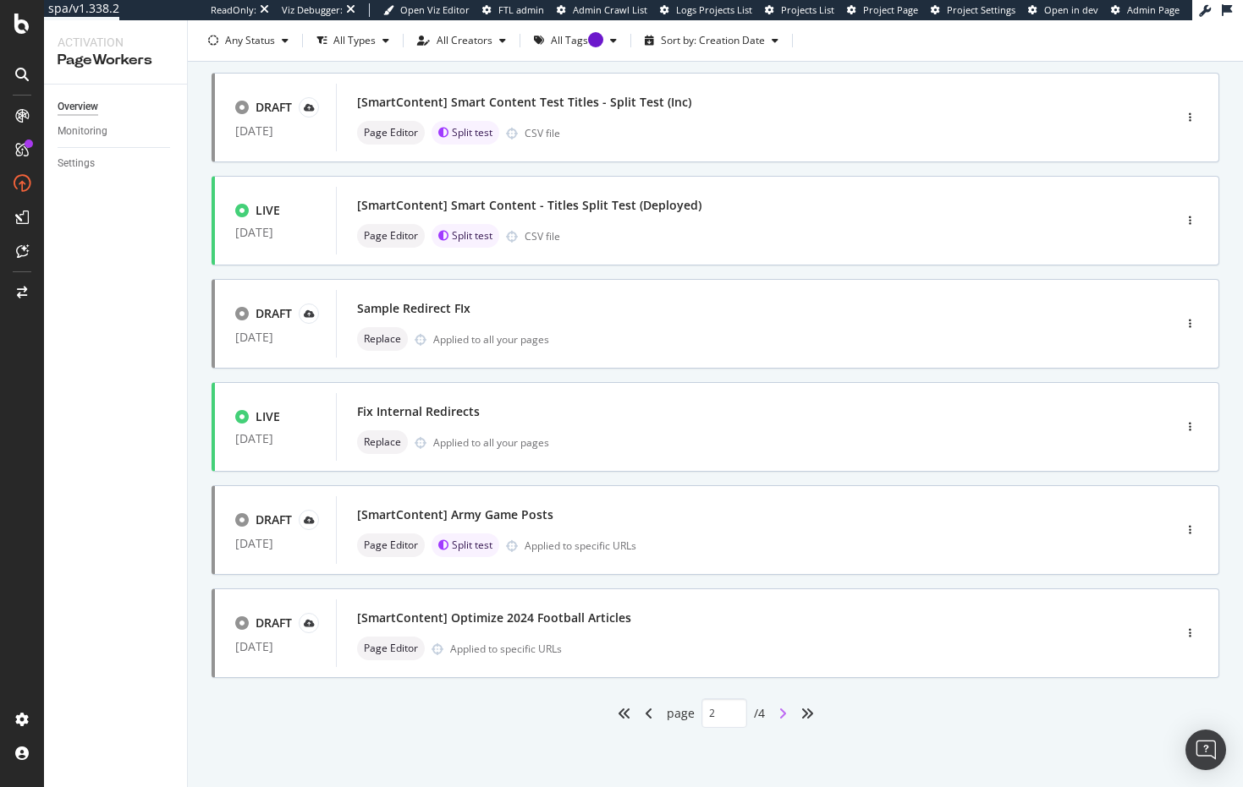
click at [778, 713] on icon "angle-right" at bounding box center [782, 714] width 8 height 14
type input "3"
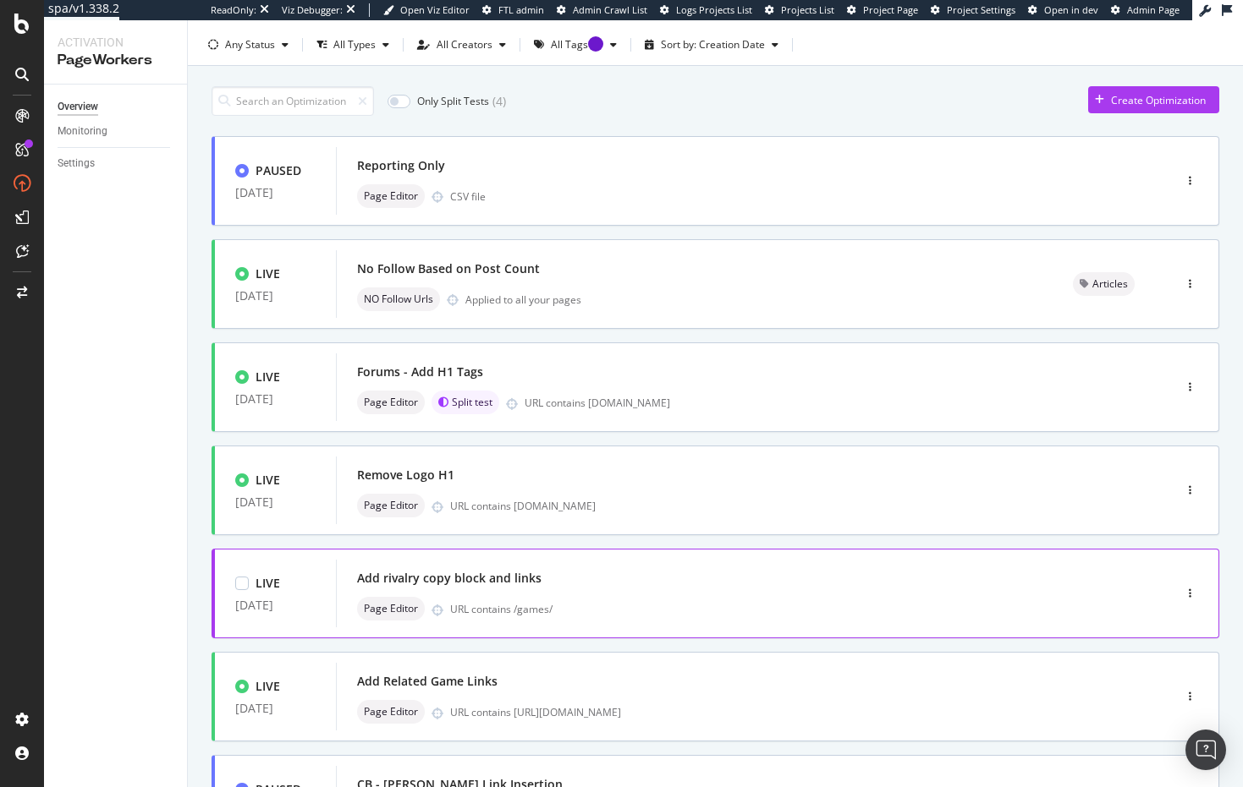
scroll to position [0, 0]
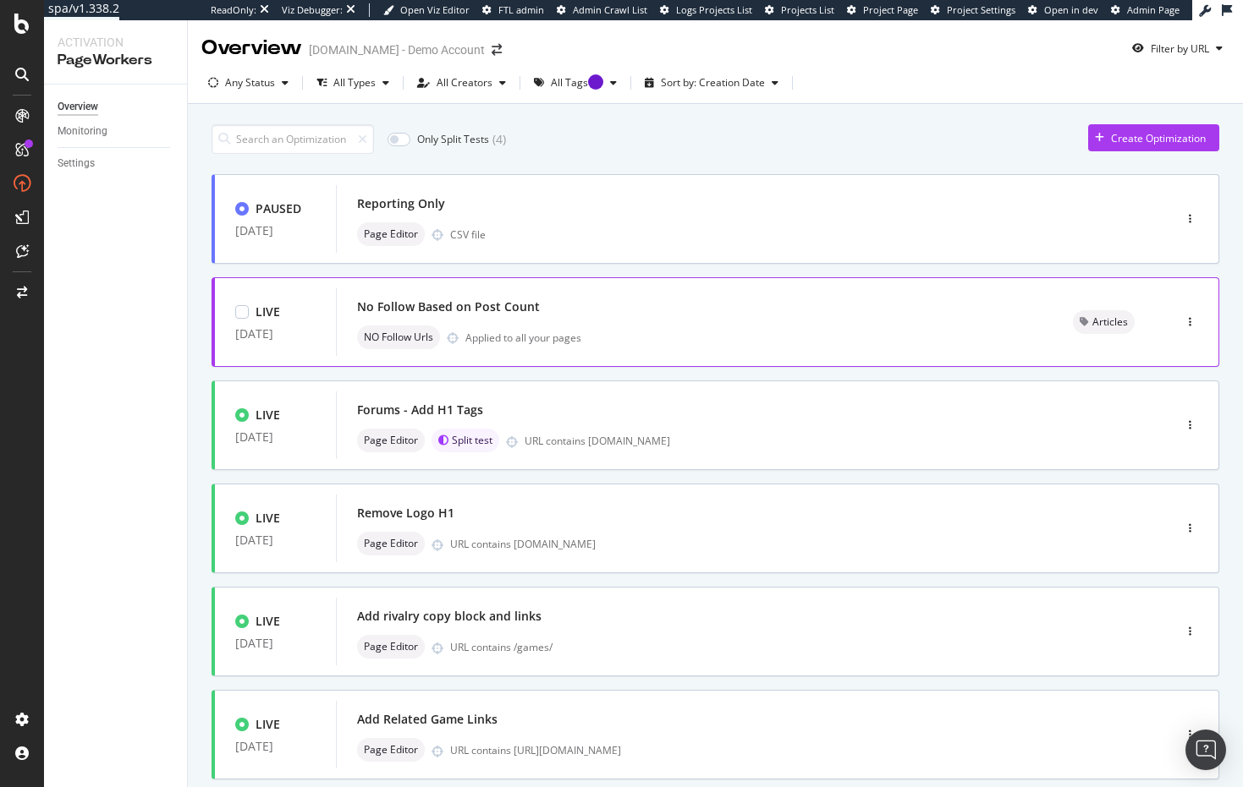
click at [601, 329] on div "NO Follow Urls Applied to all your pages" at bounding box center [694, 338] width 675 height 24
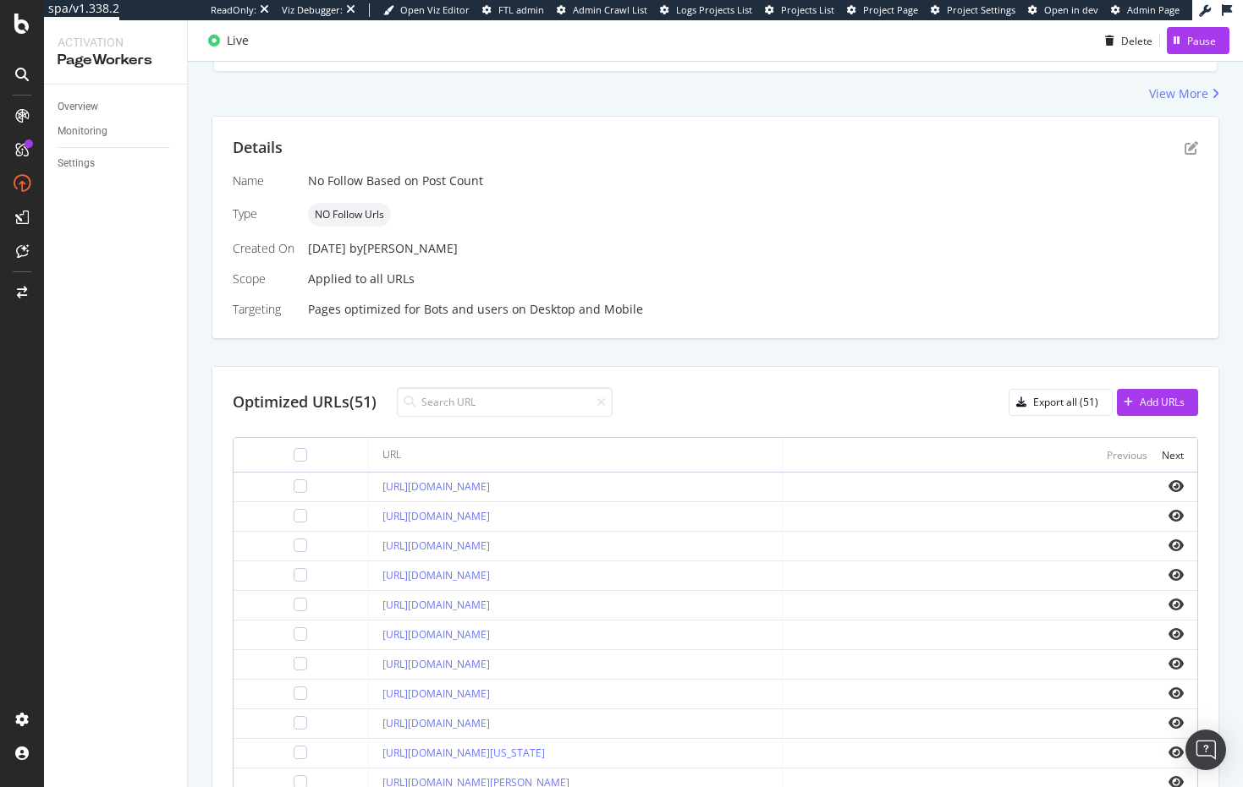
scroll to position [254, 0]
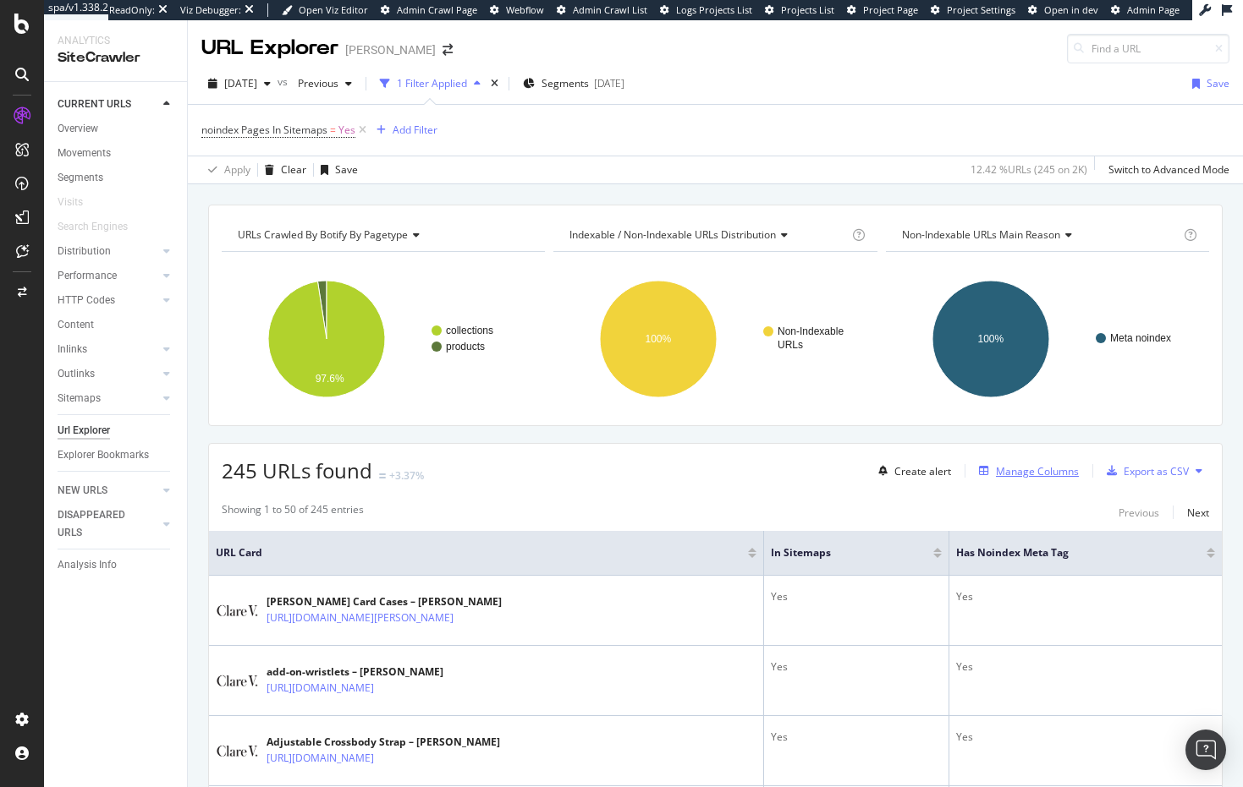
click at [1017, 471] on div "Manage Columns" at bounding box center [1037, 471] width 83 height 14
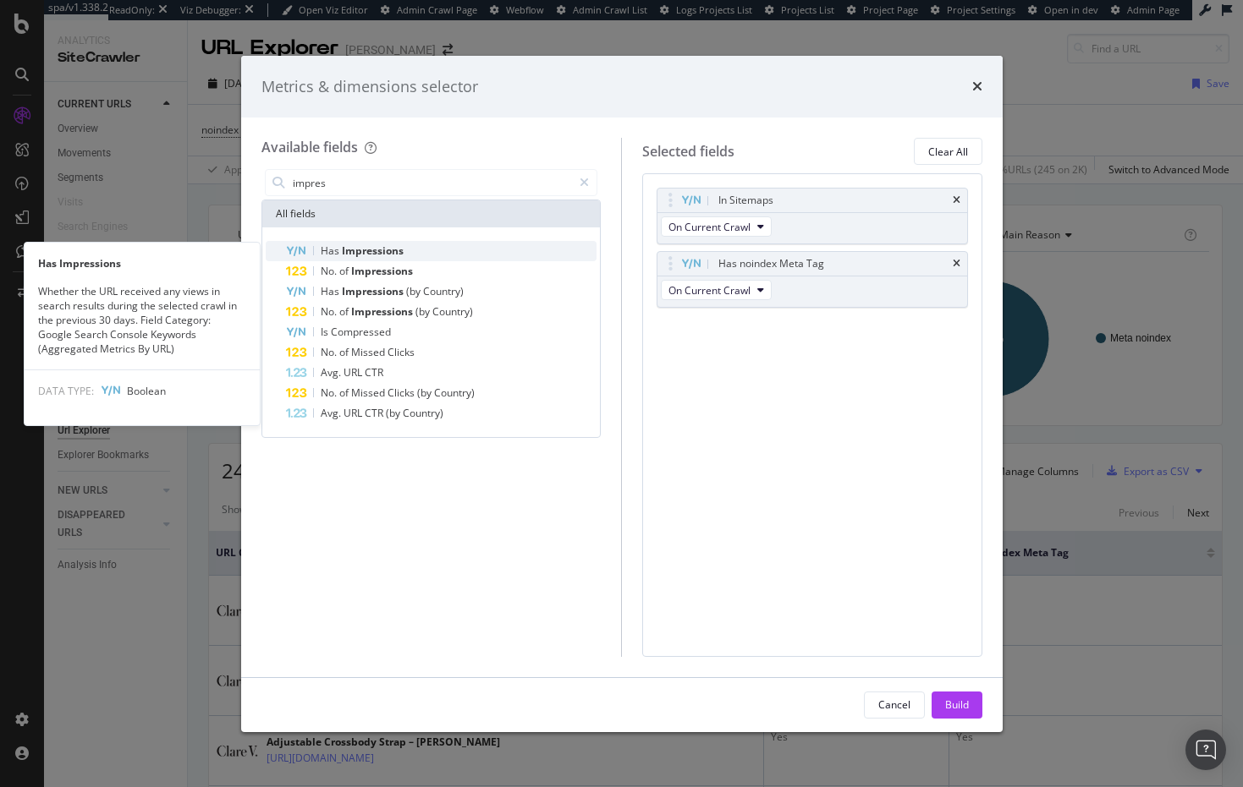
type input "impres"
click at [407, 249] on div "Has Impressions" at bounding box center [441, 251] width 311 height 20
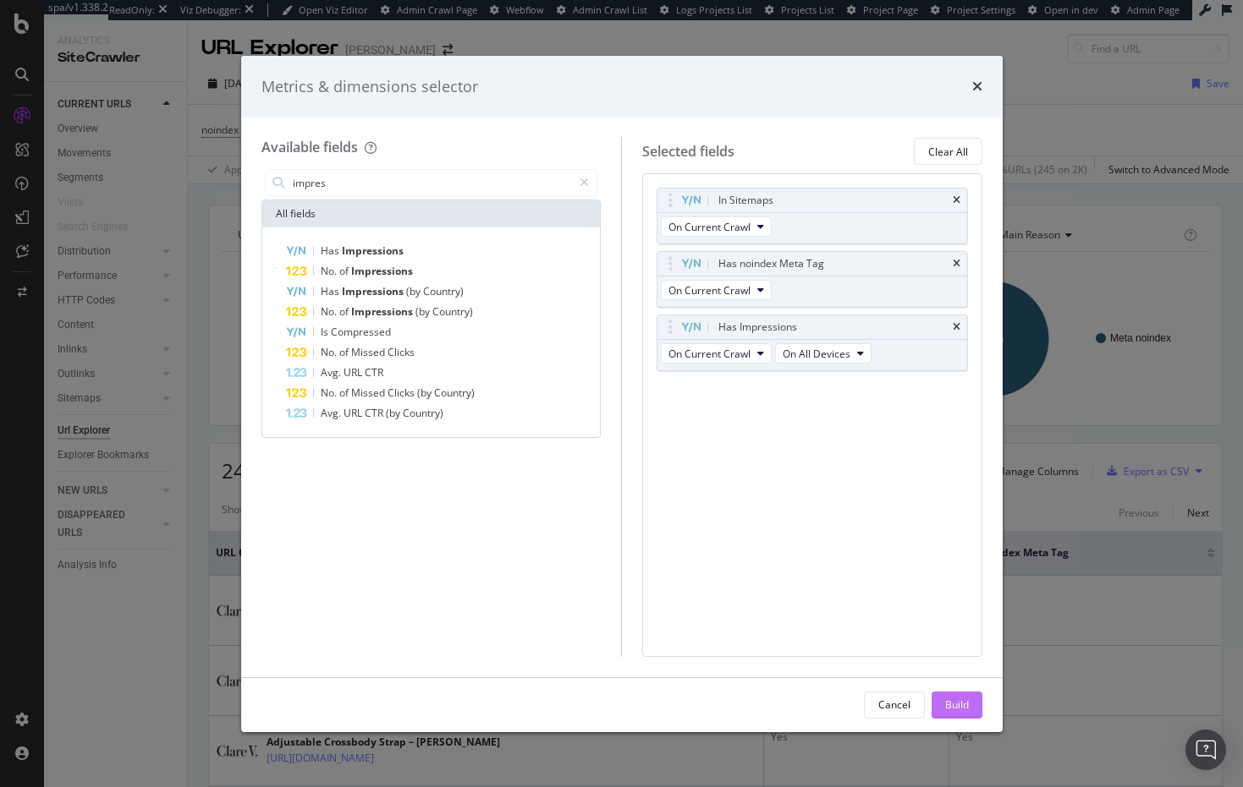
click at [960, 700] on div "Build" at bounding box center [957, 705] width 24 height 14
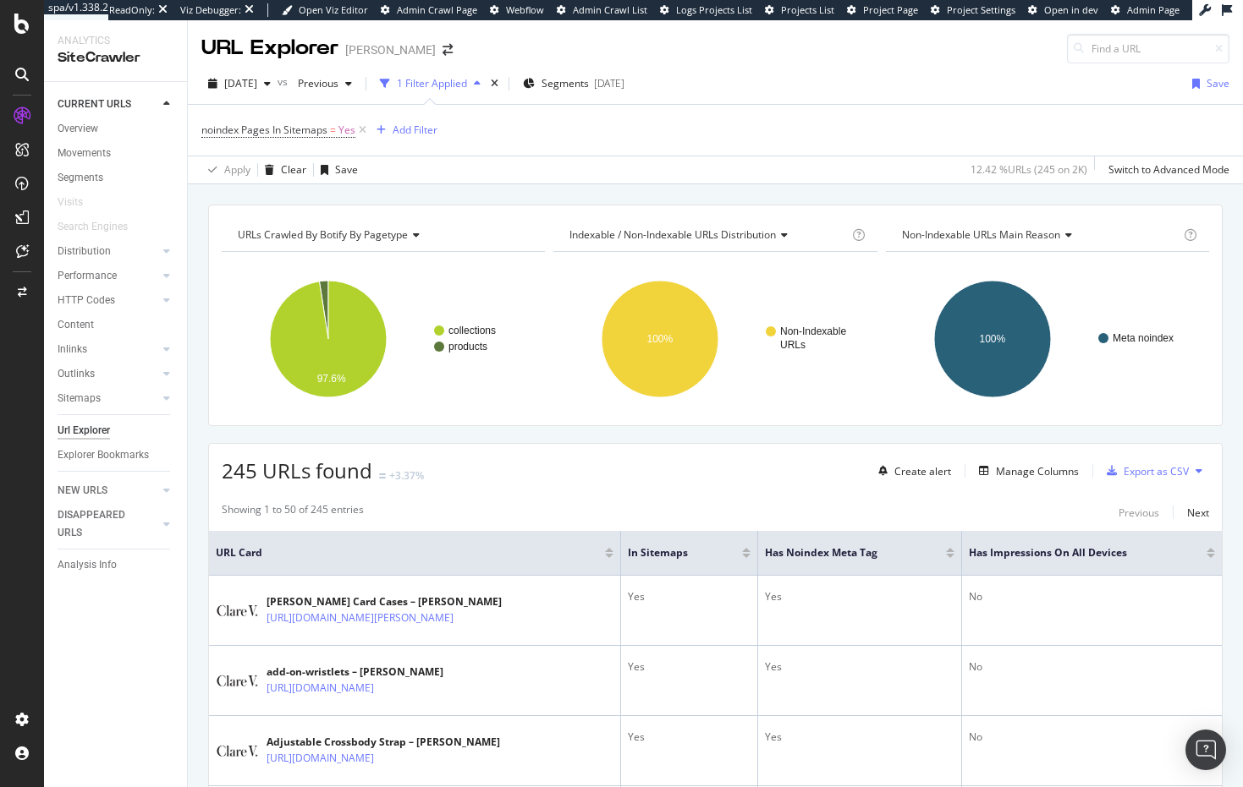
click at [1206, 554] on div at bounding box center [1210, 556] width 8 height 4
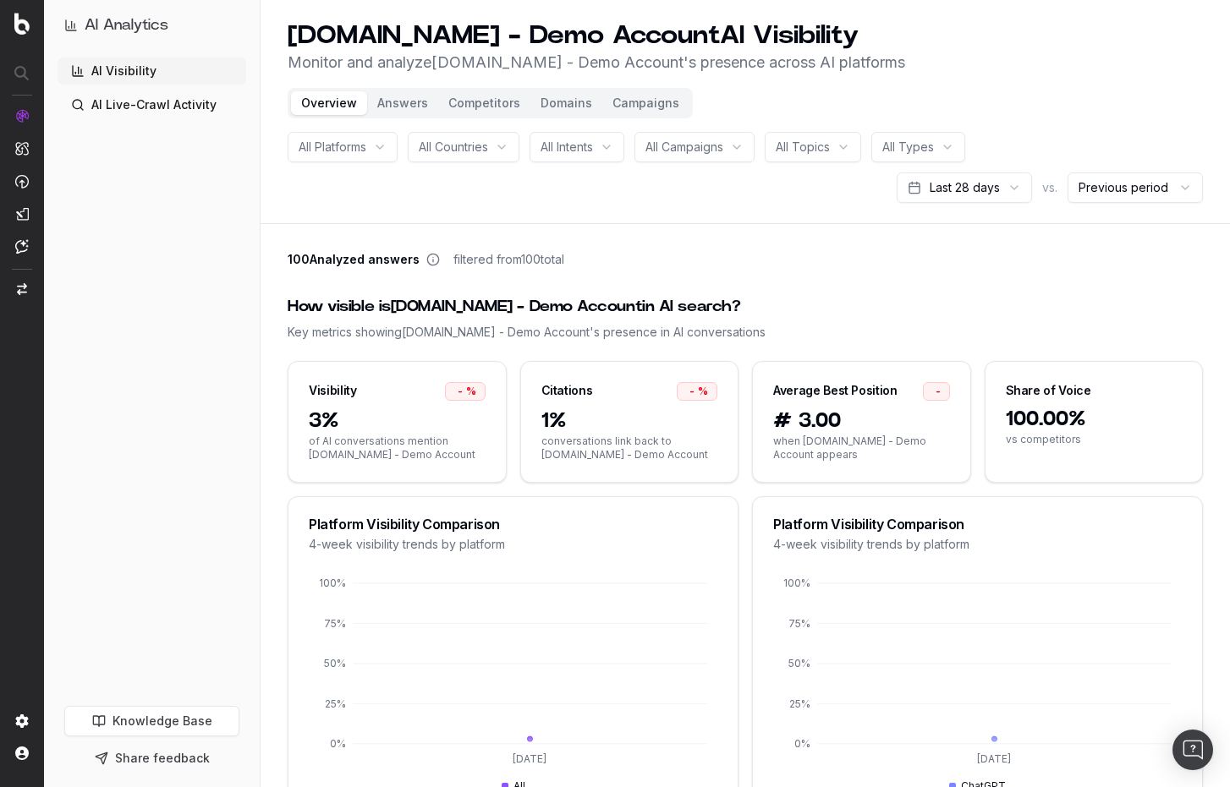
click at [678, 151] on span "All Campaigns" at bounding box center [684, 147] width 78 height 17
click at [697, 153] on span "All Campaigns" at bounding box center [684, 147] width 78 height 17
click at [685, 242] on div "Top GSC Keywords" at bounding box center [711, 241] width 211 height 27
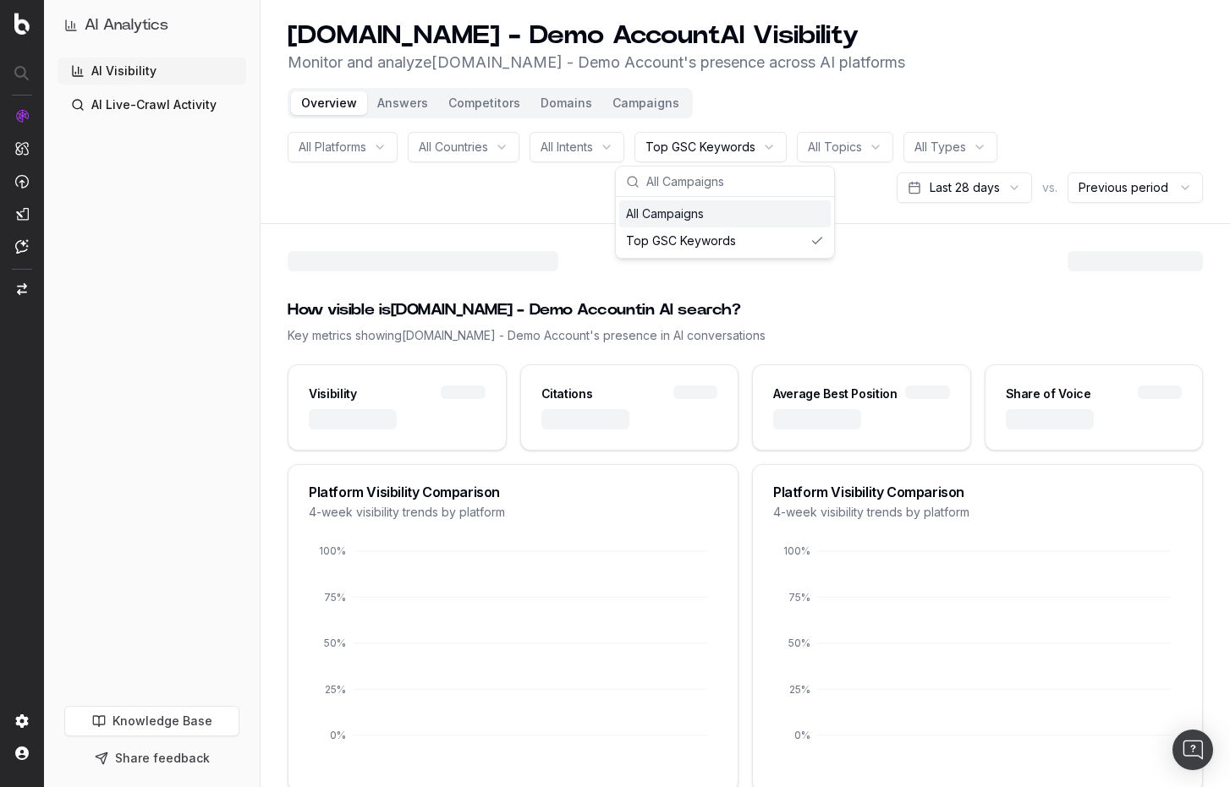
click at [682, 212] on div "All Campaigns" at bounding box center [724, 213] width 211 height 27
drag, startPoint x: 637, startPoint y: 102, endPoint x: 662, endPoint y: 191, distance: 92.4
click at [637, 103] on button "Campaigns" at bounding box center [645, 103] width 87 height 24
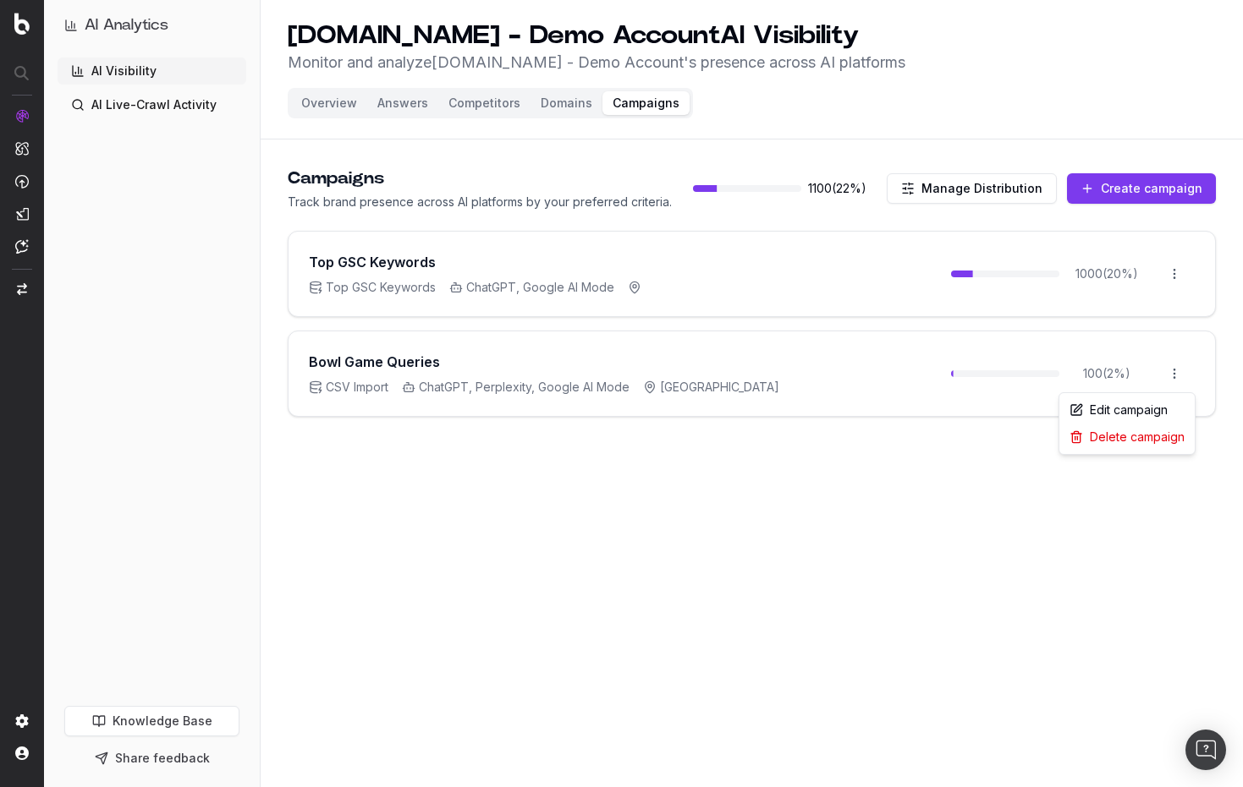
click at [1165, 375] on html "AI Analytics AI Visibility AI Live-Crawl Activity Knowledge Base Share feedback…" at bounding box center [621, 393] width 1243 height 787
click at [875, 473] on html "AI Analytics AI Visibility AI Live-Crawl Activity Knowledge Base Share feedback…" at bounding box center [621, 393] width 1243 height 787
click at [337, 101] on button "Overview" at bounding box center [329, 103] width 76 height 24
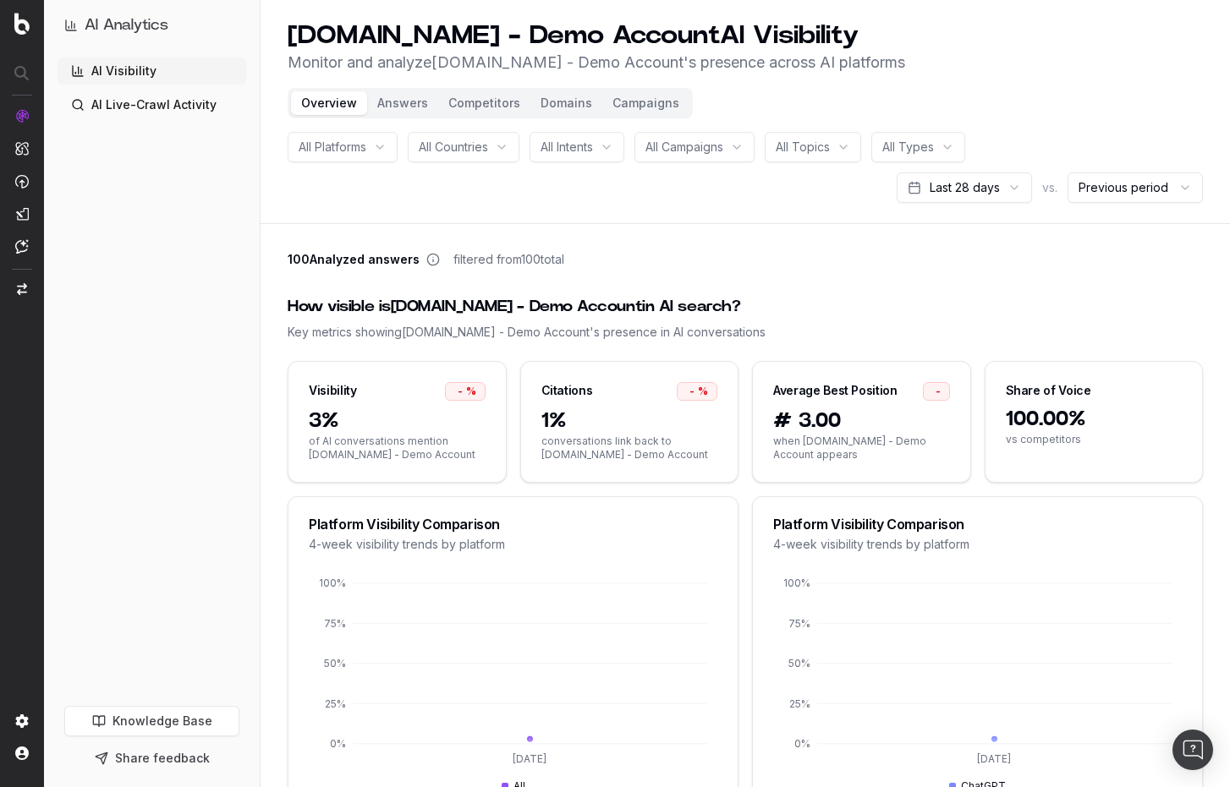
click at [683, 142] on span "All Campaigns" at bounding box center [684, 147] width 78 height 17
click at [723, 153] on span "All Campaigns" at bounding box center [684, 147] width 78 height 17
click at [900, 270] on div "100 Analyzed answers filtered from 100 total" at bounding box center [745, 263] width 915 height 24
click at [488, 104] on button "Competitors" at bounding box center [484, 103] width 92 height 24
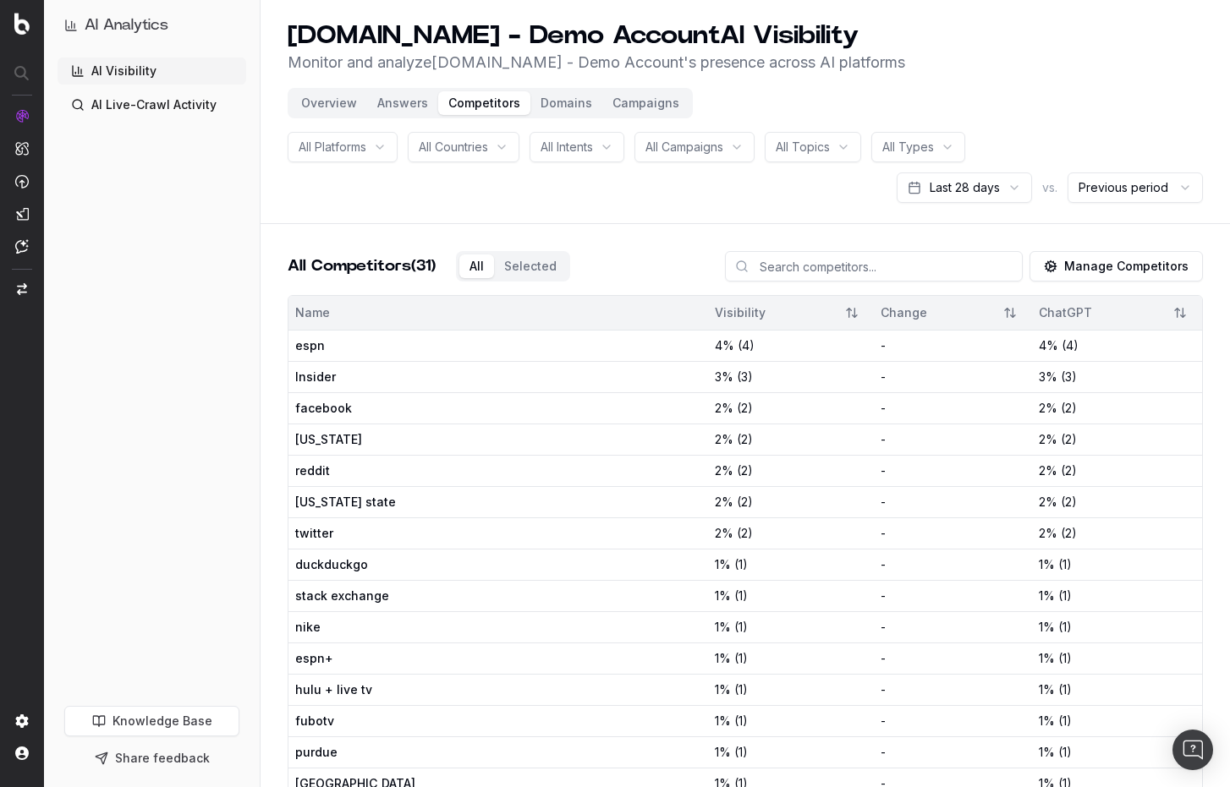
click at [517, 269] on button "Selected" at bounding box center [530, 267] width 73 height 24
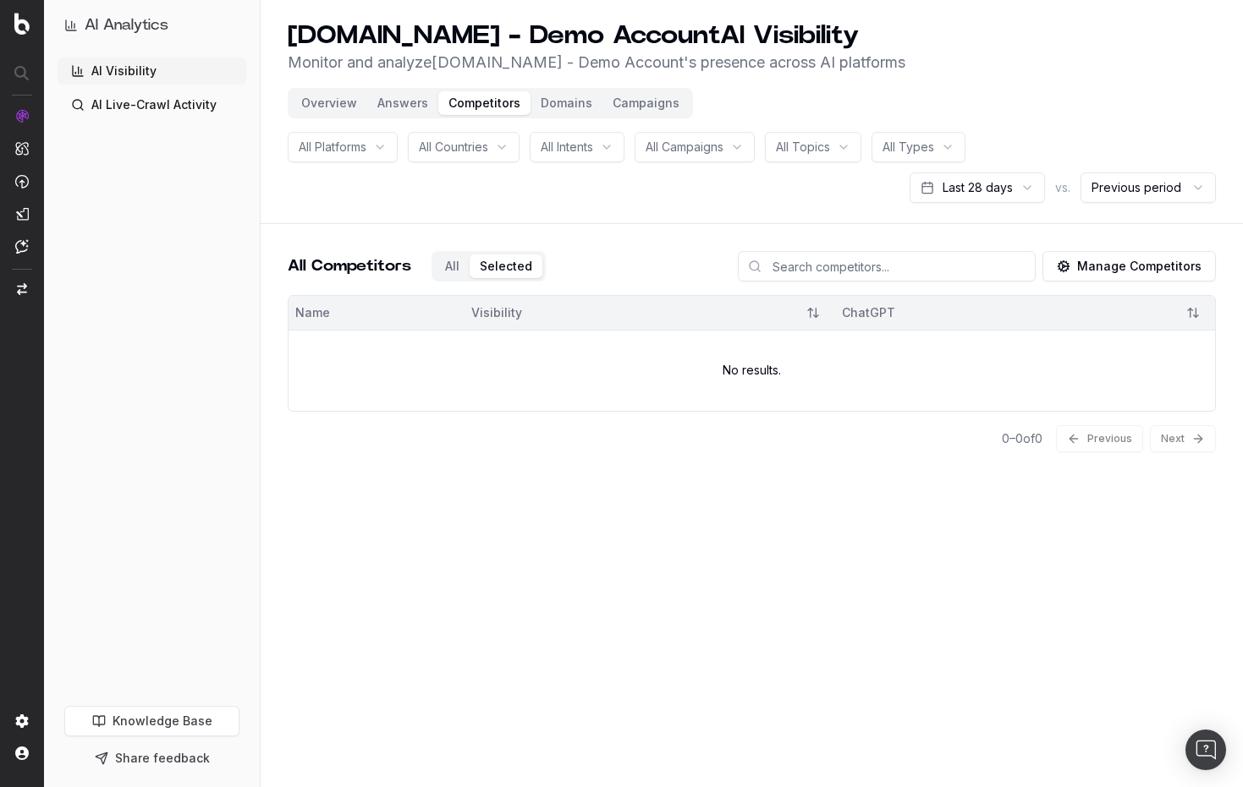
click at [445, 271] on div "All Competitors All Selected" at bounding box center [417, 266] width 258 height 30
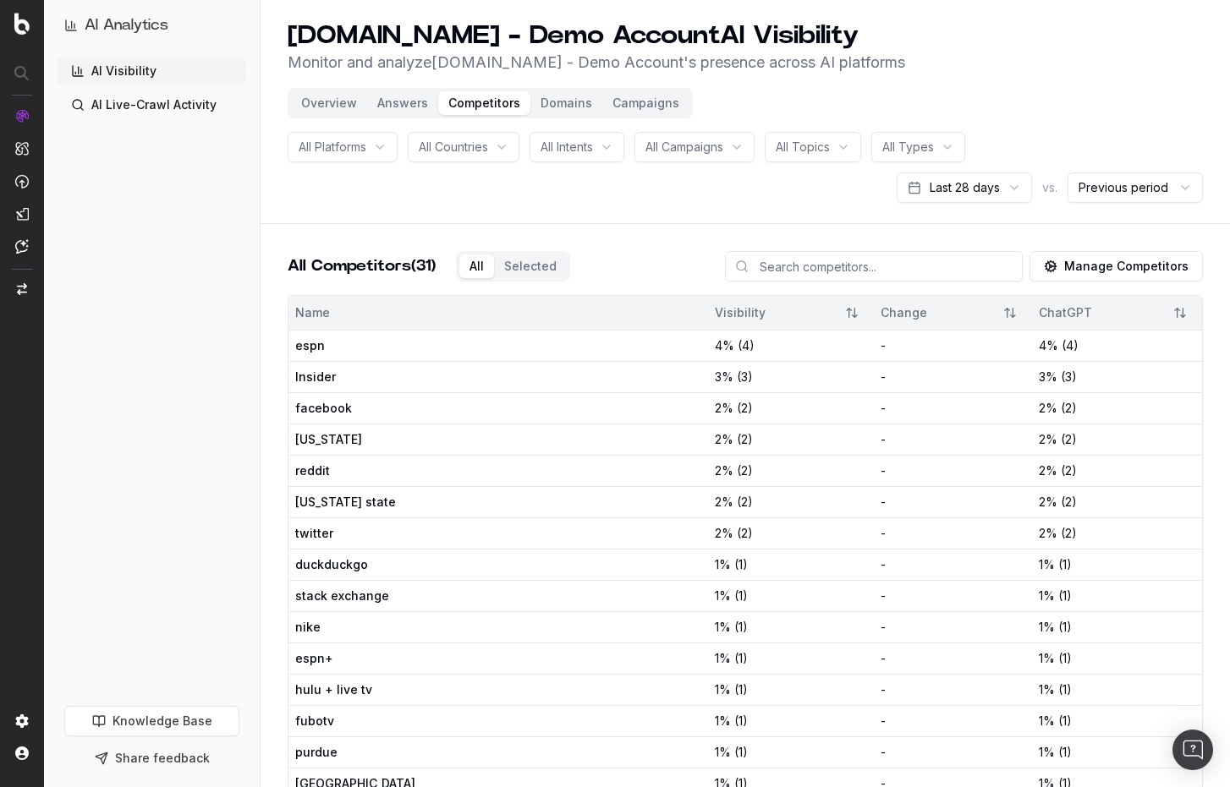
drag, startPoint x: 1159, startPoint y: 75, endPoint x: 932, endPoint y: 103, distance: 228.4
click at [1155, 75] on header "[DOMAIN_NAME] - Demo Account AI Visibility Monitor and analyze [DOMAIN_NAME] - …" at bounding box center [745, 112] width 969 height 224
